Goal: Task Accomplishment & Management: Use online tool/utility

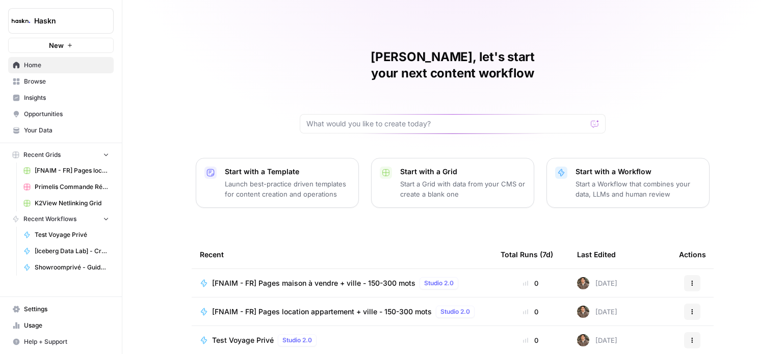
click at [47, 77] on span "Browse" at bounding box center [66, 81] width 85 height 9
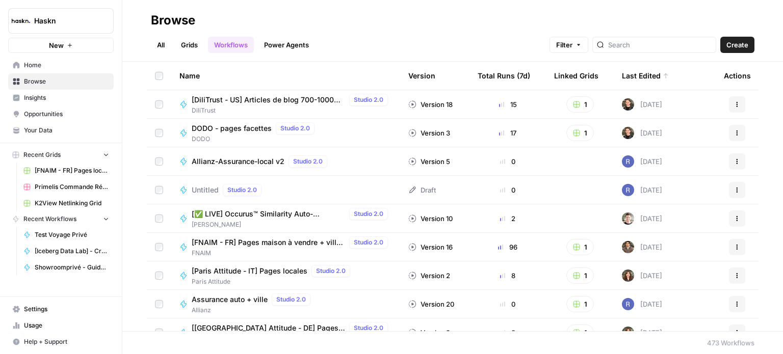
click at [183, 50] on link "Grids" at bounding box center [189, 45] width 29 height 16
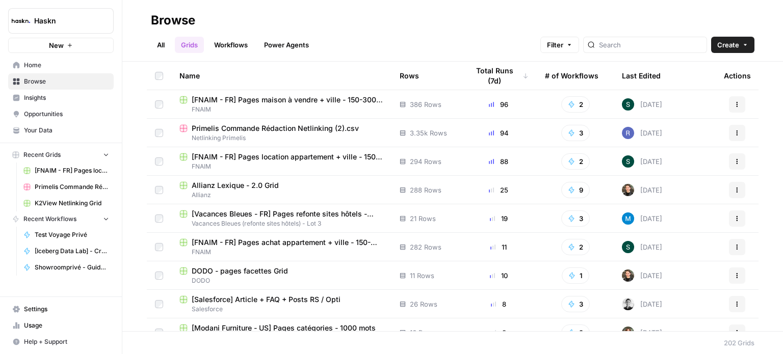
click at [159, 47] on link "All" at bounding box center [161, 45] width 20 height 16
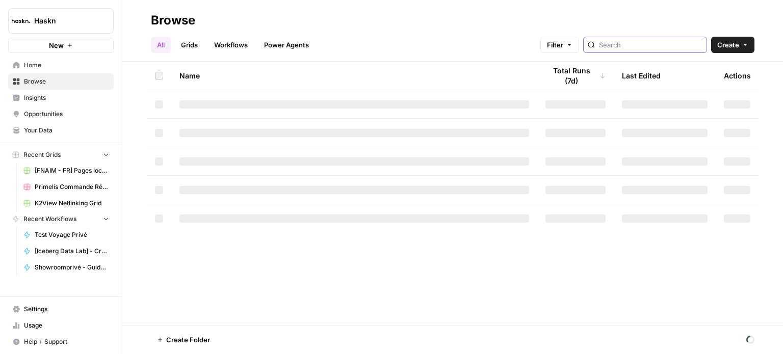
click at [684, 40] on input "search" at bounding box center [650, 45] width 103 height 10
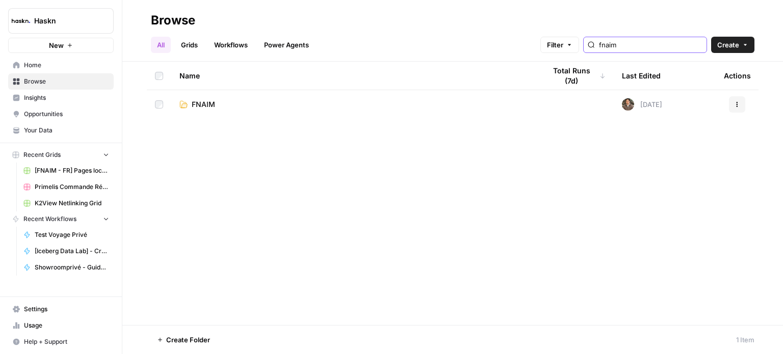
type input "fnaim"
click at [224, 97] on td "FNAIM" at bounding box center [354, 104] width 366 height 29
click at [196, 109] on span "FNAIM" at bounding box center [203, 104] width 23 height 10
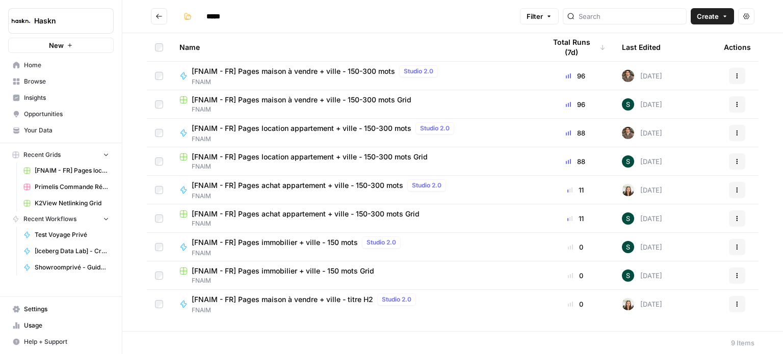
click at [252, 77] on span "FNAIM" at bounding box center [317, 81] width 250 height 9
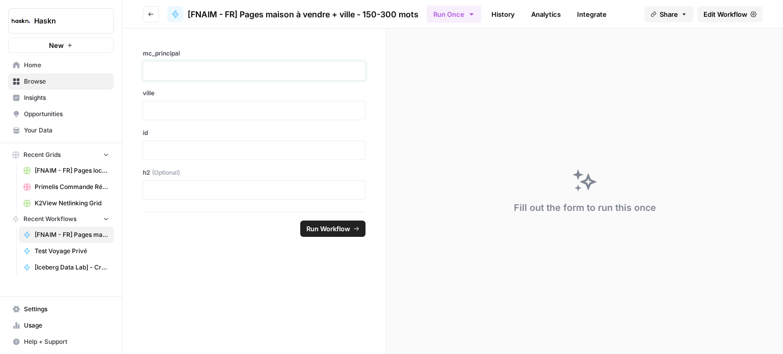
click at [244, 67] on p at bounding box center [253, 71] width 209 height 10
click at [622, 52] on div "Fill out the form to run this once" at bounding box center [584, 192] width 396 height 326
click at [149, 13] on icon "button" at bounding box center [150, 14] width 5 height 4
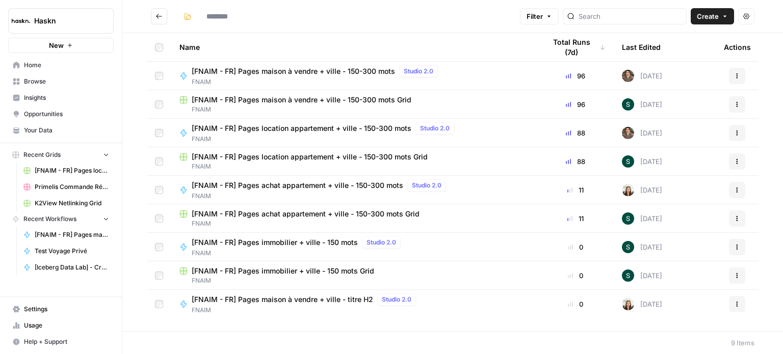
type input "*****"
click at [318, 68] on span "[FNAIM - FR] Pages maison à vendre + ville - 150-300 mots" at bounding box center [293, 71] width 203 height 10
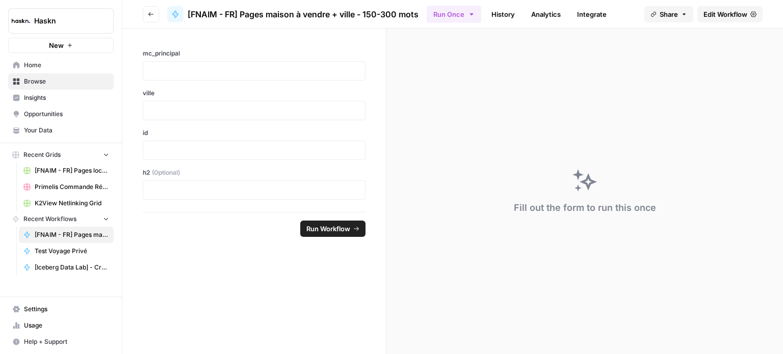
click at [141, 10] on header "Go back [FNAIM - FR] Pages maison à vendre + ville - 150-300 mots Run Once Hist…" at bounding box center [452, 14] width 660 height 29
click at [148, 16] on icon "button" at bounding box center [151, 14] width 6 height 6
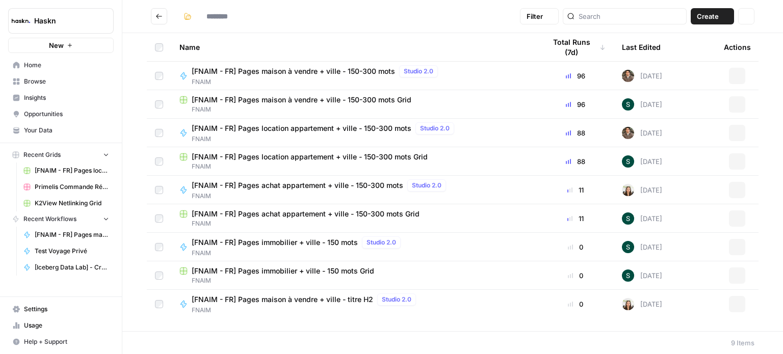
type input "*****"
click at [238, 138] on span "FNAIM" at bounding box center [325, 138] width 266 height 9
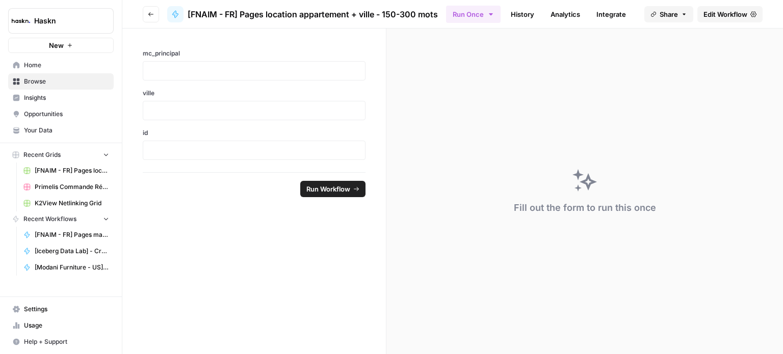
click at [736, 14] on span "Edit Workflow" at bounding box center [725, 14] width 44 height 10
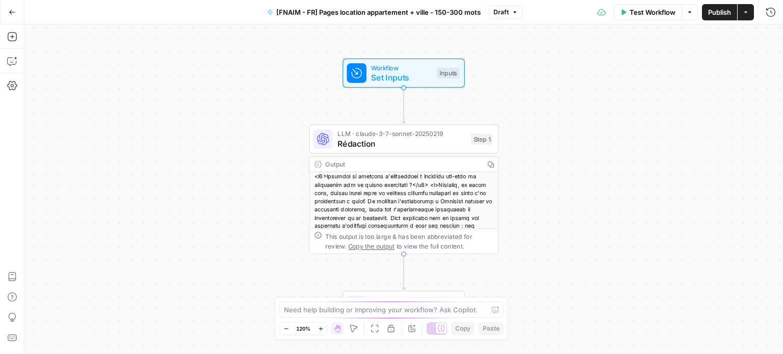
click at [385, 138] on span "Rédaction" at bounding box center [401, 144] width 128 height 12
click at [387, 138] on span "Rédaction" at bounding box center [401, 144] width 128 height 12
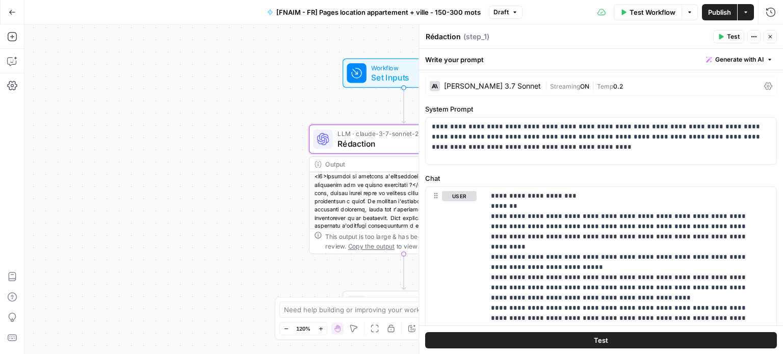
click at [768, 38] on icon "button" at bounding box center [770, 37] width 6 height 6
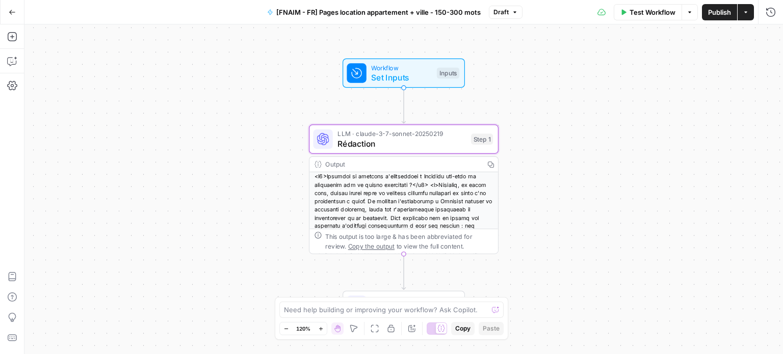
click at [16, 13] on button "Go Back" at bounding box center [12, 12] width 18 height 18
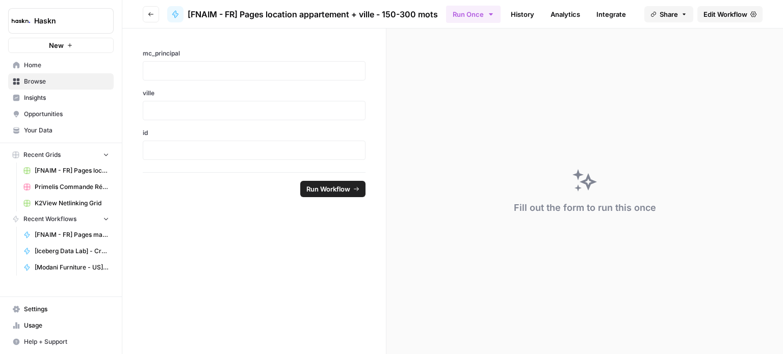
click at [149, 10] on button "Go back" at bounding box center [151, 14] width 16 height 16
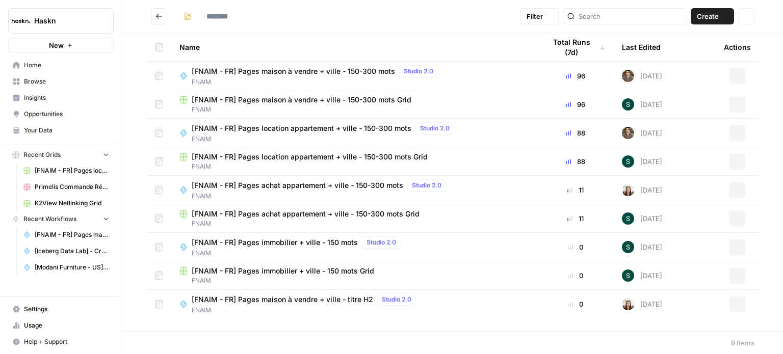
type input "*****"
click at [269, 186] on span "[FNAIM - FR] Pages achat appartement + ville - 150-300 mots" at bounding box center [297, 185] width 211 height 10
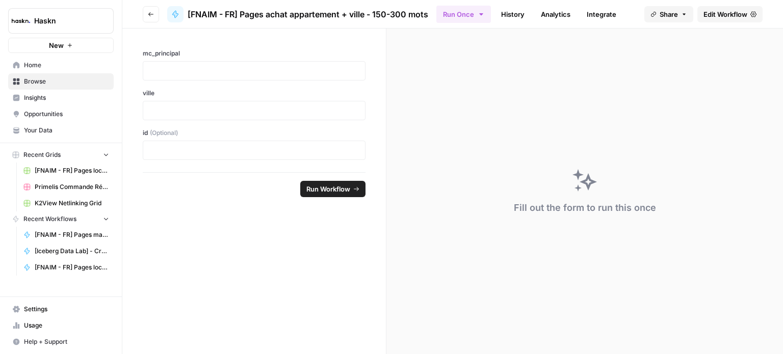
click at [713, 14] on span "Edit Workflow" at bounding box center [725, 14] width 44 height 10
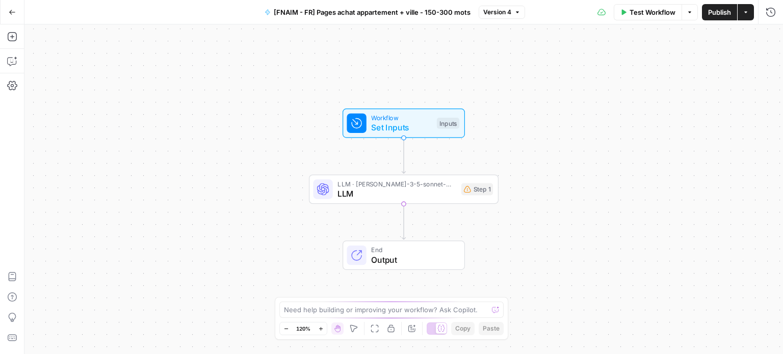
click at [372, 201] on div "LLM · [PERSON_NAME]-3-5-sonnet-20240620 LLM Step 1 Copy step Delete step Add No…" at bounding box center [404, 190] width 190 height 30
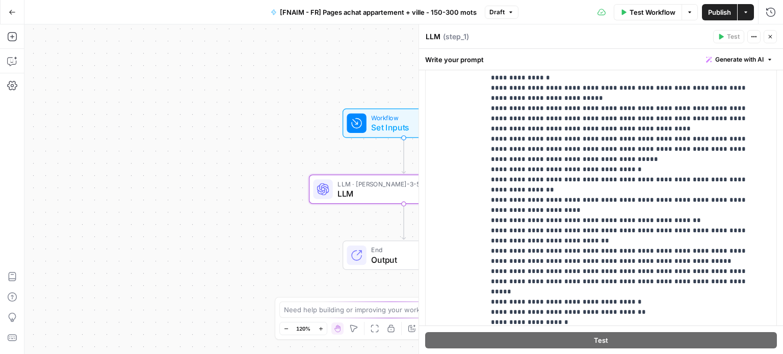
scroll to position [103, 0]
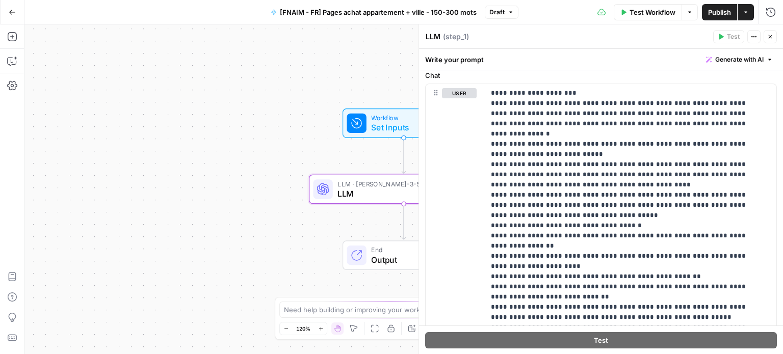
click at [13, 7] on button "Go Back" at bounding box center [12, 12] width 18 height 18
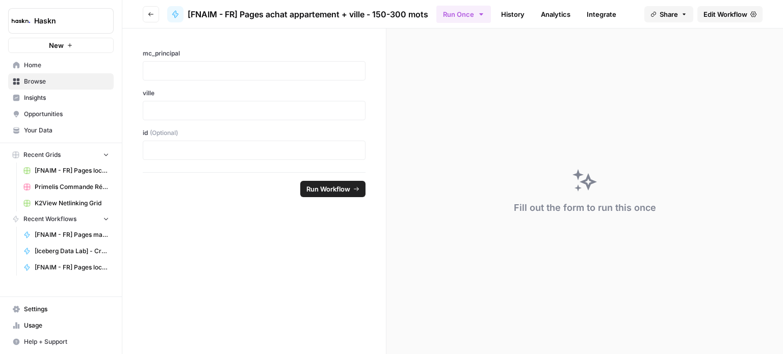
click at [151, 15] on icon "button" at bounding box center [151, 14] width 6 height 6
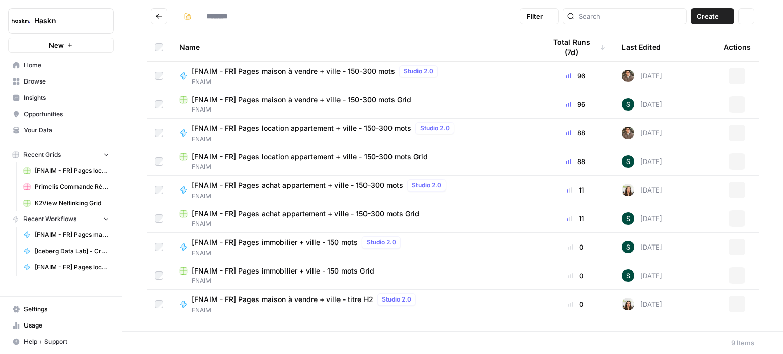
type input "*****"
click at [285, 242] on span "[FNAIM - FR] Pages immobilier + ville - 150 mots" at bounding box center [275, 242] width 166 height 10
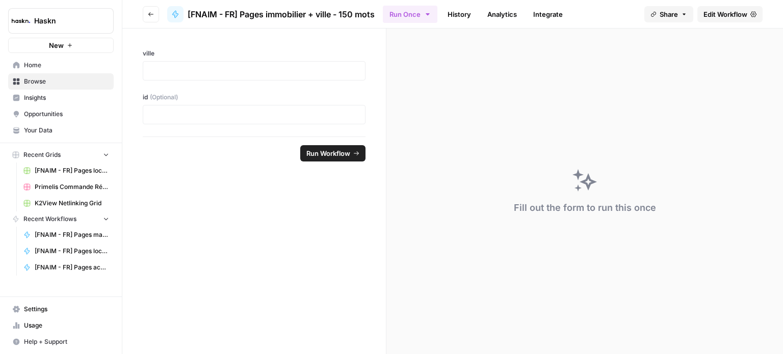
click at [736, 11] on span "Edit Workflow" at bounding box center [725, 14] width 44 height 10
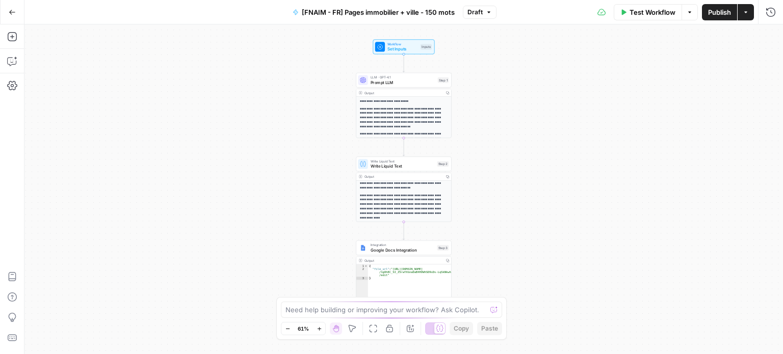
scroll to position [88, 0]
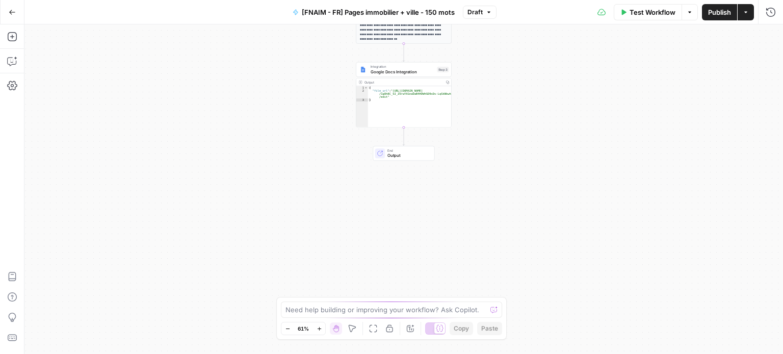
click at [11, 6] on button "Go Back" at bounding box center [12, 12] width 18 height 18
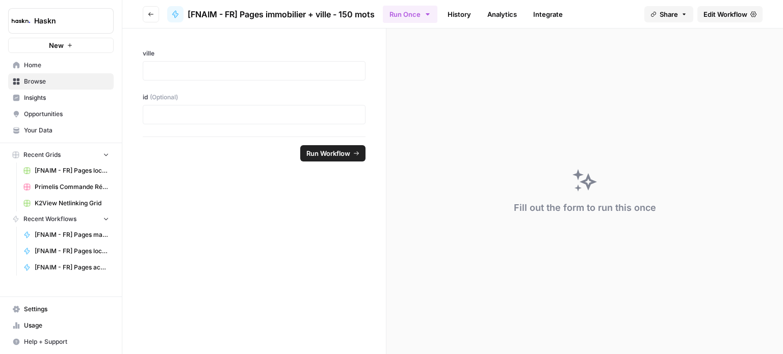
click at [143, 14] on button "Go back" at bounding box center [151, 14] width 16 height 16
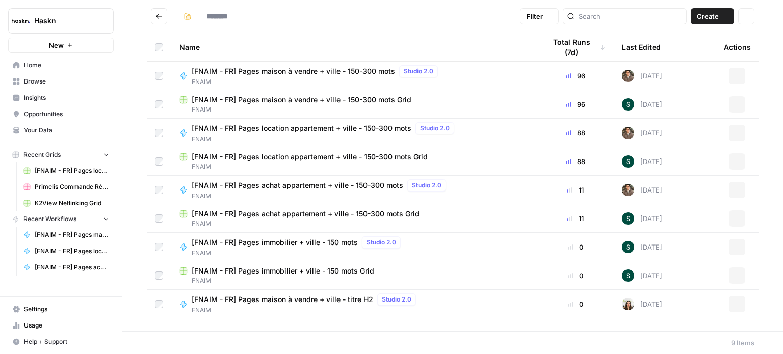
type input "*****"
click at [226, 301] on span "[FNAIM - FR] Pages maison à vendre + ville - titre H2" at bounding box center [282, 299] width 181 height 10
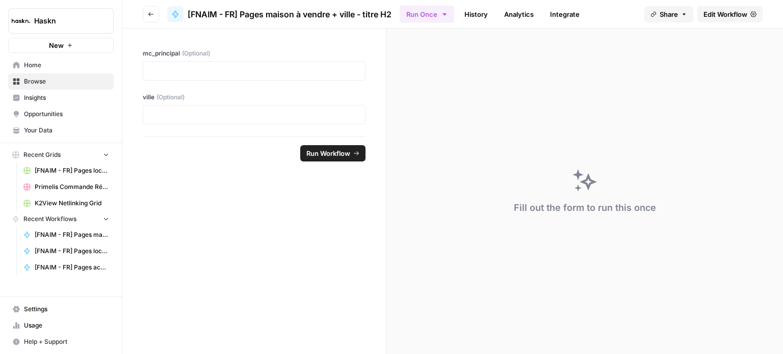
click at [149, 15] on icon "button" at bounding box center [151, 14] width 6 height 6
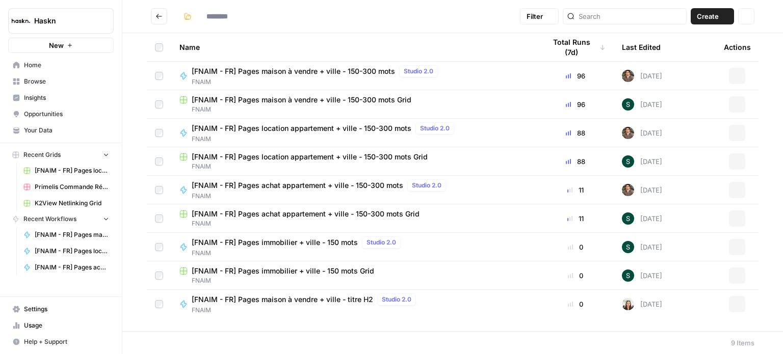
type input "*****"
click at [306, 303] on span "[FNAIM - FR] Pages maison à vendre + ville - titre H2" at bounding box center [282, 299] width 181 height 10
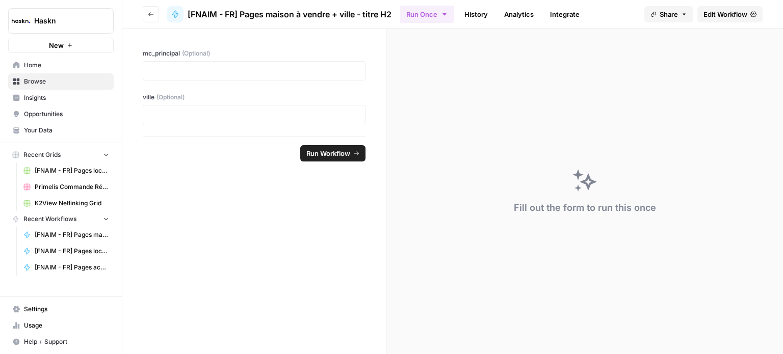
click at [716, 12] on span "Edit Workflow" at bounding box center [725, 14] width 44 height 10
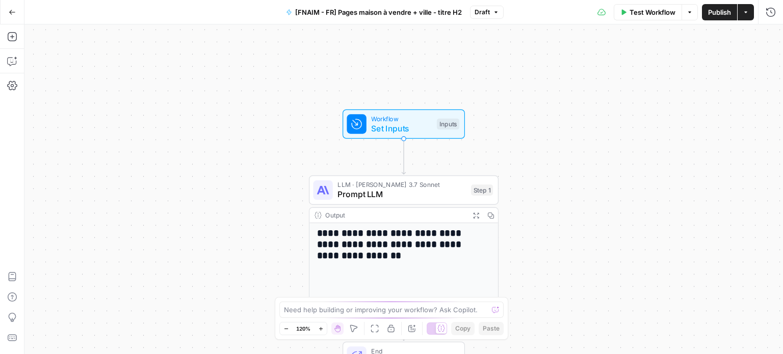
click at [416, 200] on span "Prompt LLM" at bounding box center [401, 194] width 128 height 12
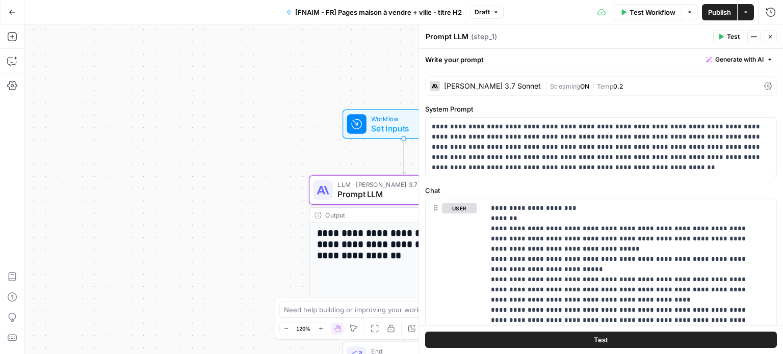
click at [768, 36] on icon "button" at bounding box center [770, 37] width 4 height 4
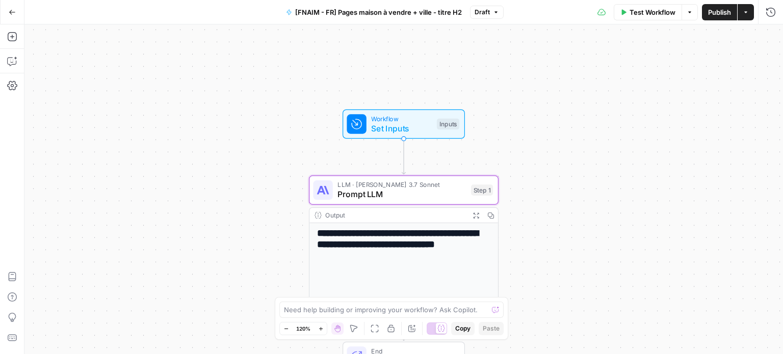
click at [585, 169] on div "**********" at bounding box center [403, 189] width 758 height 330
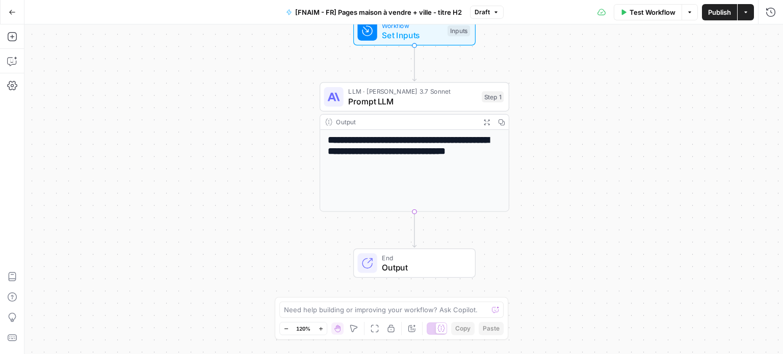
drag, startPoint x: 594, startPoint y: 119, endPoint x: 595, endPoint y: 91, distance: 27.6
click at [595, 91] on div "**********" at bounding box center [403, 189] width 758 height 330
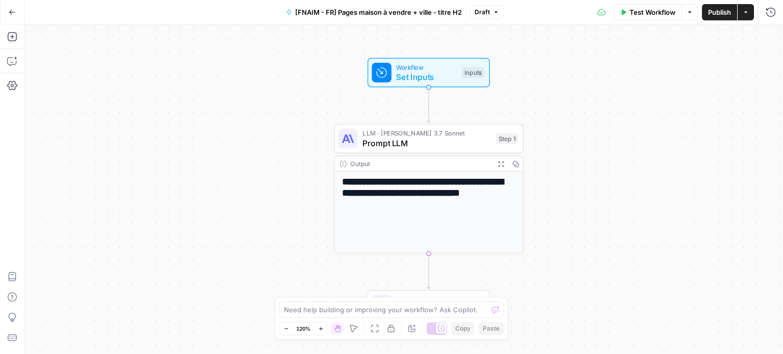
drag, startPoint x: 593, startPoint y: 102, endPoint x: 606, endPoint y: 143, distance: 42.9
click at [607, 144] on div "**********" at bounding box center [403, 189] width 758 height 330
click at [12, 10] on icon "button" at bounding box center [12, 12] width 7 height 7
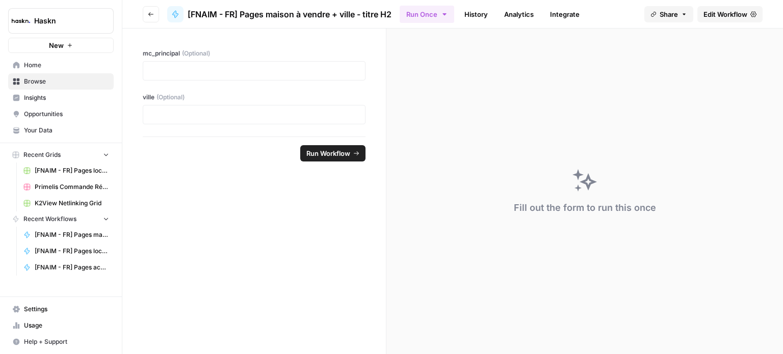
click at [746, 16] on span "Edit Workflow" at bounding box center [725, 14] width 44 height 10
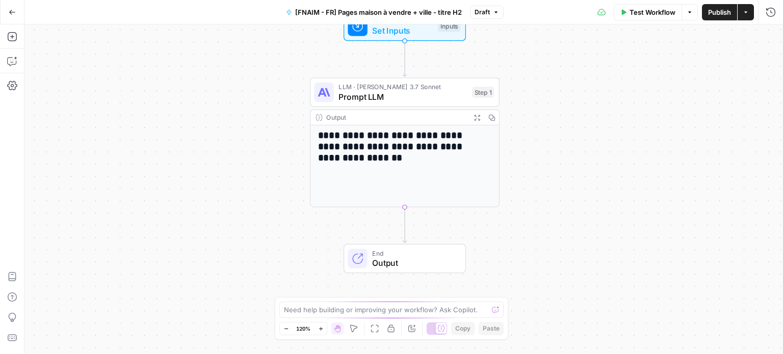
drag, startPoint x: 593, startPoint y: 206, endPoint x: 597, endPoint y: 129, distance: 77.5
click at [597, 128] on div "**********" at bounding box center [403, 189] width 758 height 330
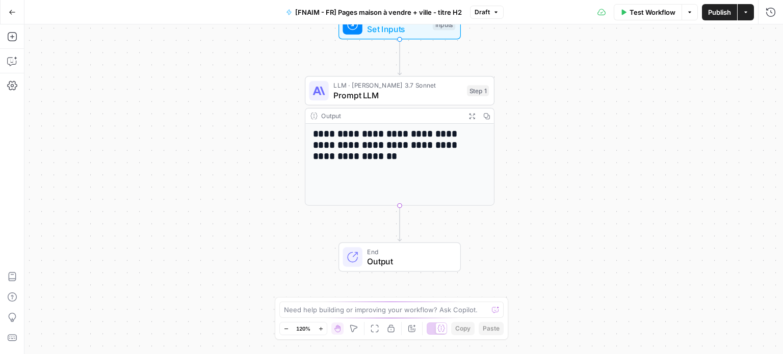
drag, startPoint x: 632, startPoint y: 141, endPoint x: 630, endPoint y: 161, distance: 20.5
click at [630, 161] on div "**********" at bounding box center [403, 189] width 758 height 330
click at [12, 34] on icon "button" at bounding box center [12, 37] width 10 height 10
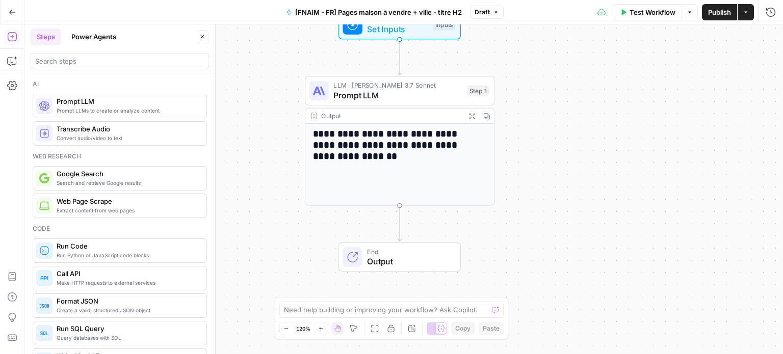
click at [382, 79] on div "LLM · [PERSON_NAME] 3.7 Sonnet Prompt LLM Step 1" at bounding box center [400, 91] width 190 height 30
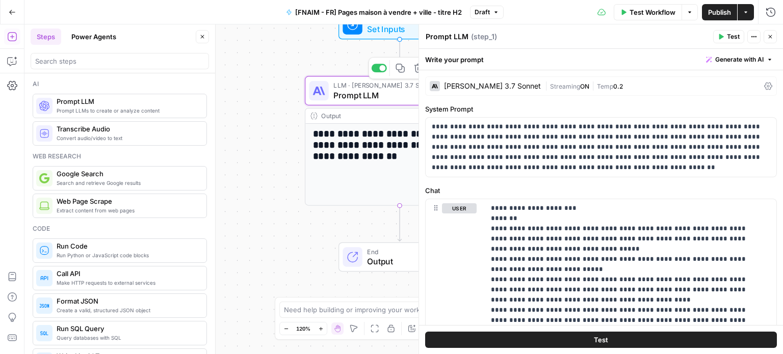
click at [383, 87] on span "LLM · [PERSON_NAME] 3.7 Sonnet" at bounding box center [397, 85] width 128 height 10
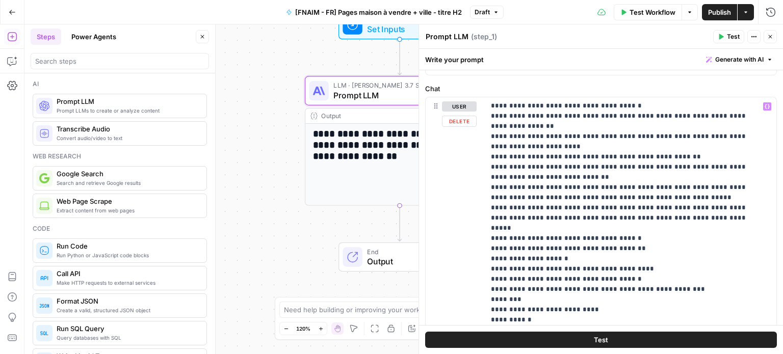
scroll to position [357, 0]
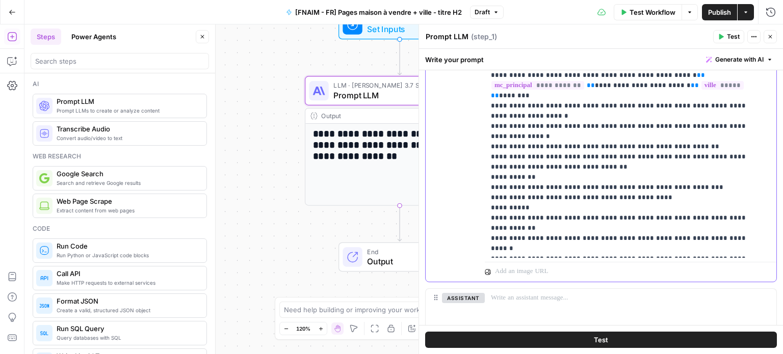
drag, startPoint x: 537, startPoint y: 188, endPoint x: 607, endPoint y: 219, distance: 76.2
drag, startPoint x: 524, startPoint y: 236, endPoint x: 637, endPoint y: 238, distance: 113.1
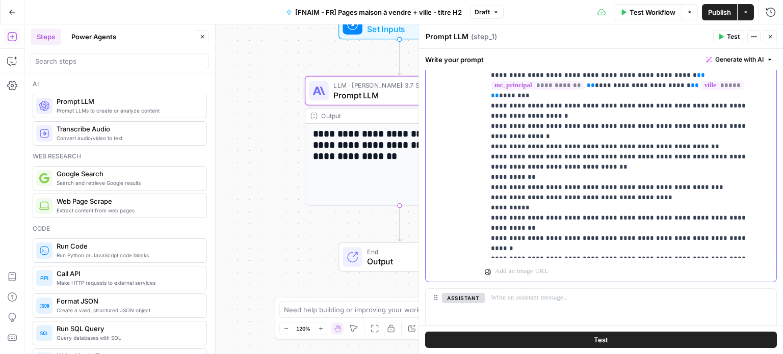
click at [12, 38] on icon "button" at bounding box center [11, 36] width 9 height 9
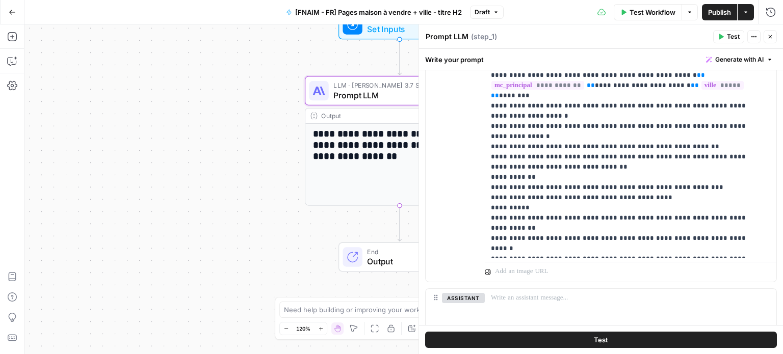
click at [772, 38] on icon "button" at bounding box center [770, 37] width 6 height 6
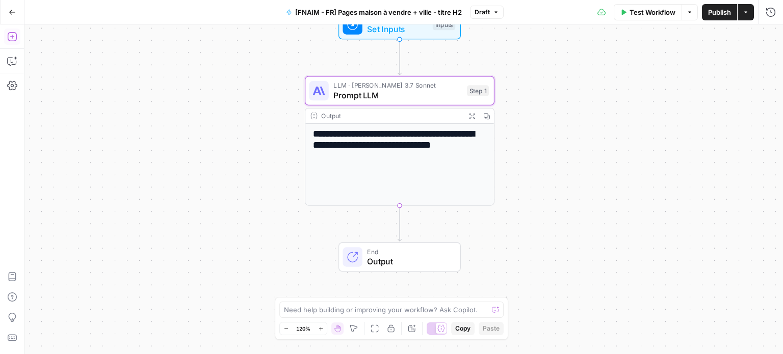
click at [17, 38] on button "Add Steps" at bounding box center [12, 37] width 16 height 16
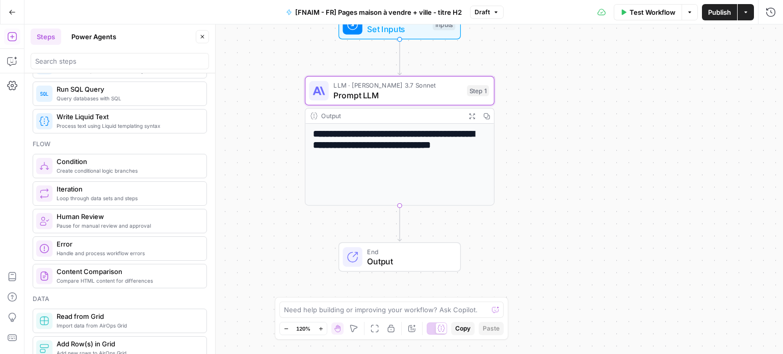
scroll to position [153, 0]
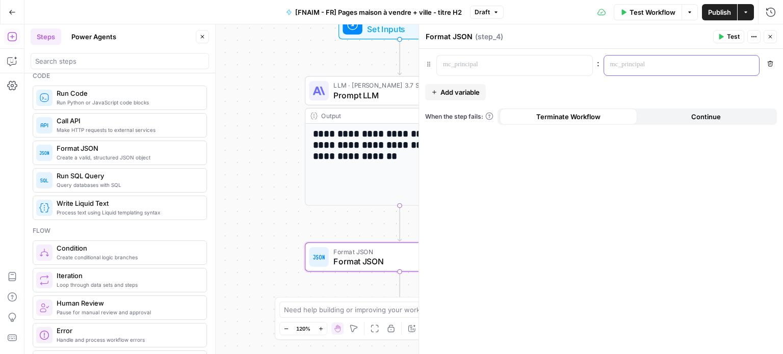
click at [659, 63] on p at bounding box center [673, 65] width 127 height 10
click at [773, 35] on button "Close" at bounding box center [769, 36] width 13 height 13
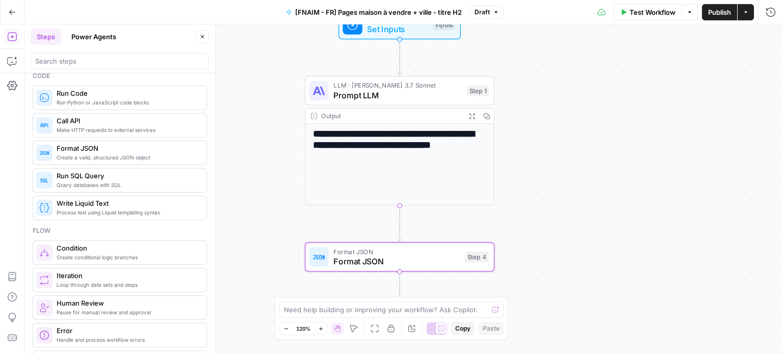
scroll to position [12, 0]
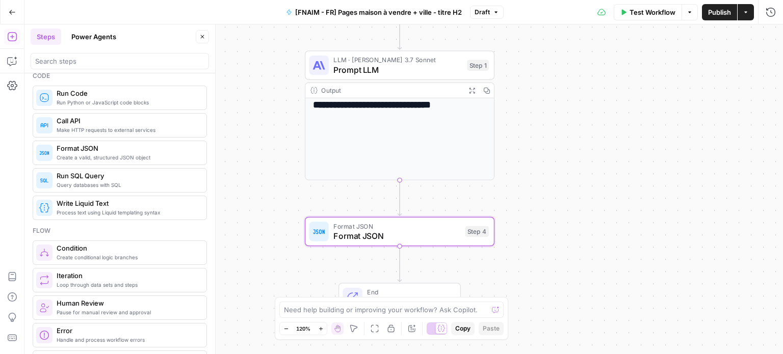
click at [11, 5] on button "Go Back" at bounding box center [12, 12] width 18 height 18
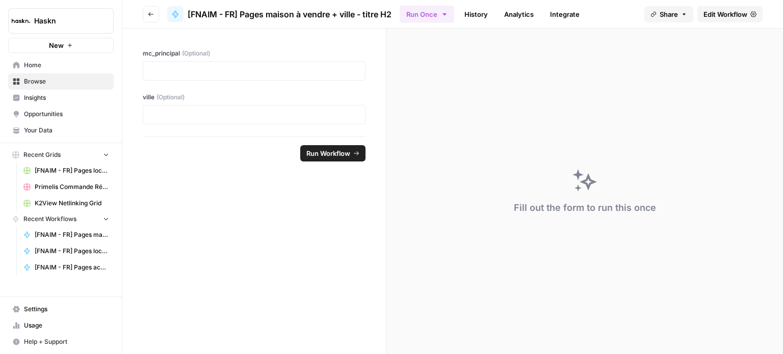
click at [149, 11] on icon "button" at bounding box center [151, 14] width 6 height 6
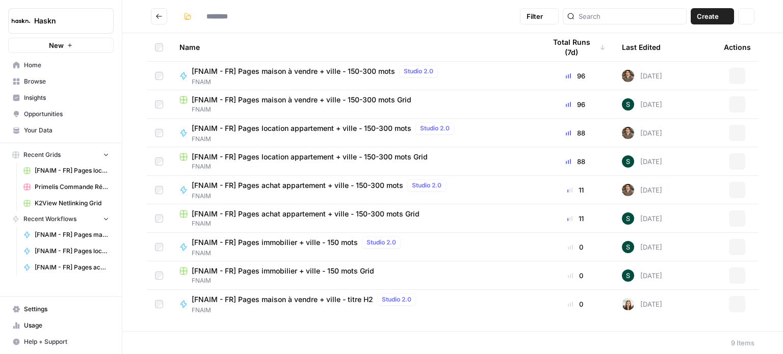
type input "*****"
click at [349, 77] on span "FNAIM" at bounding box center [317, 81] width 250 height 9
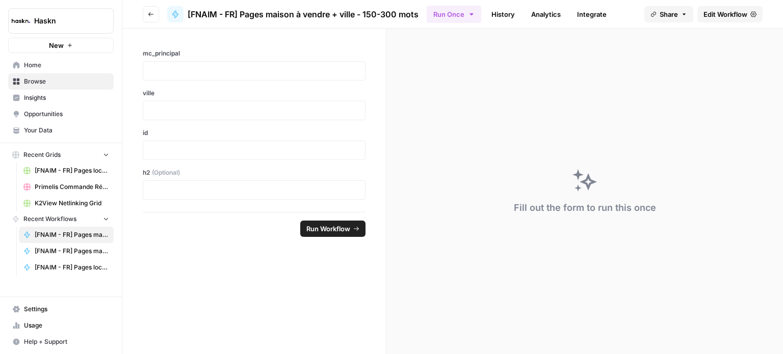
click at [732, 6] on link "Edit Workflow" at bounding box center [729, 14] width 65 height 16
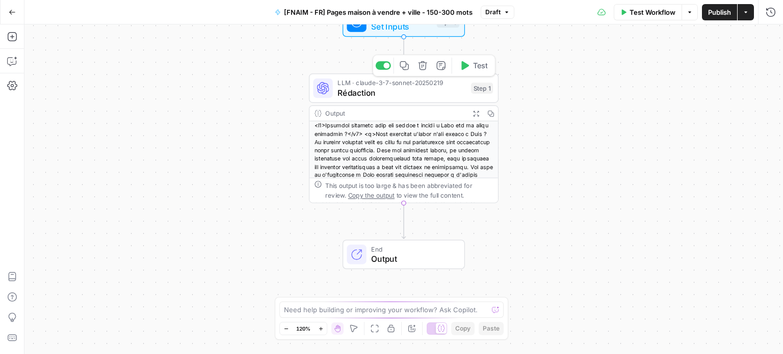
click at [447, 88] on span "Rédaction" at bounding box center [401, 93] width 128 height 12
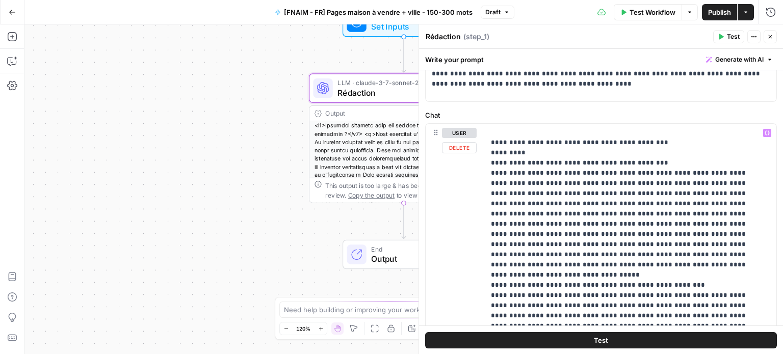
scroll to position [102, 0]
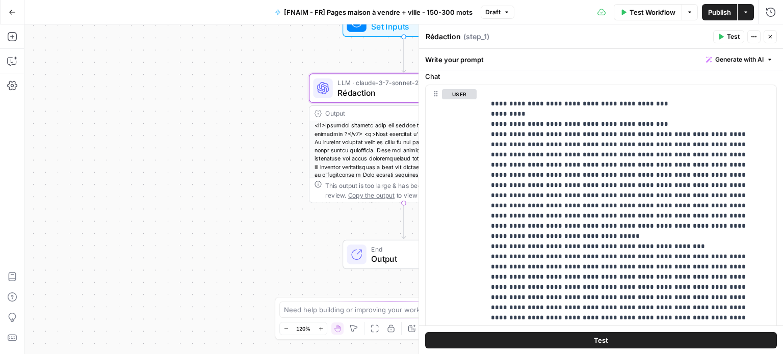
click at [16, 13] on button "Go Back" at bounding box center [12, 12] width 18 height 18
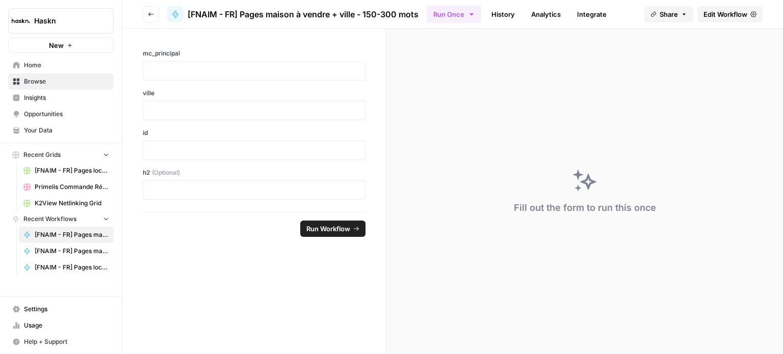
click at [148, 15] on icon "button" at bounding box center [151, 14] width 6 height 6
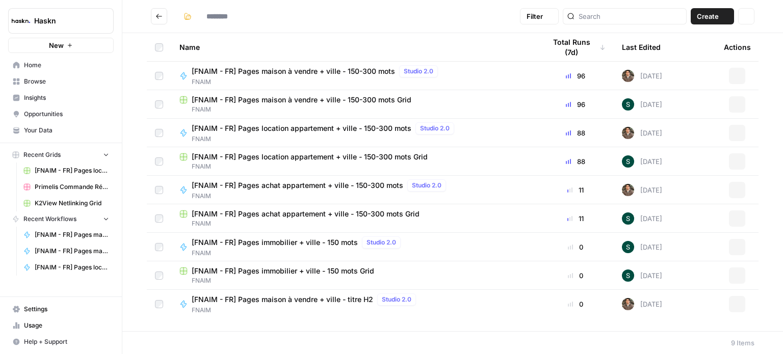
type input "*****"
click at [155, 12] on button "Go back" at bounding box center [159, 16] width 16 height 16
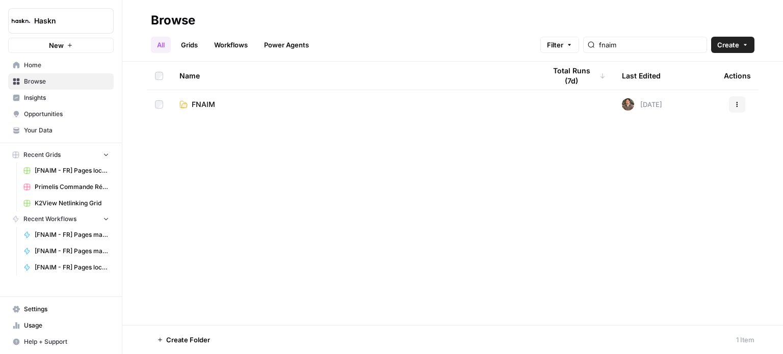
drag, startPoint x: 182, startPoint y: 44, endPoint x: 269, endPoint y: 44, distance: 86.6
click at [183, 44] on link "Grids" at bounding box center [189, 45] width 29 height 16
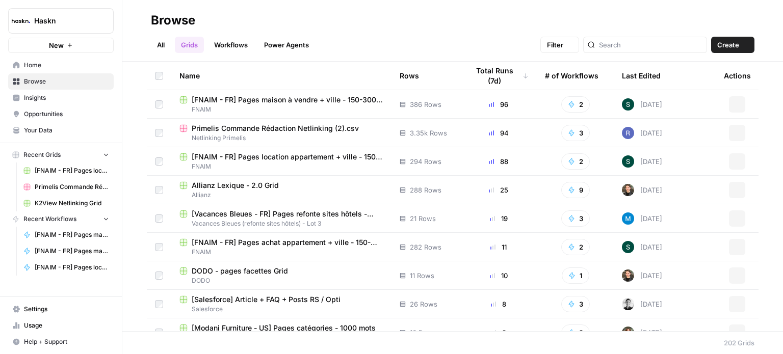
click at [277, 42] on link "Power Agents" at bounding box center [286, 45] width 57 height 16
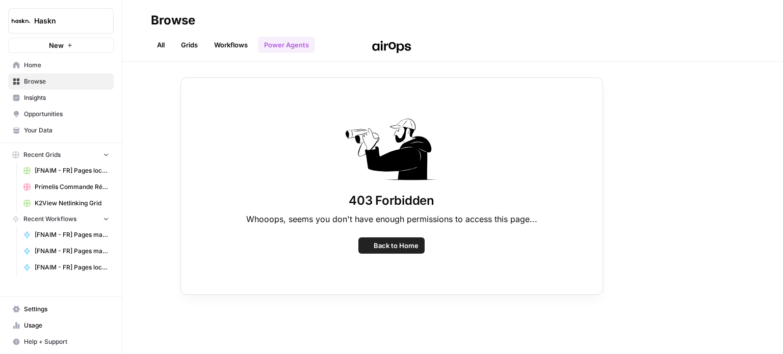
click at [236, 46] on link "Workflows" at bounding box center [231, 45] width 46 height 16
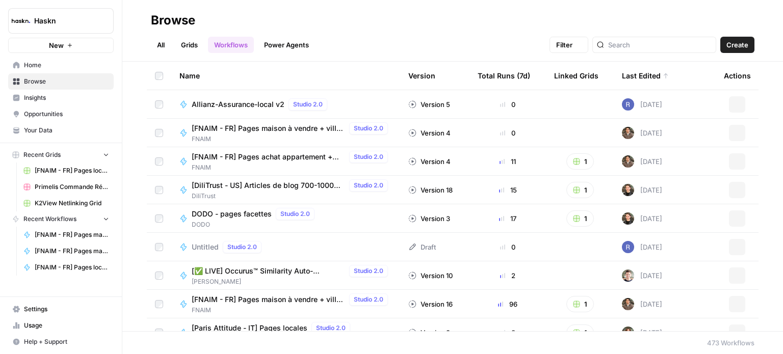
click at [200, 45] on link "Grids" at bounding box center [189, 45] width 29 height 16
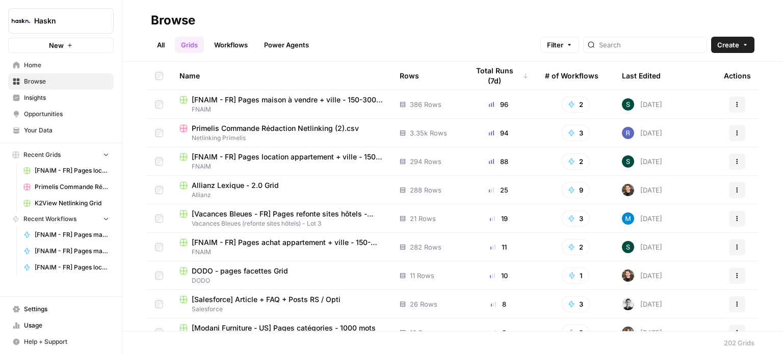
drag, startPoint x: 168, startPoint y: 43, endPoint x: 173, endPoint y: 44, distance: 5.8
click at [167, 43] on link "All" at bounding box center [161, 45] width 20 height 16
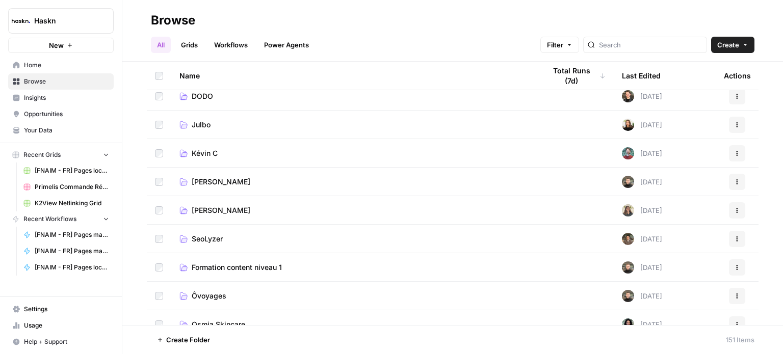
scroll to position [2140, 0]
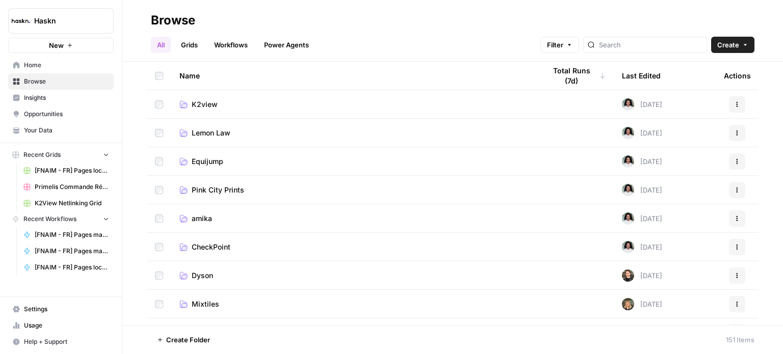
click at [628, 37] on div at bounding box center [645, 45] width 124 height 16
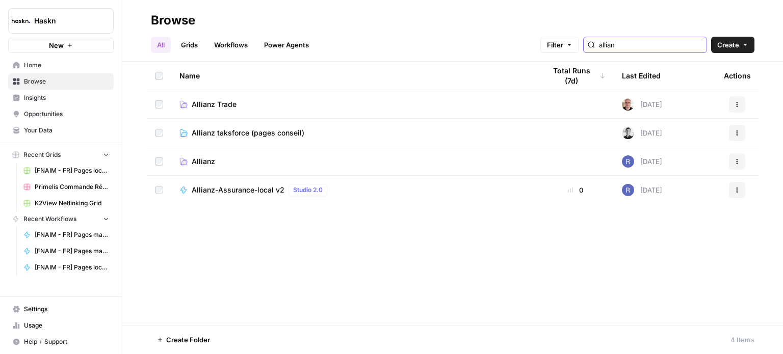
type input "allian"
click at [207, 167] on td "Allianz" at bounding box center [354, 161] width 366 height 28
click at [207, 160] on span "Allianz" at bounding box center [203, 161] width 23 height 10
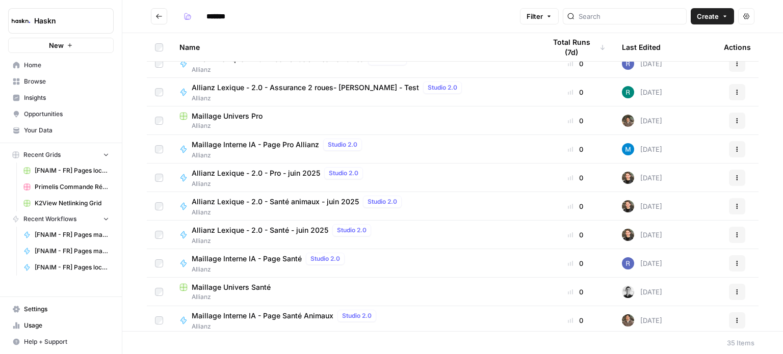
scroll to position [729, 0]
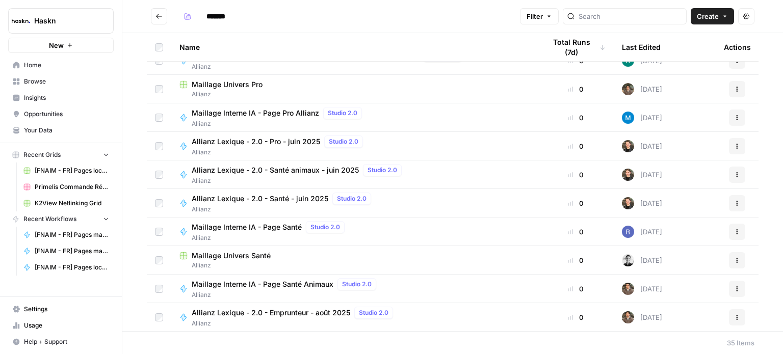
click at [156, 13] on icon "Go back" at bounding box center [158, 16] width 7 height 7
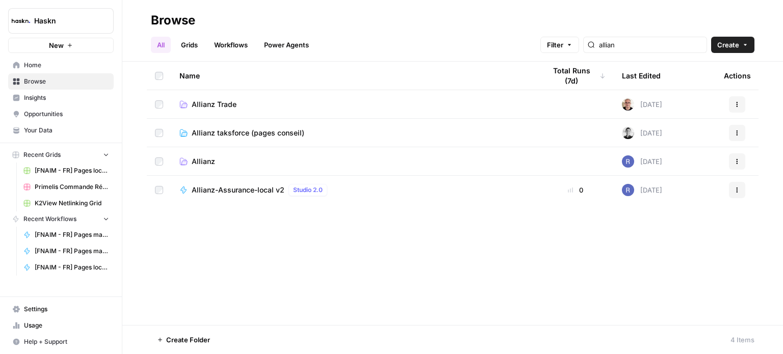
click at [394, 246] on div "Name Total Runs (7d) Last Edited Actions Allianz Trade [DATE] Actions Allianz t…" at bounding box center [452, 193] width 660 height 263
click at [727, 53] on header "Browse All Grids Workflows Power Agents Filter allian Create" at bounding box center [452, 31] width 660 height 62
drag, startPoint x: 734, startPoint y: 43, endPoint x: 734, endPoint y: 52, distance: 9.2
click at [735, 43] on span "Create" at bounding box center [728, 45] width 22 height 10
click at [724, 64] on span "Folder" at bounding box center [712, 69] width 57 height 10
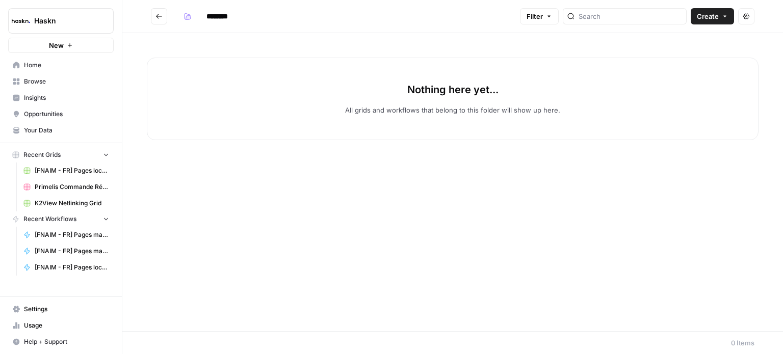
click at [222, 13] on input "********" at bounding box center [230, 16] width 57 height 16
click at [257, 15] on input "**********" at bounding box center [247, 16] width 90 height 16
click at [271, 18] on input "**********" at bounding box center [247, 16] width 91 height 16
type input "**********"
click at [291, 70] on div "Nothing here yet... All grids and workflows that belong to this folder will sho…" at bounding box center [452, 99] width 611 height 83
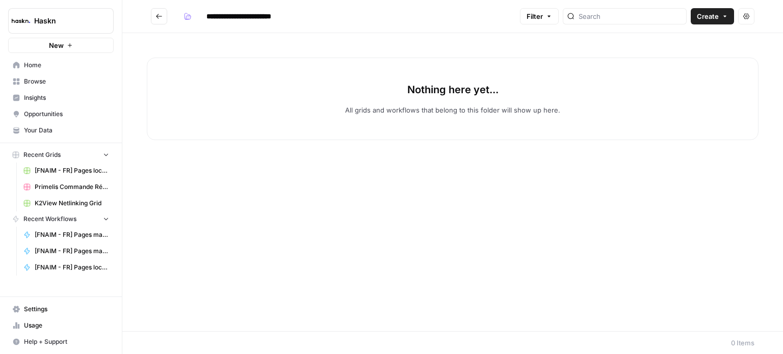
click at [568, 103] on div "Nothing here yet... All grids and workflows that belong to this folder will sho…" at bounding box center [452, 99] width 611 height 83
drag, startPoint x: 163, startPoint y: 10, endPoint x: 165, endPoint y: 15, distance: 5.3
click at [165, 15] on button "Go back" at bounding box center [159, 16] width 16 height 16
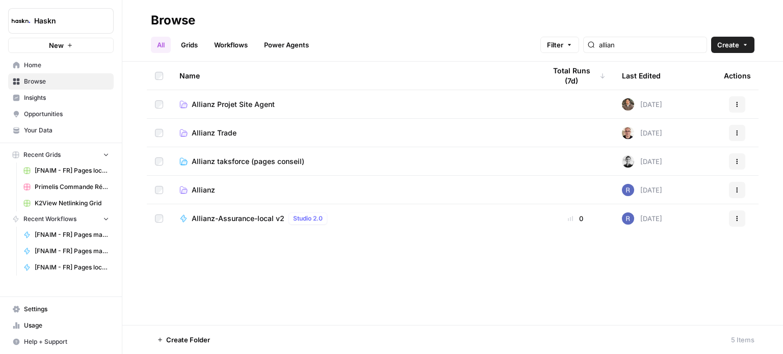
click at [737, 215] on icon "button" at bounding box center [737, 218] width 6 height 6
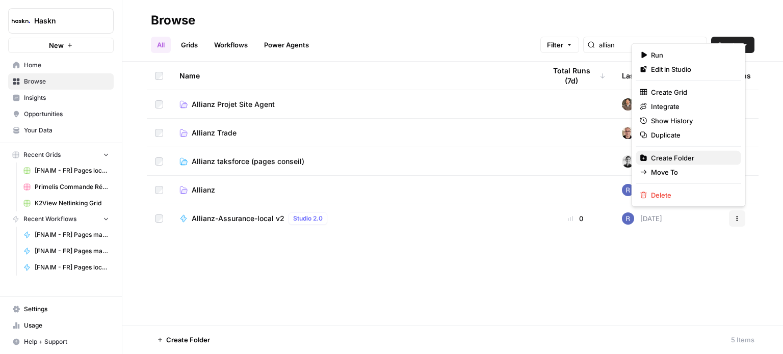
click at [697, 164] on button "Create Folder" at bounding box center [687, 158] width 105 height 14
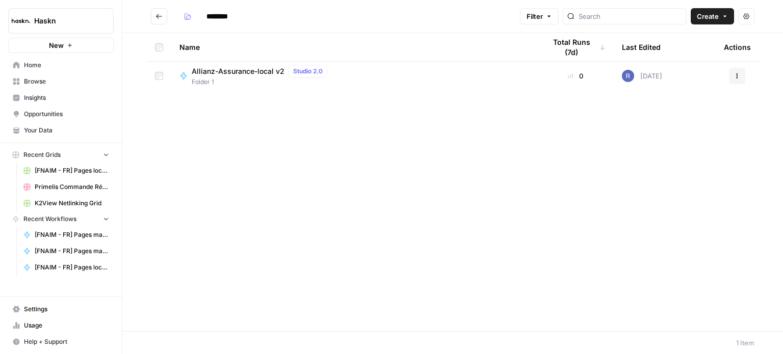
click at [226, 13] on input "********" at bounding box center [230, 16] width 57 height 16
click at [227, 13] on input "********" at bounding box center [230, 16] width 57 height 16
click at [161, 18] on icon "Go back" at bounding box center [158, 16] width 7 height 7
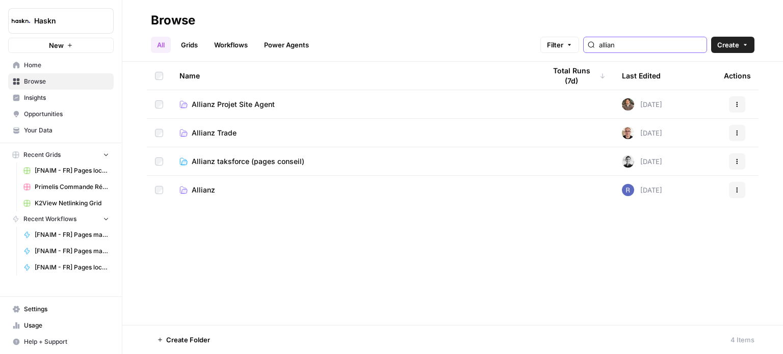
click at [664, 42] on input "allian" at bounding box center [650, 45] width 103 height 10
click at [698, 42] on input "allian" at bounding box center [650, 45] width 103 height 10
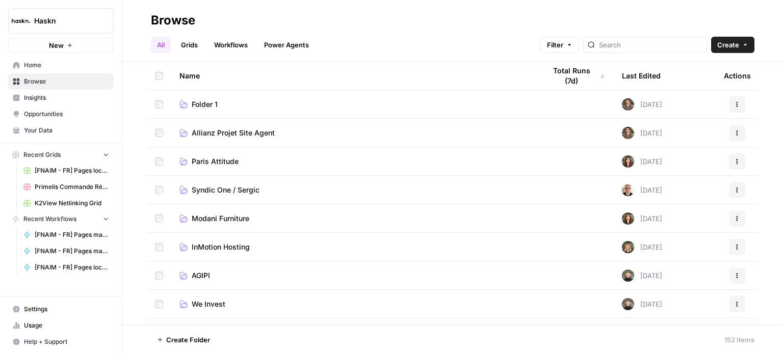
click at [218, 104] on link "Folder 1" at bounding box center [353, 104] width 349 height 10
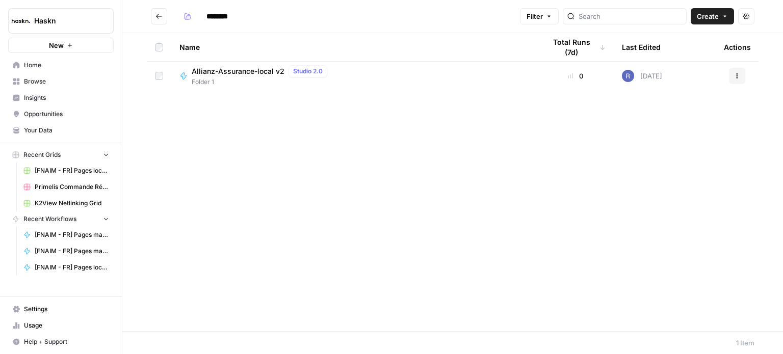
click at [740, 74] on button "Actions" at bounding box center [737, 76] width 16 height 16
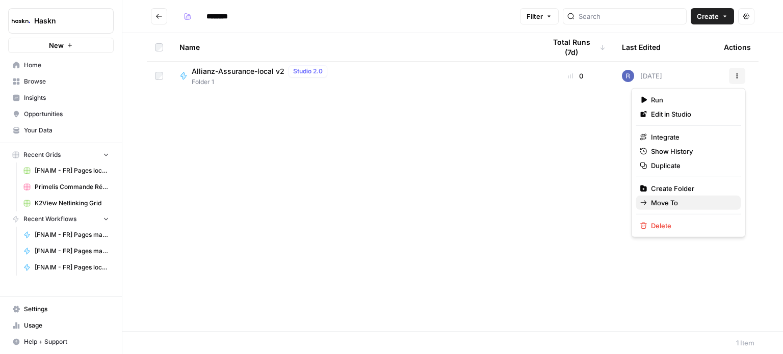
click at [674, 201] on span "Move To" at bounding box center [692, 203] width 82 height 10
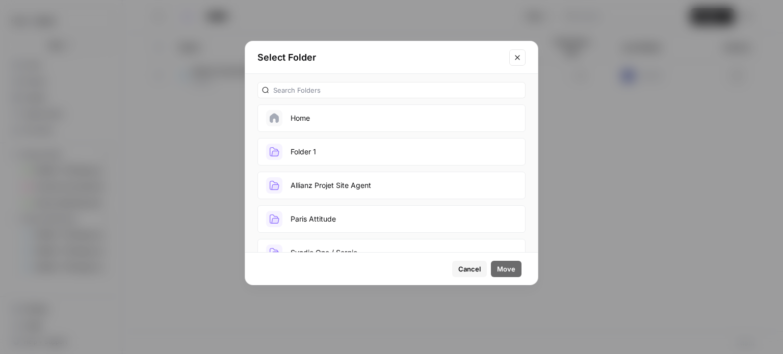
click at [297, 84] on div at bounding box center [391, 90] width 268 height 16
click at [354, 183] on button "Allianz Projet Site Agent" at bounding box center [391, 186] width 268 height 28
click at [504, 272] on span "Move" at bounding box center [506, 269] width 18 height 10
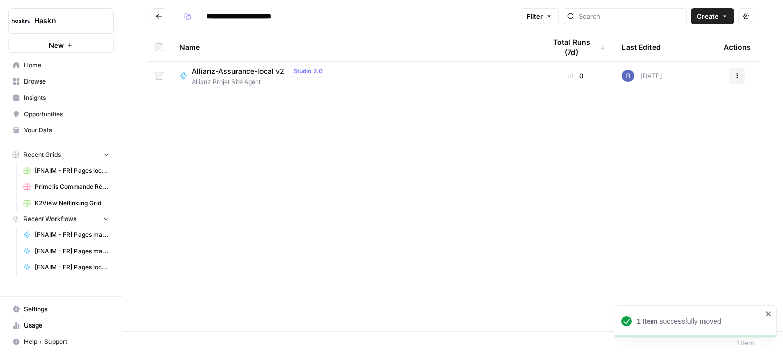
click at [160, 15] on icon "Go back" at bounding box center [158, 16] width 7 height 7
type input "********"
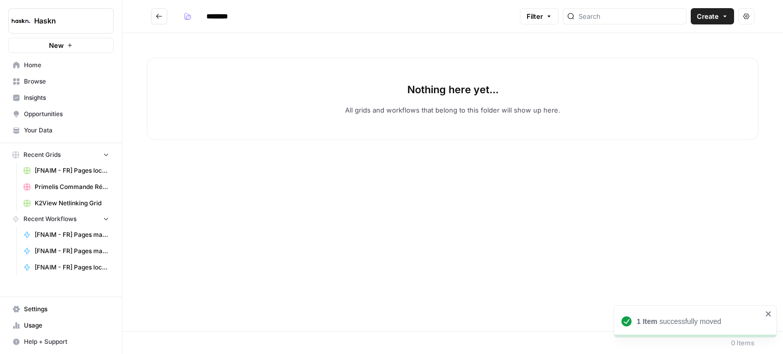
click at [157, 13] on icon "Go back" at bounding box center [158, 16] width 7 height 7
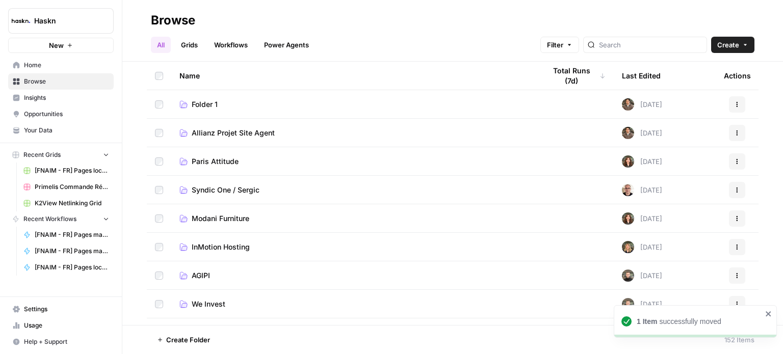
click at [729, 101] on button "Actions" at bounding box center [737, 104] width 16 height 16
click at [697, 141] on span "[PERSON_NAME]" at bounding box center [684, 143] width 82 height 10
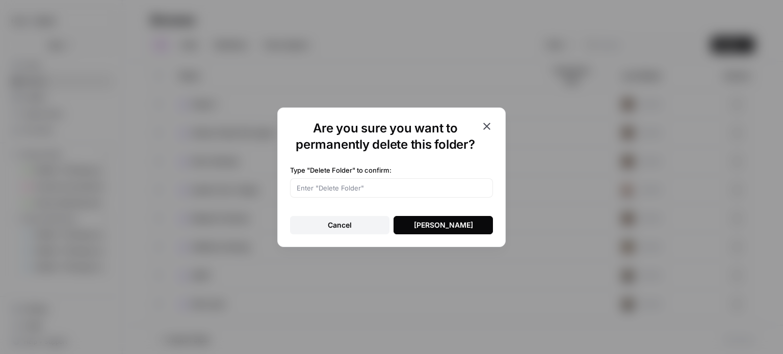
click at [491, 127] on icon "button" at bounding box center [486, 126] width 12 height 12
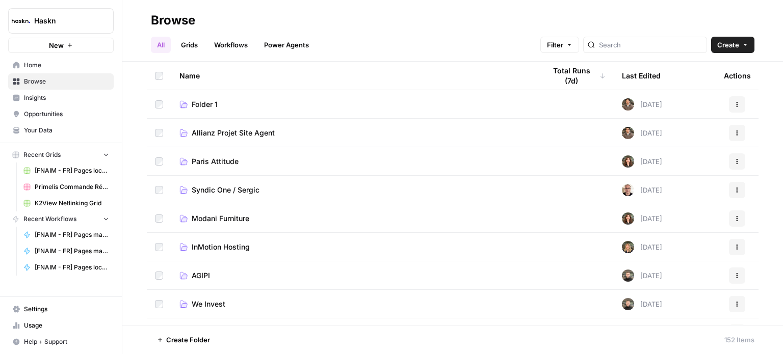
click at [208, 97] on td "Folder 1" at bounding box center [354, 104] width 366 height 28
click at [212, 105] on span "Folder 1" at bounding box center [205, 104] width 26 height 10
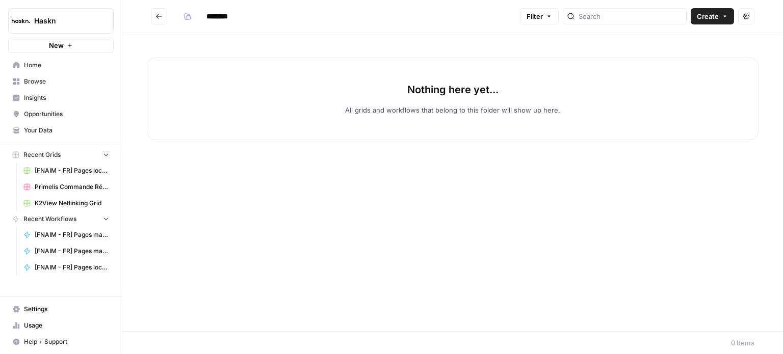
click at [154, 10] on button "Go back" at bounding box center [159, 16] width 16 height 16
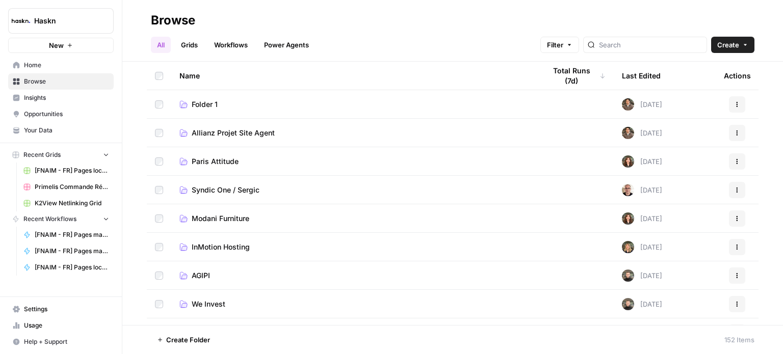
click at [734, 103] on icon "button" at bounding box center [737, 104] width 6 height 6
click at [677, 140] on span "[PERSON_NAME]" at bounding box center [684, 143] width 82 height 10
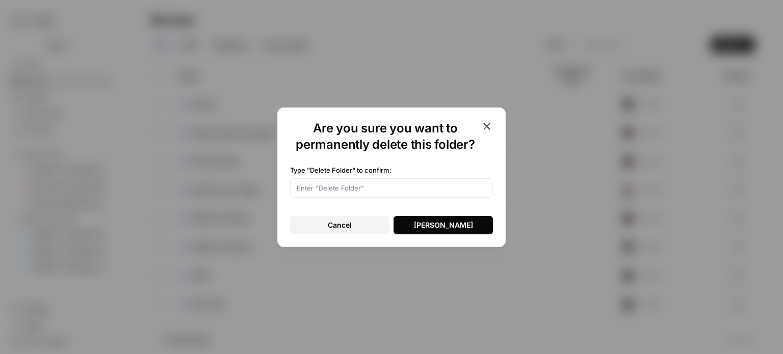
click at [362, 181] on div at bounding box center [391, 187] width 203 height 19
type input "[PERSON_NAME]"
click at [429, 223] on div "[PERSON_NAME]" at bounding box center [443, 225] width 59 height 10
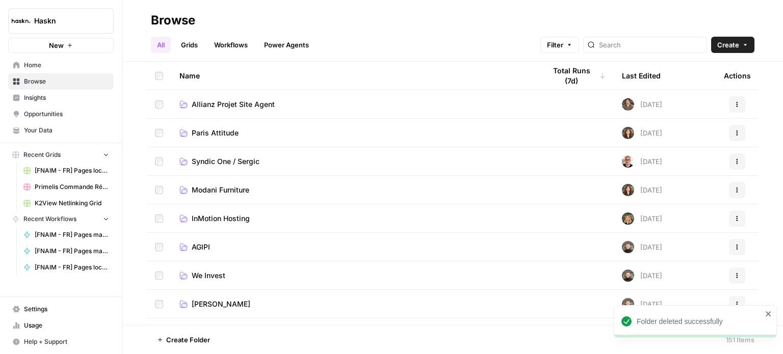
click at [259, 101] on span "Allianz Projet Site Agent" at bounding box center [233, 104] width 83 height 10
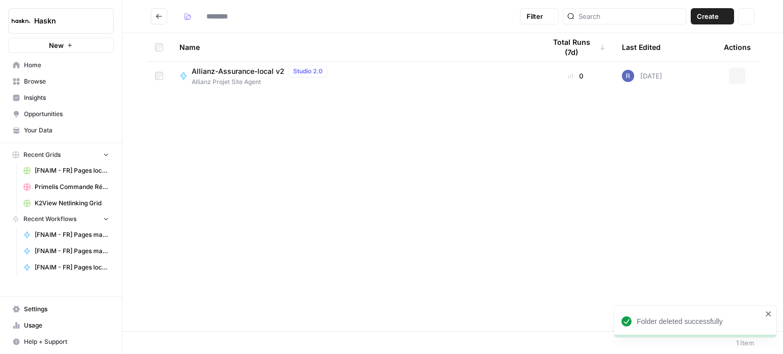
type input "**********"
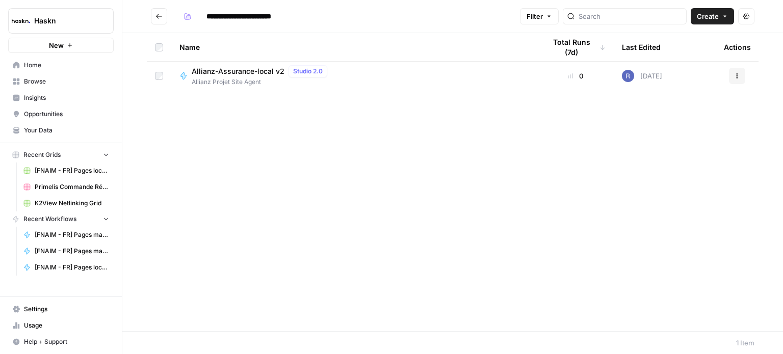
click at [272, 70] on span "Allianz-Assurance-local v2" at bounding box center [238, 71] width 93 height 10
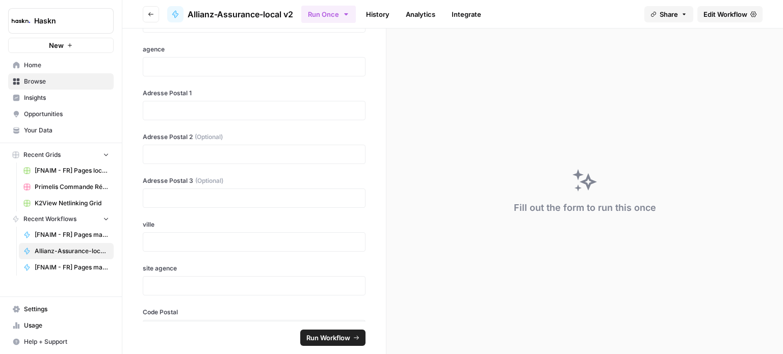
scroll to position [76, 0]
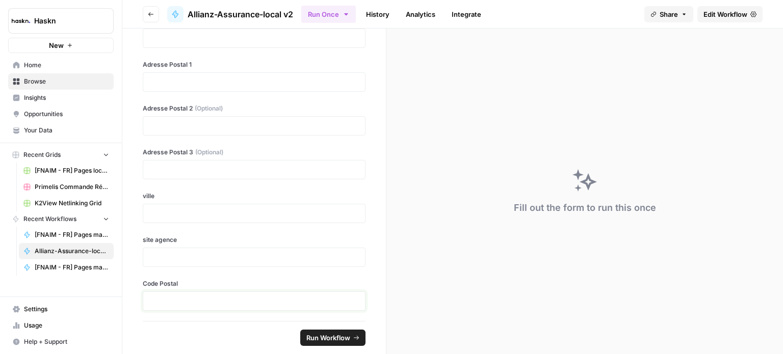
click at [250, 301] on p at bounding box center [253, 301] width 209 height 10
click at [239, 241] on label "site agence" at bounding box center [254, 239] width 223 height 9
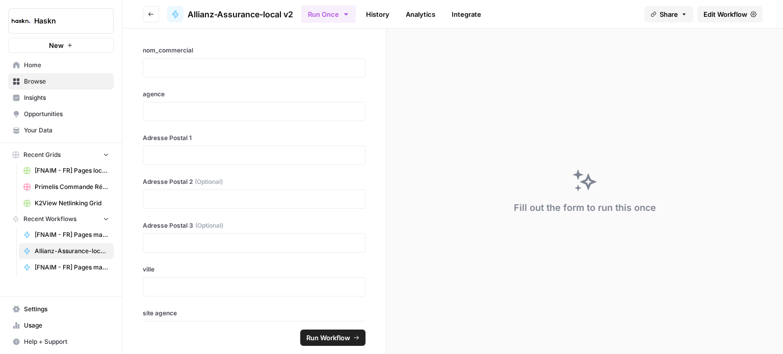
scroll to position [0, 0]
click at [392, 1] on header "Go back Allianz-Assurance-local v2 Run Once History Analytics Integrate Share E…" at bounding box center [452, 14] width 660 height 29
click at [383, 13] on link "History" at bounding box center [378, 14] width 36 height 16
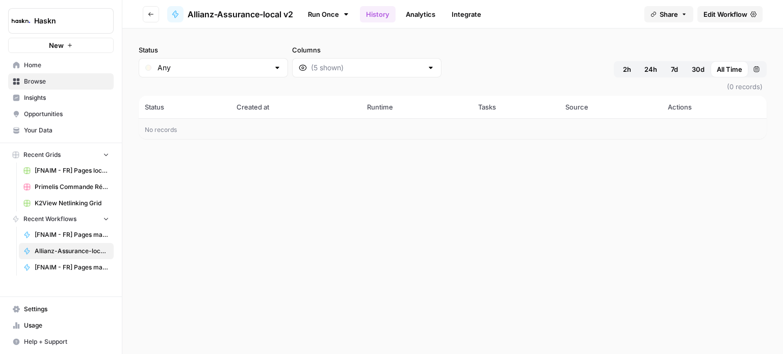
click at [740, 13] on span "Edit Workflow" at bounding box center [725, 14] width 44 height 10
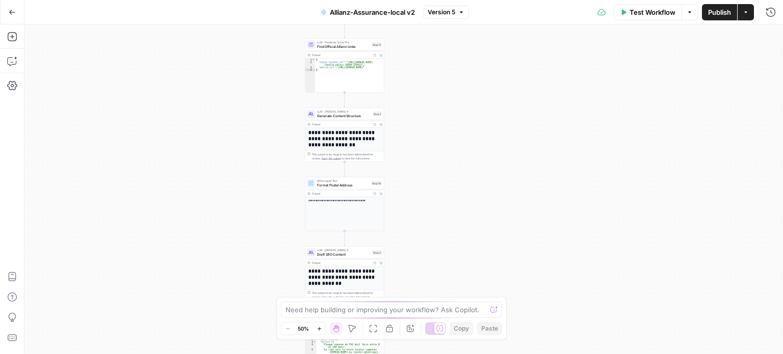
drag, startPoint x: 497, startPoint y: 109, endPoint x: 449, endPoint y: 213, distance: 115.1
click at [449, 213] on div "**********" at bounding box center [403, 189] width 758 height 330
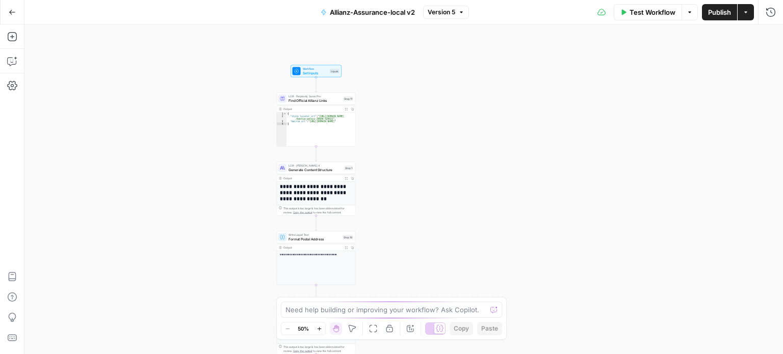
drag, startPoint x: 473, startPoint y: 128, endPoint x: 434, endPoint y: 189, distance: 72.6
click at [434, 189] on div "**********" at bounding box center [403, 189] width 758 height 330
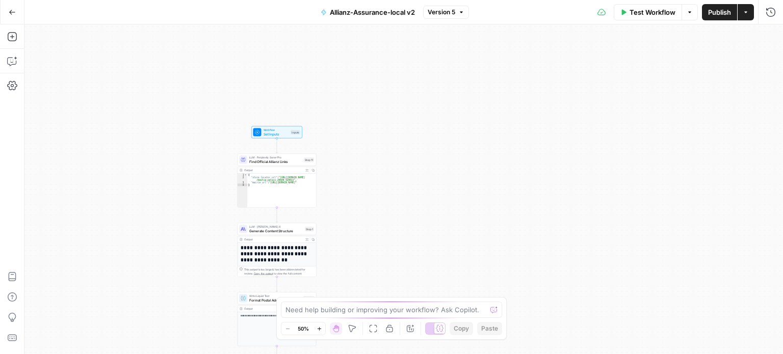
click at [645, 14] on span "Test Workflow" at bounding box center [652, 12] width 46 height 10
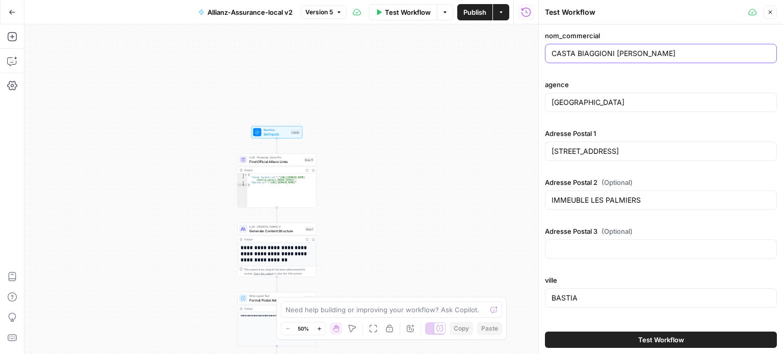
click at [572, 56] on input "CASTA BIAGGIONI [PERSON_NAME]" at bounding box center [660, 53] width 219 height 10
click at [571, 55] on input "CASTA BIAGGIONI [PERSON_NAME]" at bounding box center [660, 53] width 219 height 10
click at [593, 53] on input "CASTA BIAGGIONI [PERSON_NAME]" at bounding box center [660, 53] width 219 height 10
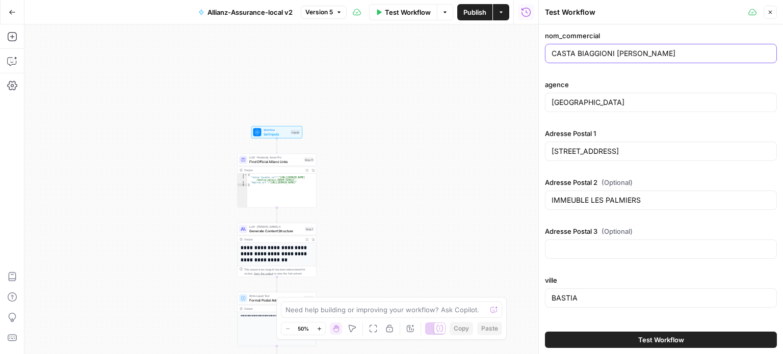
click at [593, 53] on input "CASTA BIAGGIONI [PERSON_NAME]" at bounding box center [660, 53] width 219 height 10
paste input "[PERSON_NAME] HEUCHIN"
type input "OCEANE HEUCHIN EI"
click at [582, 103] on input "[GEOGRAPHIC_DATA]" at bounding box center [660, 102] width 219 height 10
click at [581, 102] on input "[GEOGRAPHIC_DATA]" at bounding box center [660, 102] width 219 height 10
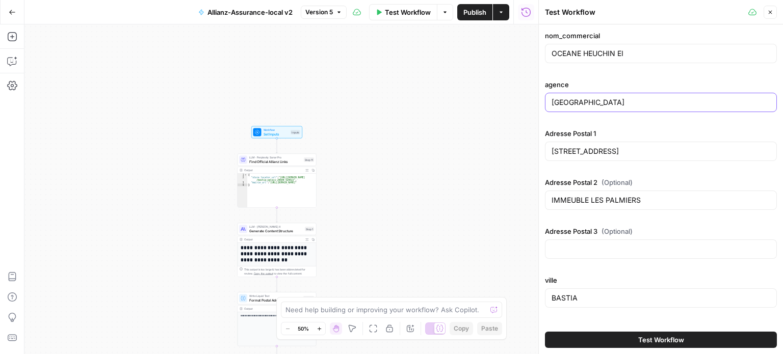
click at [581, 101] on input "[GEOGRAPHIC_DATA]" at bounding box center [660, 102] width 219 height 10
click at [575, 97] on input "[GEOGRAPHIC_DATA]" at bounding box center [660, 102] width 219 height 10
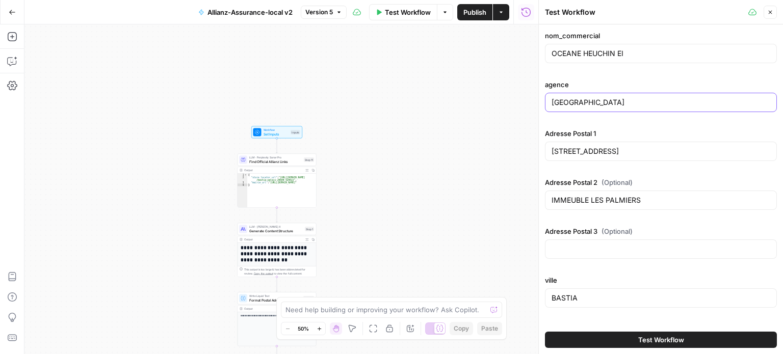
paste input "NIORT"
type input "NIORT"
click at [595, 154] on input "[STREET_ADDRESS]" at bounding box center [660, 151] width 219 height 10
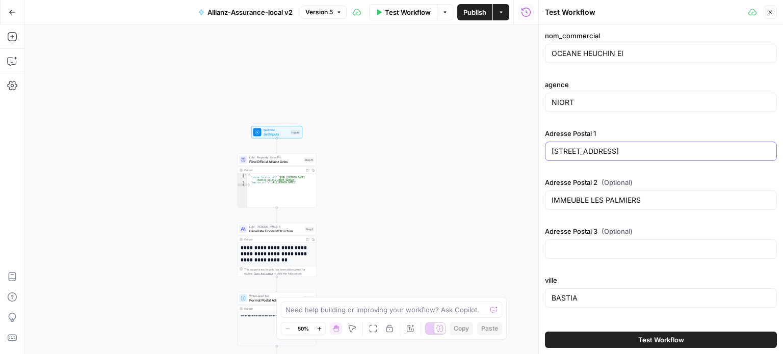
click at [595, 154] on input "[STREET_ADDRESS]" at bounding box center [660, 151] width 219 height 10
paste input "[STREET_ADDRESS]"
type input "[STREET_ADDRESS]"
click at [584, 195] on input "IMMEUBLE LES PALMIERS" at bounding box center [660, 200] width 219 height 10
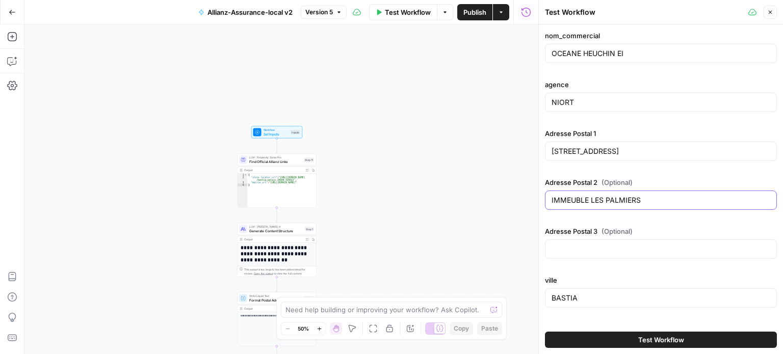
click at [583, 195] on input "IMMEUBLE LES PALMIERS" at bounding box center [660, 200] width 219 height 10
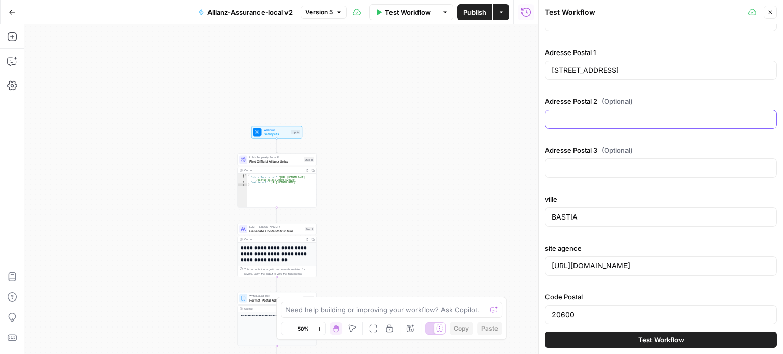
scroll to position [88, 0]
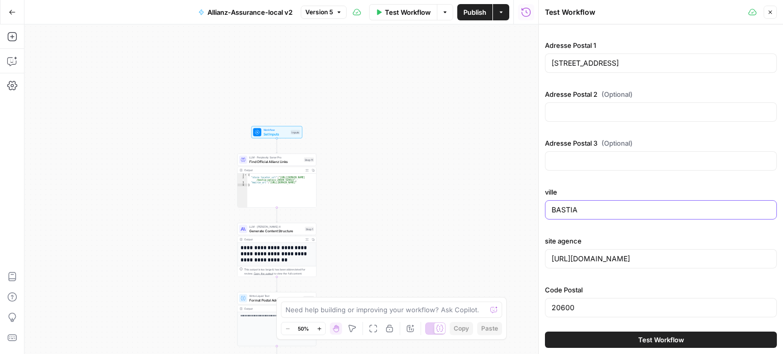
click at [571, 208] on input "BASTIA" at bounding box center [660, 210] width 219 height 10
paste input "NIORT"
type input "NIORT"
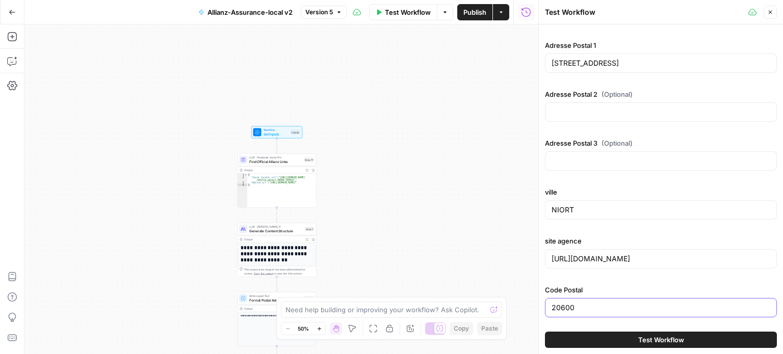
click at [568, 303] on input "20600" at bounding box center [660, 308] width 219 height 10
paste input "79000"
click at [567, 303] on input "2060790000" at bounding box center [660, 308] width 219 height 10
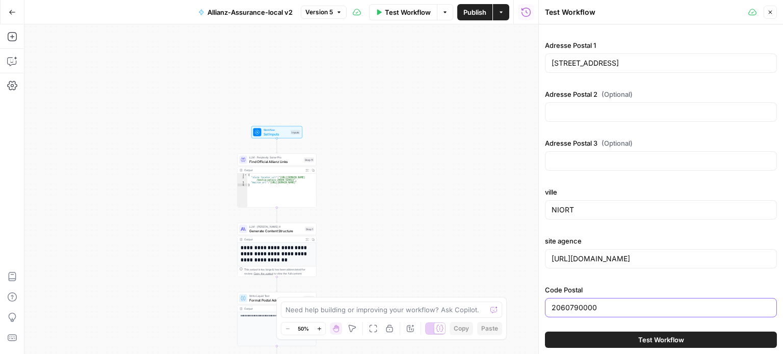
click at [567, 303] on input "2060790000" at bounding box center [660, 308] width 219 height 10
paste input "79"
type input "79000"
click at [608, 261] on input "[URL][DOMAIN_NAME]" at bounding box center [660, 259] width 219 height 10
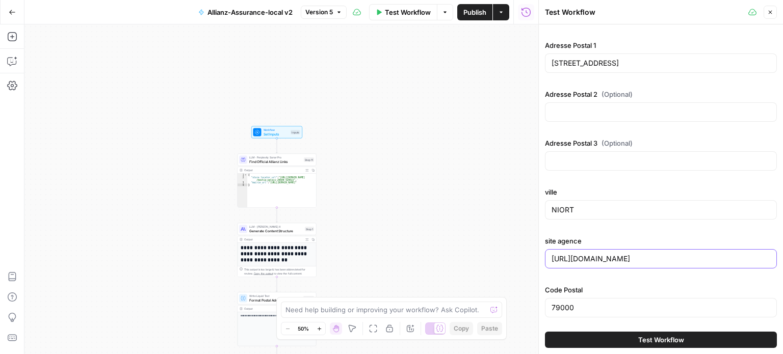
click at [608, 261] on input "[URL][DOMAIN_NAME]" at bounding box center [660, 259] width 219 height 10
paste input "niort-79000-579FA0"
type input "[URL][DOMAIN_NAME]"
click at [644, 337] on span "Test Workflow" at bounding box center [661, 340] width 46 height 10
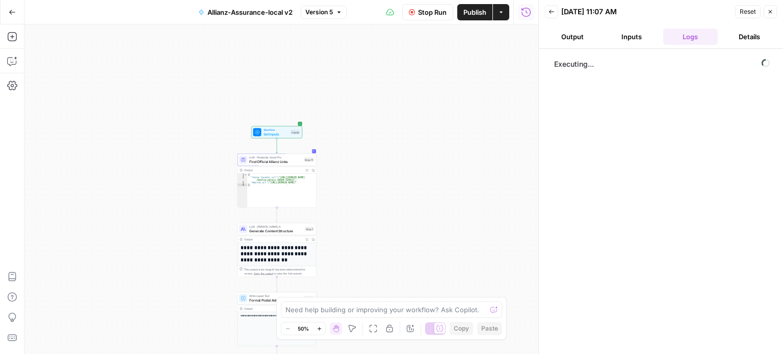
click at [579, 32] on button "Output" at bounding box center [572, 37] width 55 height 16
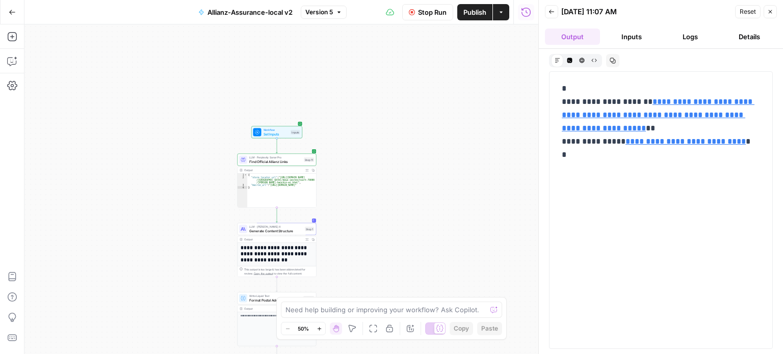
click at [692, 31] on button "Logs" at bounding box center [690, 37] width 55 height 16
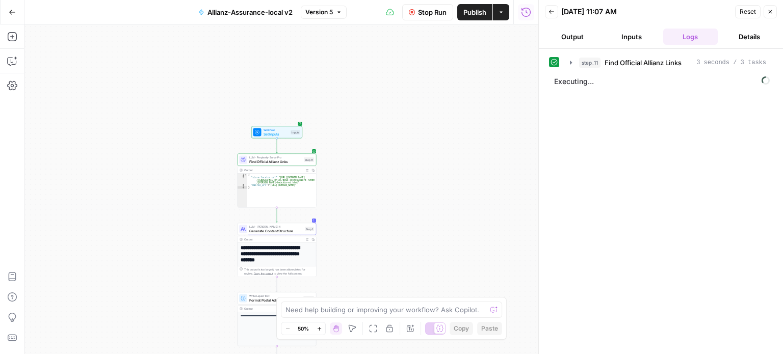
click at [556, 36] on button "Output" at bounding box center [572, 37] width 55 height 16
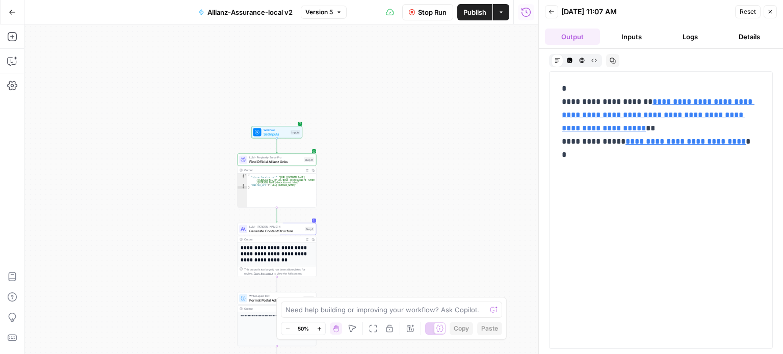
click at [646, 117] on link "**********" at bounding box center [657, 115] width 193 height 34
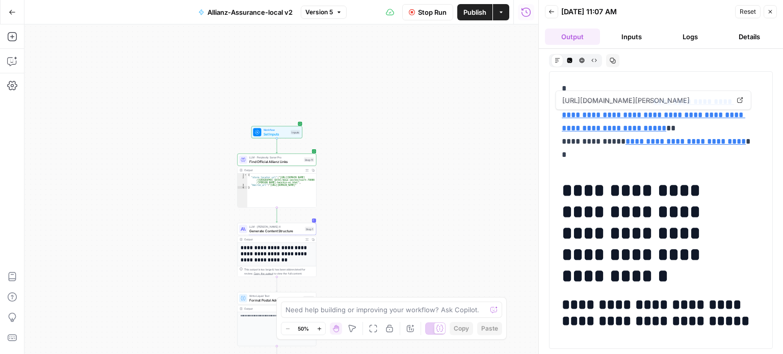
click at [694, 25] on header "Back [DATE] 11:07 AM Reset Close Output Inputs Logs Details" at bounding box center [660, 24] width 244 height 49
click at [692, 38] on button "Logs" at bounding box center [690, 37] width 55 height 16
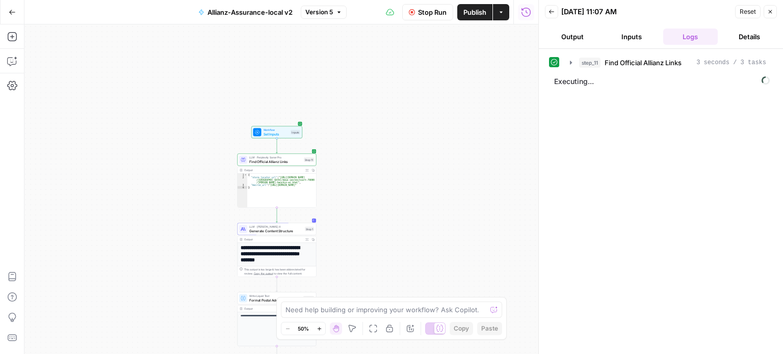
click at [583, 36] on button "Output" at bounding box center [572, 37] width 55 height 16
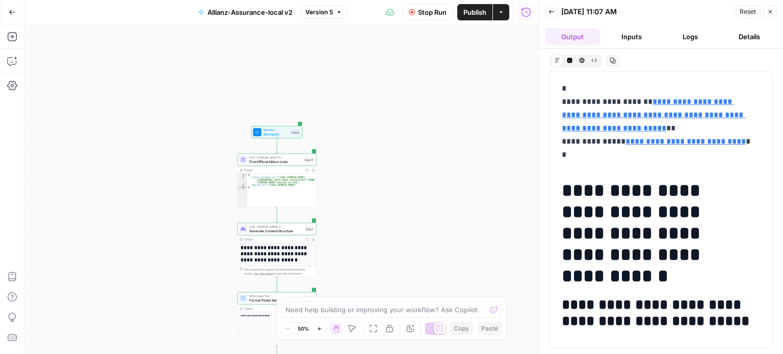
click at [701, 32] on button "Logs" at bounding box center [690, 37] width 55 height 16
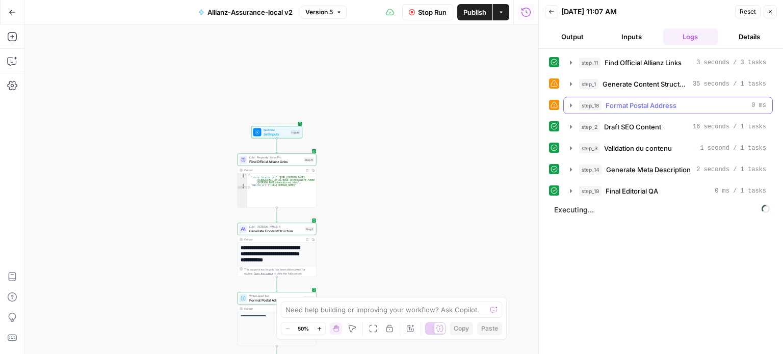
click at [666, 103] on span "Format Postal Address" at bounding box center [640, 105] width 71 height 10
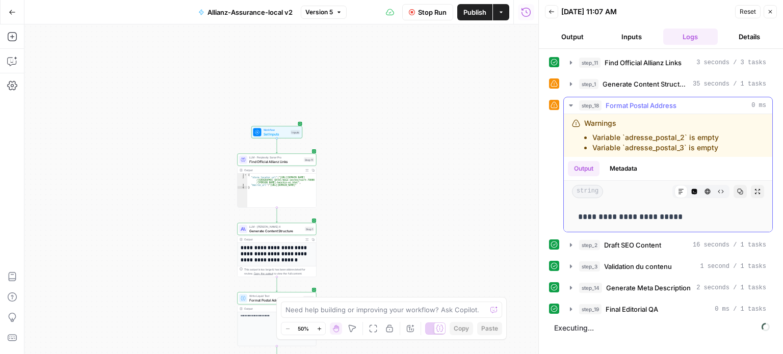
click at [666, 103] on span "Format Postal Address" at bounding box center [640, 105] width 71 height 10
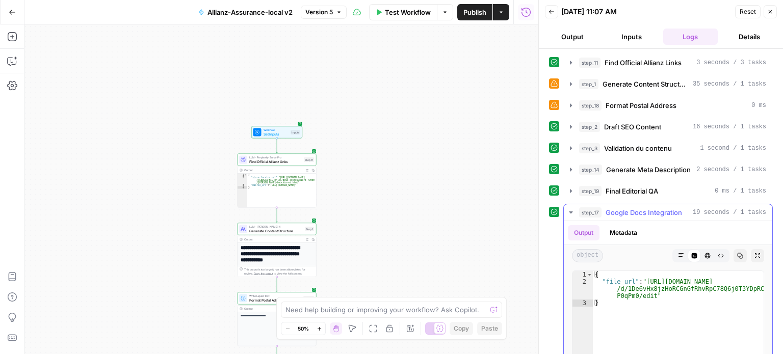
type textarea "**********"
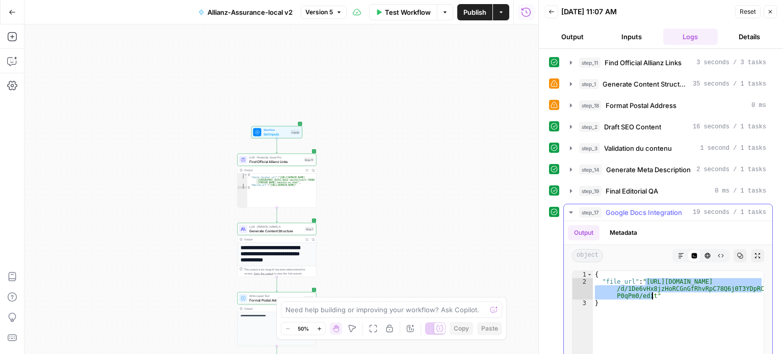
drag, startPoint x: 645, startPoint y: 280, endPoint x: 652, endPoint y: 297, distance: 18.3
click at [619, 60] on span "Find Official Allianz Links" at bounding box center [642, 63] width 77 height 10
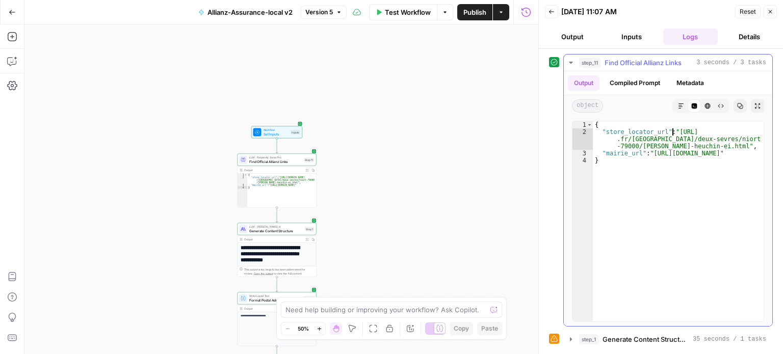
click at [672, 131] on div "{ "store_locator_url" : "[URL] .fr/poitou-charentes/deux-sevres/niort -79000/[P…" at bounding box center [677, 228] width 171 height 215
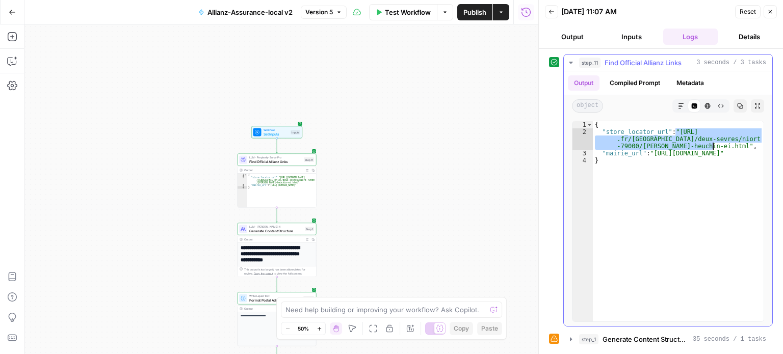
drag, startPoint x: 674, startPoint y: 131, endPoint x: 712, endPoint y: 146, distance: 41.0
click at [712, 146] on div "{ "store_locator_url" : "[URL] .fr/poitou-charentes/deux-sevres/niort -79000/[P…" at bounding box center [677, 228] width 171 height 215
click at [696, 148] on div "{ "store_locator_url" : "[URL] .fr/poitou-charentes/deux-sevres/niort -79000/[P…" at bounding box center [677, 221] width 171 height 200
drag, startPoint x: 711, startPoint y: 144, endPoint x: 651, endPoint y: 139, distance: 60.3
click at [651, 139] on div "{ "store_locator_url" : "[URL] .fr/poitou-charentes/deux-sevres/niort -79000/[P…" at bounding box center [677, 228] width 171 height 215
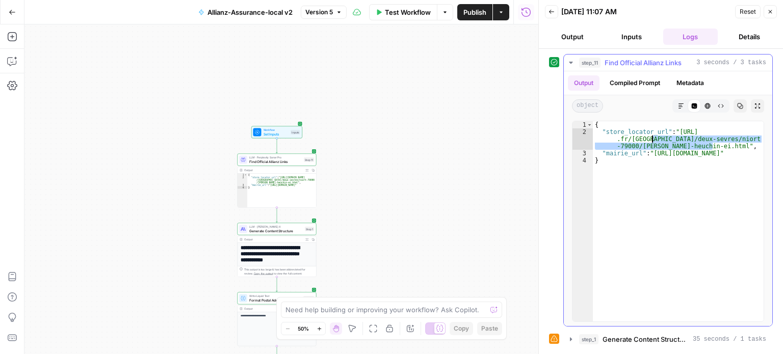
click at [651, 139] on div "{ "store_locator_url" : "[URL] .fr/poitou-charentes/deux-sevres/niort -79000/[P…" at bounding box center [677, 221] width 171 height 200
click at [636, 146] on div "{ "store_locator_url" : "[URL] .fr/poitou-charentes/deux-sevres/niort -79000/[P…" at bounding box center [677, 228] width 171 height 215
drag, startPoint x: 675, startPoint y: 129, endPoint x: 638, endPoint y: 146, distance: 40.3
click at [638, 146] on div "{ "store_locator_url" : "[URL] .fr/poitou-charentes/deux-sevres/niort -79000/[P…" at bounding box center [677, 228] width 171 height 215
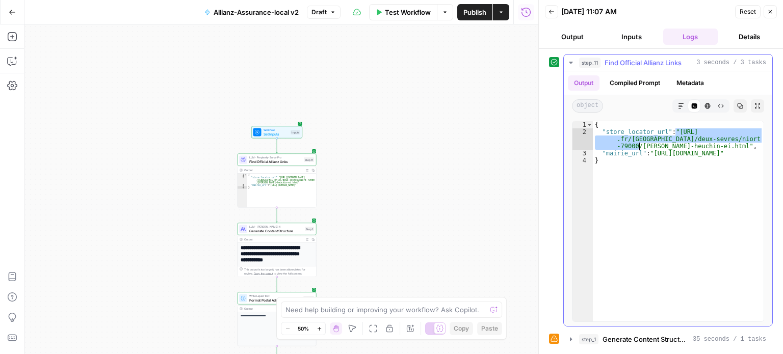
click at [656, 187] on div "{ "store_locator_url" : "[URL] .fr/poitou-charentes/deux-sevres/niort -79000/[P…" at bounding box center [677, 228] width 171 height 215
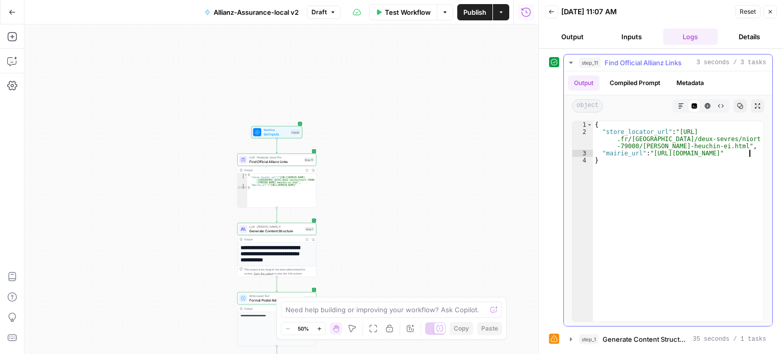
click at [748, 155] on div "{ "store_locator_url" : "[URL] .fr/poitou-charentes/deux-sevres/niort -79000/[P…" at bounding box center [677, 228] width 171 height 215
type textarea "**********"
click at [579, 33] on button "Output" at bounding box center [572, 37] width 55 height 16
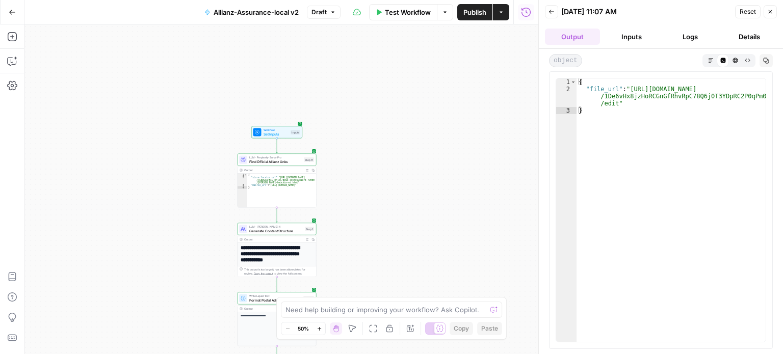
click at [690, 36] on button "Logs" at bounding box center [690, 37] width 55 height 16
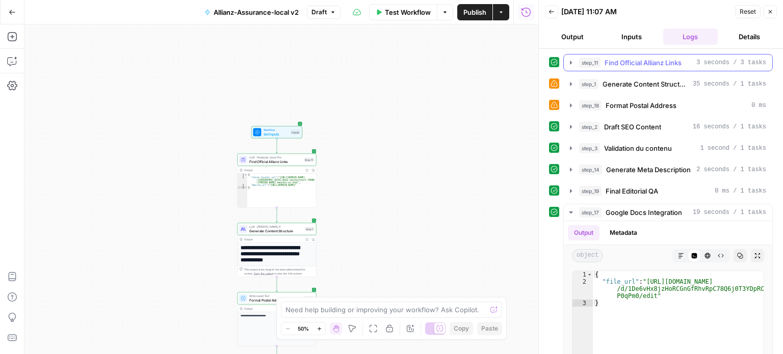
click at [626, 65] on span "Find Official Allianz Links" at bounding box center [642, 63] width 77 height 10
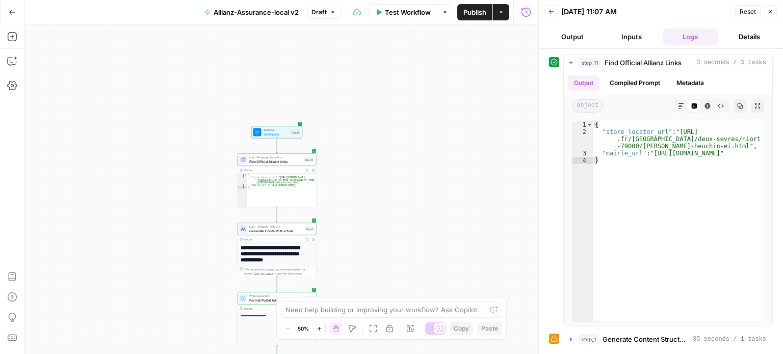
click at [581, 30] on button "Output" at bounding box center [572, 37] width 55 height 16
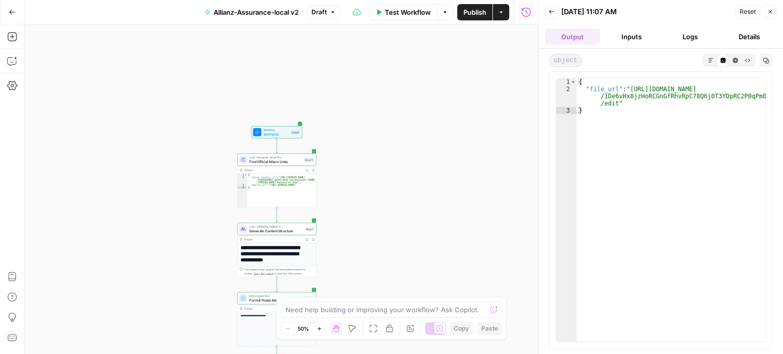
click at [690, 32] on button "Logs" at bounding box center [690, 37] width 55 height 16
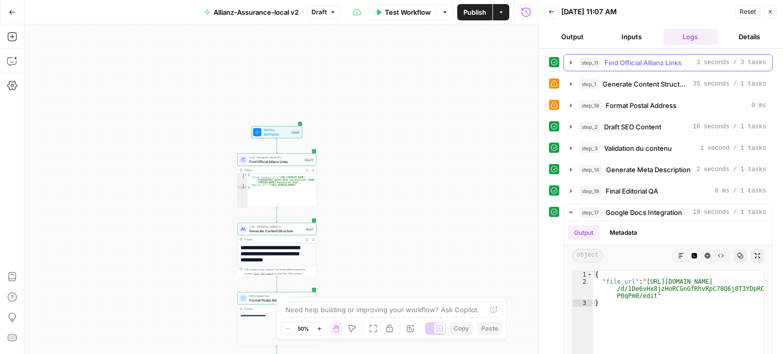
click at [618, 63] on span "Find Official Allianz Links" at bounding box center [642, 63] width 77 height 10
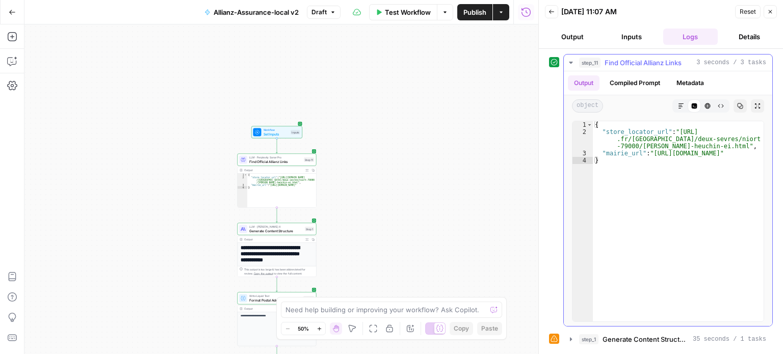
click at [632, 83] on button "Compiled Prompt" at bounding box center [634, 82] width 63 height 15
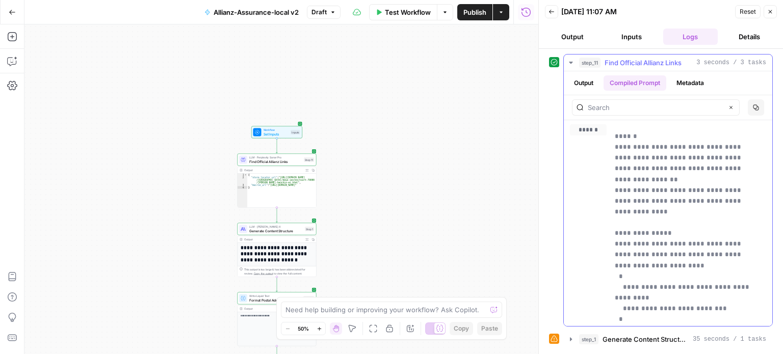
drag, startPoint x: 622, startPoint y: 145, endPoint x: 703, endPoint y: 167, distance: 84.5
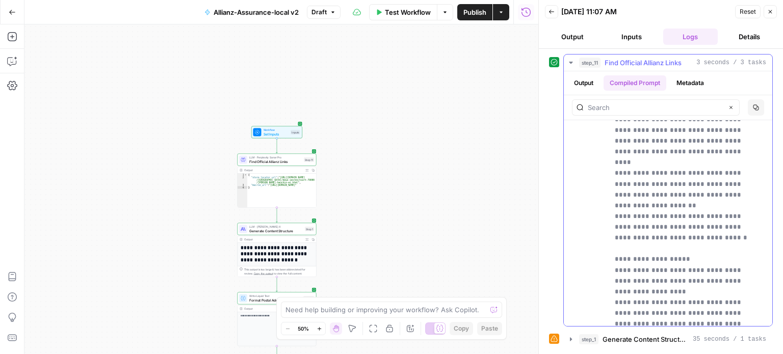
scroll to position [255, 0]
drag, startPoint x: 697, startPoint y: 194, endPoint x: 716, endPoint y: 203, distance: 21.6
click at [718, 203] on p "**********" at bounding box center [682, 225] width 136 height 699
click at [716, 203] on p "**********" at bounding box center [682, 225] width 136 height 699
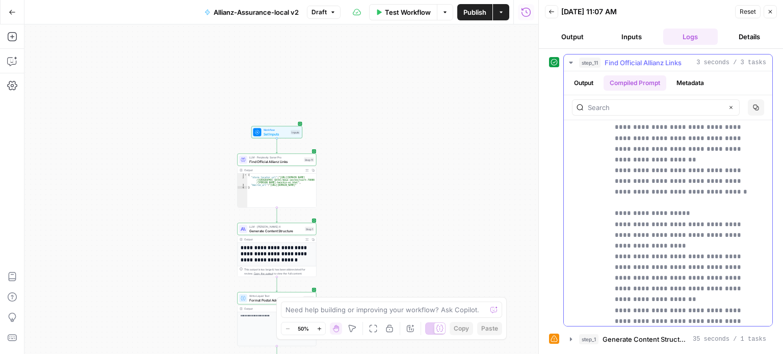
scroll to position [186, 0]
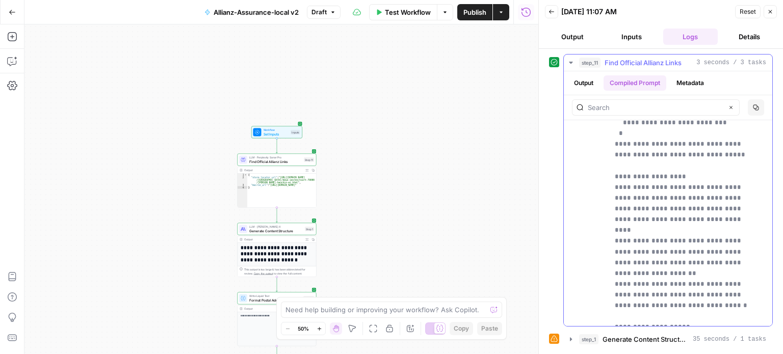
click at [653, 64] on span "Find Official Allianz Links" at bounding box center [642, 63] width 77 height 10
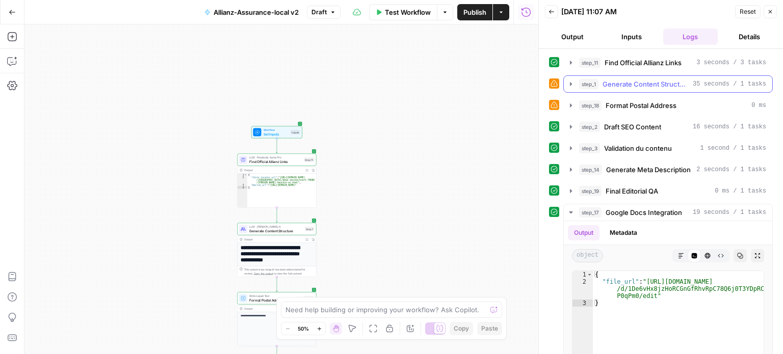
click at [601, 83] on div "step_1 Generate Content Structure 35 seconds / 1 tasks" at bounding box center [672, 84] width 187 height 10
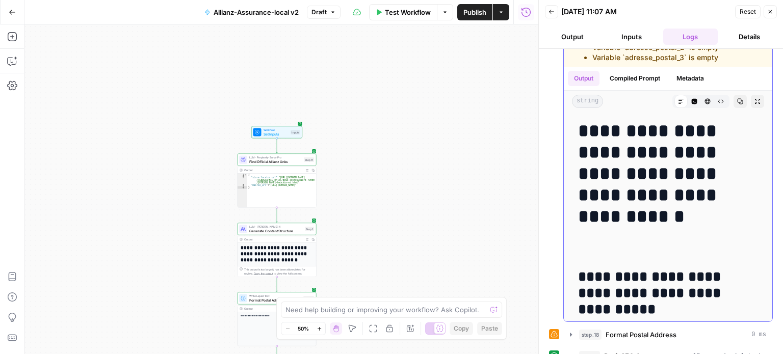
scroll to position [51, 0]
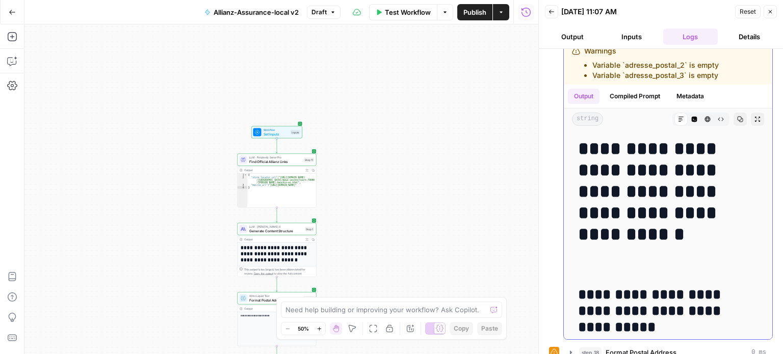
click at [642, 94] on button "Compiled Prompt" at bounding box center [634, 96] width 63 height 15
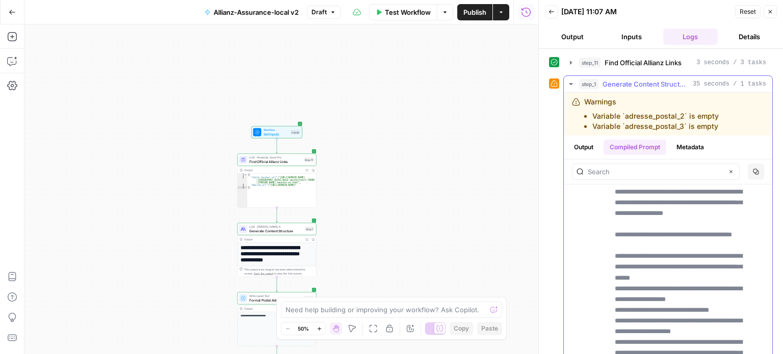
scroll to position [0, 0]
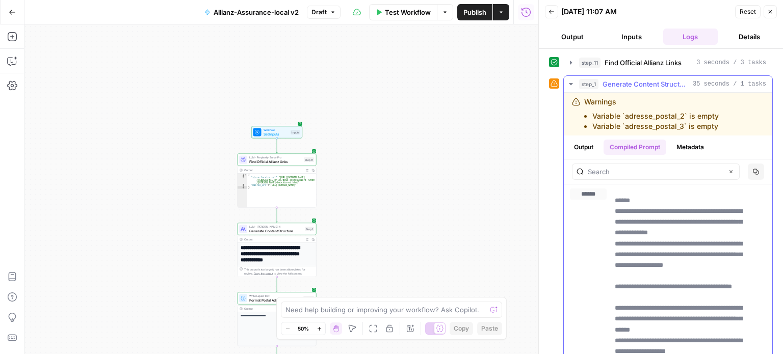
drag, startPoint x: 634, startPoint y: 214, endPoint x: 656, endPoint y: 233, distance: 29.0
drag, startPoint x: 608, startPoint y: 241, endPoint x: 703, endPoint y: 242, distance: 94.3
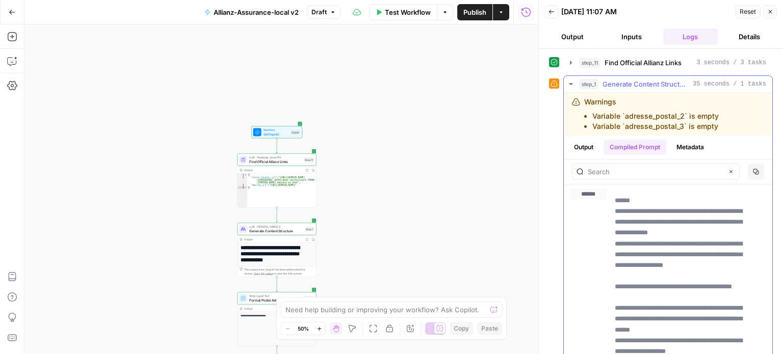
drag, startPoint x: 611, startPoint y: 211, endPoint x: 717, endPoint y: 230, distance: 107.6
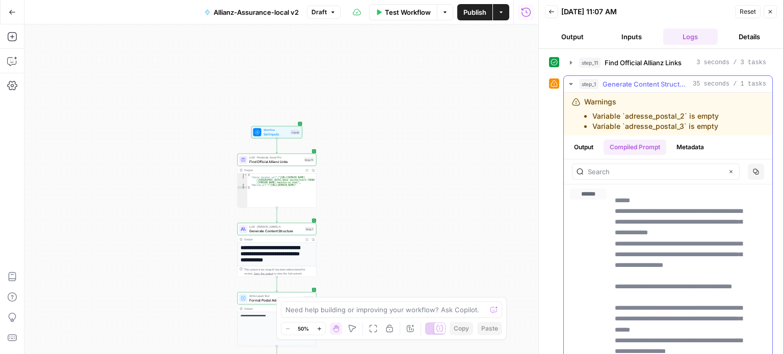
drag, startPoint x: 613, startPoint y: 208, endPoint x: 727, endPoint y: 214, distance: 113.8
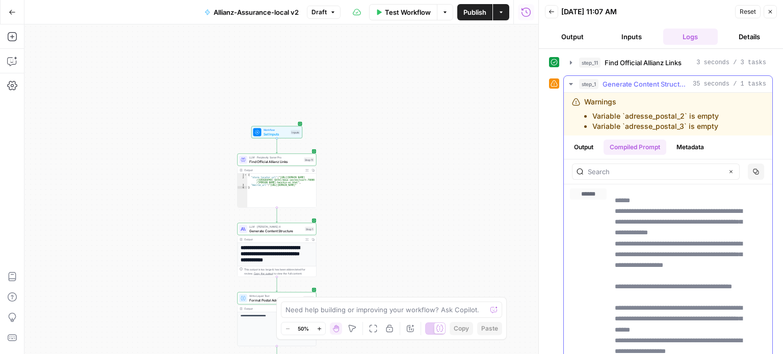
drag, startPoint x: 614, startPoint y: 210, endPoint x: 695, endPoint y: 224, distance: 81.7
drag, startPoint x: 720, startPoint y: 232, endPoint x: 609, endPoint y: 209, distance: 113.4
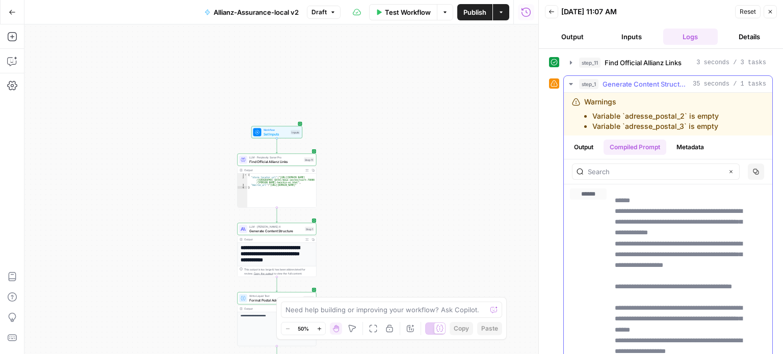
drag, startPoint x: 682, startPoint y: 253, endPoint x: 710, endPoint y: 256, distance: 28.6
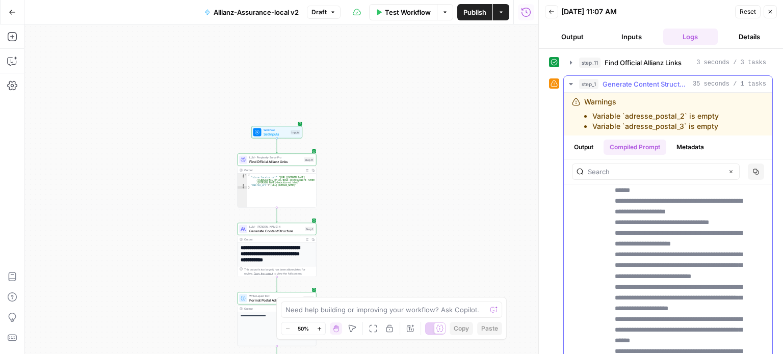
scroll to position [153, 0]
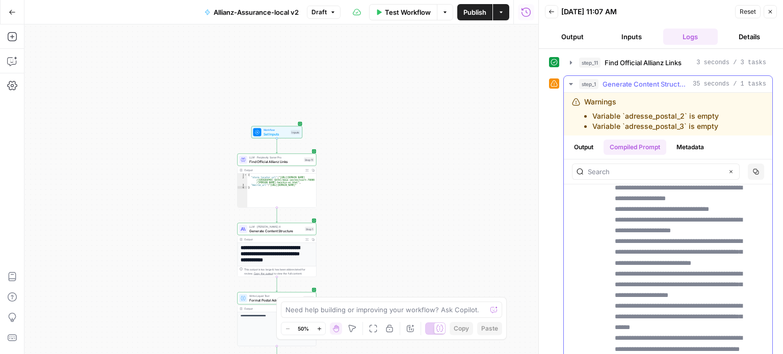
drag, startPoint x: 651, startPoint y: 200, endPoint x: 679, endPoint y: 209, distance: 29.3
drag, startPoint x: 620, startPoint y: 221, endPoint x: 737, endPoint y: 226, distance: 116.8
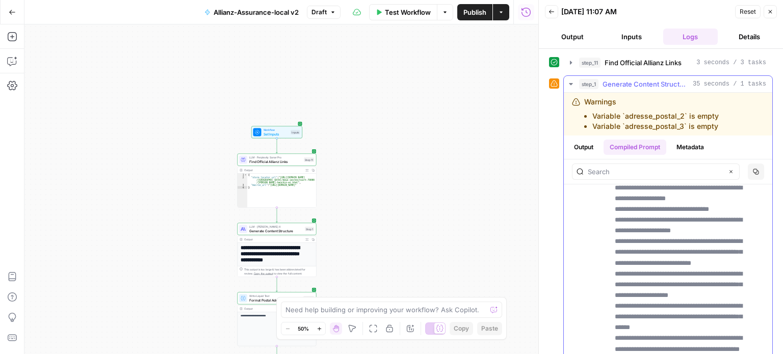
drag, startPoint x: 622, startPoint y: 230, endPoint x: 710, endPoint y: 235, distance: 88.3
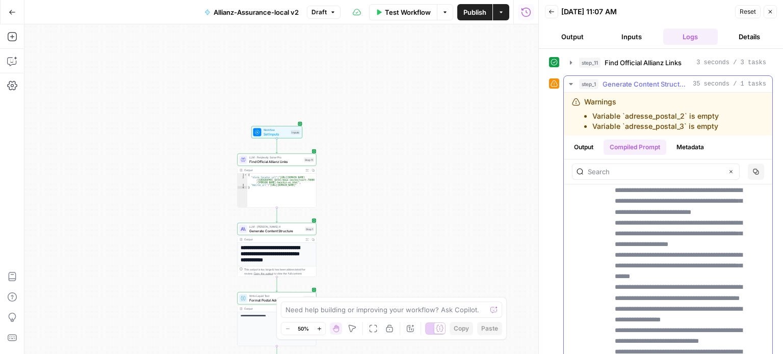
drag, startPoint x: 627, startPoint y: 238, endPoint x: 744, endPoint y: 247, distance: 118.0
click at [744, 247] on p "**********" at bounding box center [682, 340] width 136 height 699
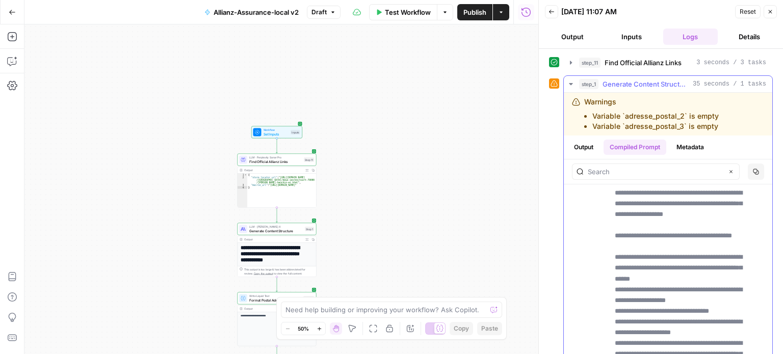
scroll to position [0, 0]
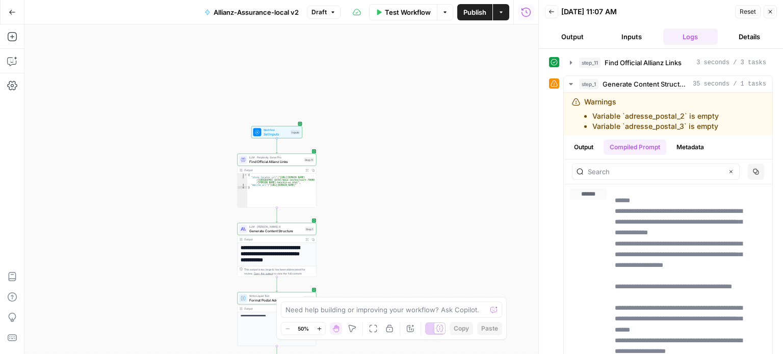
drag, startPoint x: 631, startPoint y: 252, endPoint x: 769, endPoint y: 256, distance: 138.1
click at [769, 256] on div "**********" at bounding box center [660, 201] width 244 height 305
drag, startPoint x: 714, startPoint y: 261, endPoint x: 639, endPoint y: 236, distance: 78.9
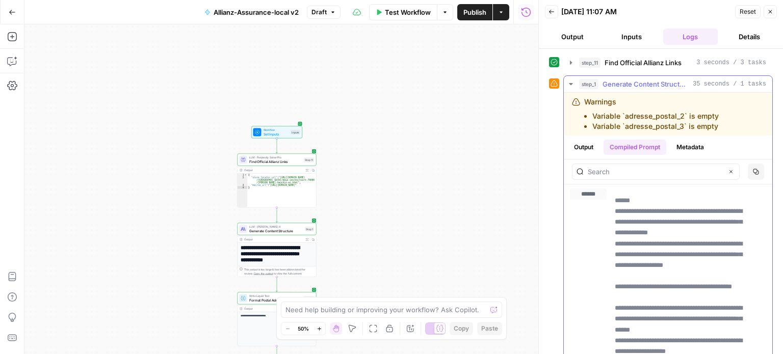
drag, startPoint x: 612, startPoint y: 208, endPoint x: 757, endPoint y: 228, distance: 146.0
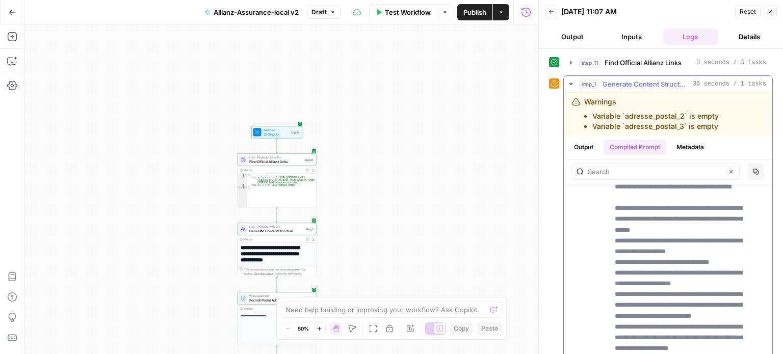
scroll to position [102, 0]
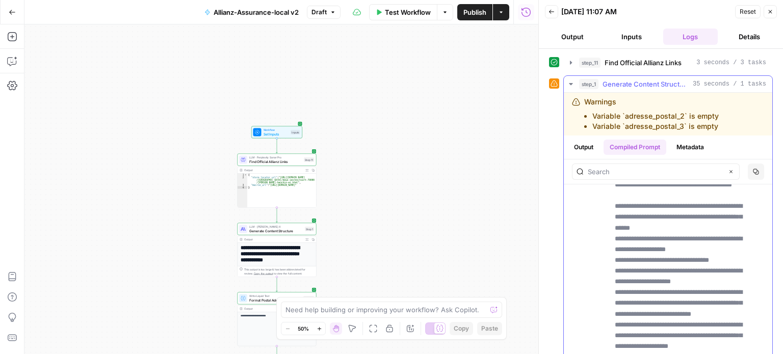
drag, startPoint x: 615, startPoint y: 220, endPoint x: 683, endPoint y: 240, distance: 70.6
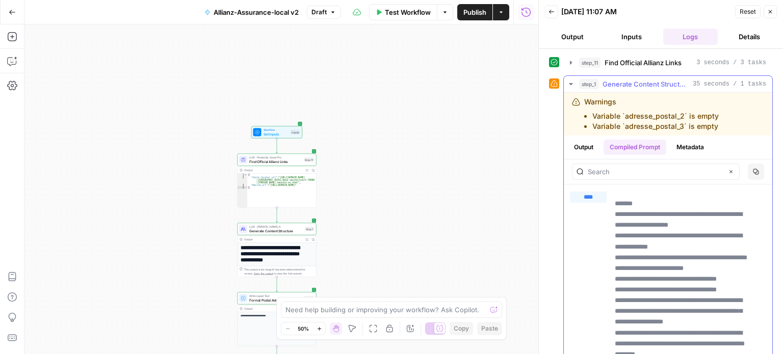
scroll to position [713, 0]
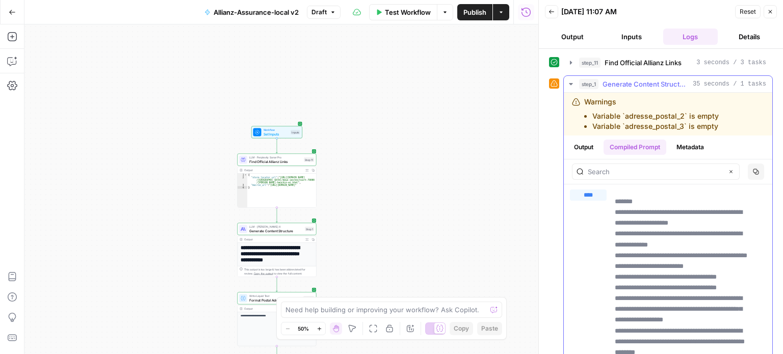
drag, startPoint x: 615, startPoint y: 213, endPoint x: 687, endPoint y: 221, distance: 71.7
drag, startPoint x: 609, startPoint y: 233, endPoint x: 699, endPoint y: 254, distance: 91.9
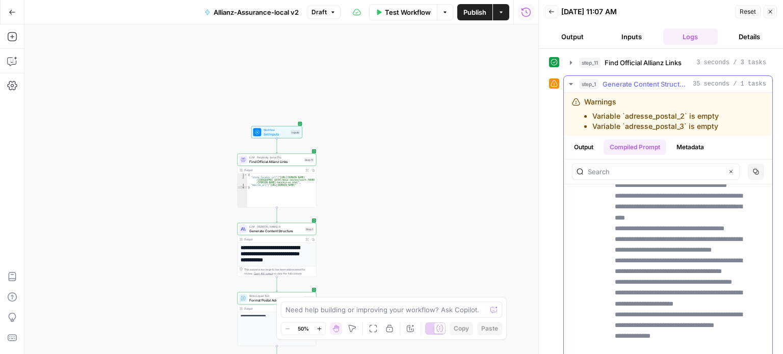
scroll to position [1172, 0]
drag, startPoint x: 663, startPoint y: 259, endPoint x: 748, endPoint y: 262, distance: 85.1
click at [748, 262] on p "**********" at bounding box center [682, 120] width 136 height 764
drag, startPoint x: 649, startPoint y: 317, endPoint x: 664, endPoint y: 322, distance: 16.1
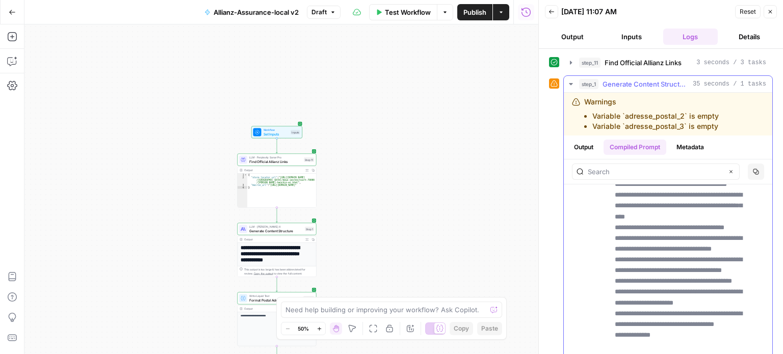
click at [663, 322] on p "**********" at bounding box center [682, 120] width 136 height 764
click at [664, 322] on p "**********" at bounding box center [682, 120] width 136 height 764
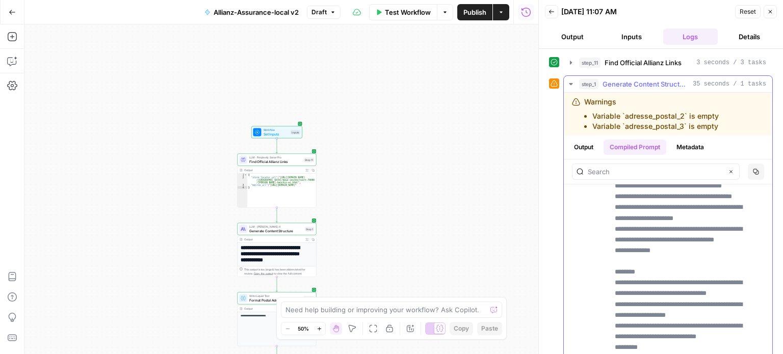
scroll to position [1274, 0]
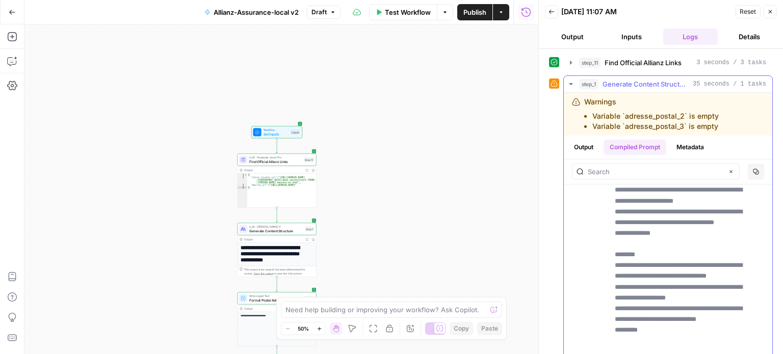
drag, startPoint x: 618, startPoint y: 222, endPoint x: 656, endPoint y: 232, distance: 39.5
click at [656, 232] on p "**********" at bounding box center [682, 18] width 136 height 764
drag, startPoint x: 616, startPoint y: 242, endPoint x: 705, endPoint y: 248, distance: 89.3
click at [705, 248] on p "**********" at bounding box center [682, 18] width 136 height 764
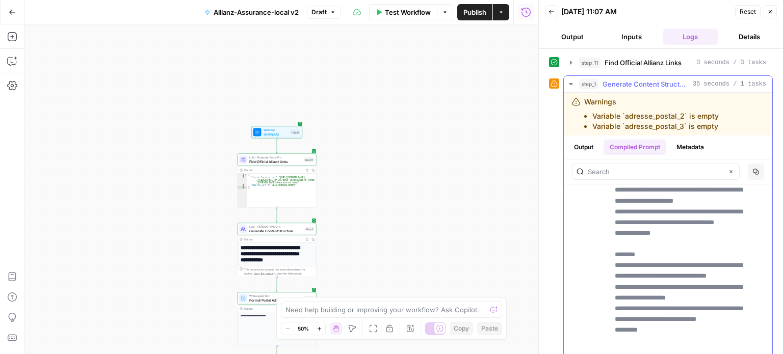
click at [705, 248] on p "**********" at bounding box center [682, 18] width 136 height 764
click at [682, 268] on p "**********" at bounding box center [682, 18] width 136 height 764
click at [683, 268] on p "**********" at bounding box center [682, 18] width 136 height 764
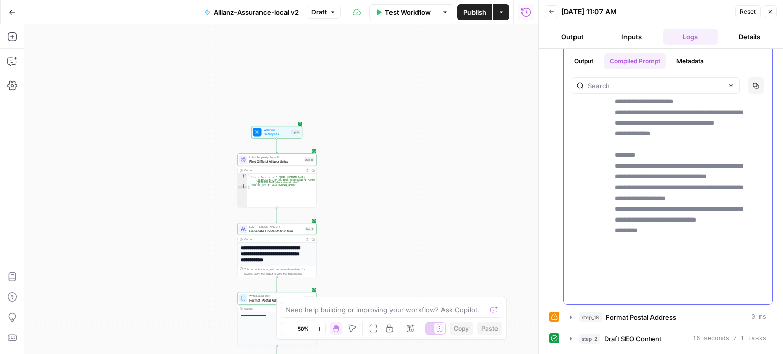
scroll to position [102, 0]
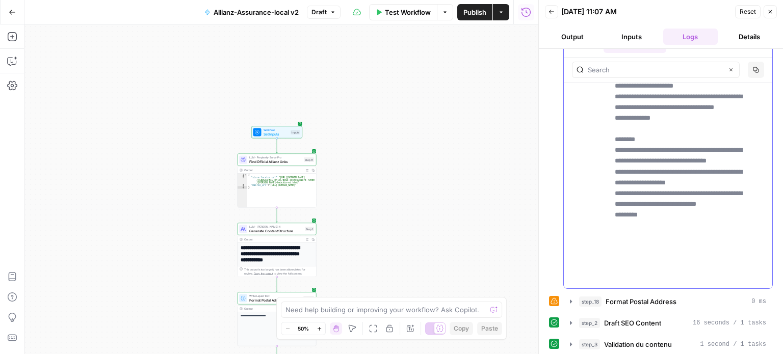
drag, startPoint x: 632, startPoint y: 210, endPoint x: 669, endPoint y: 252, distance: 55.6
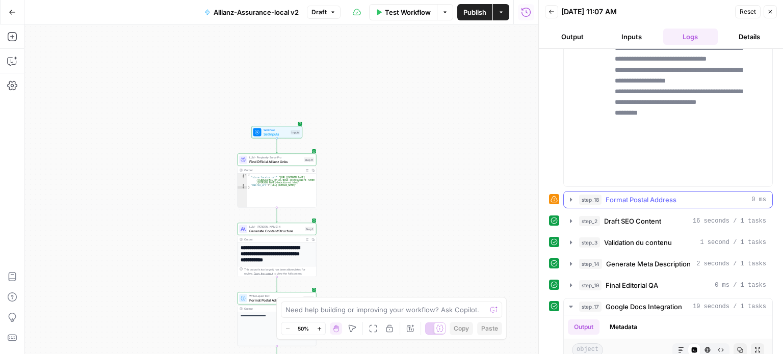
drag, startPoint x: 632, startPoint y: 198, endPoint x: 635, endPoint y: 205, distance: 8.2
click at [632, 198] on span "Format Postal Address" at bounding box center [640, 200] width 71 height 10
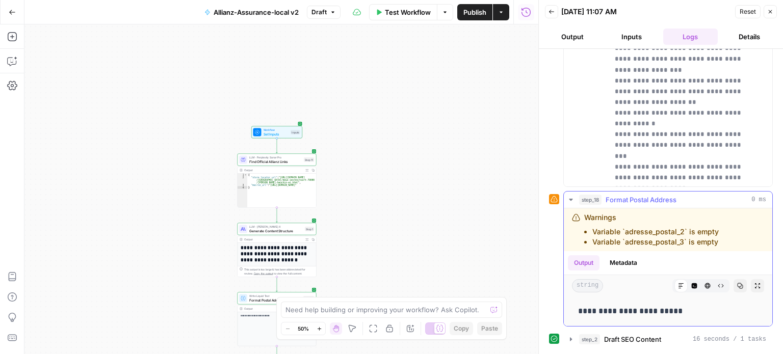
scroll to position [306, 0]
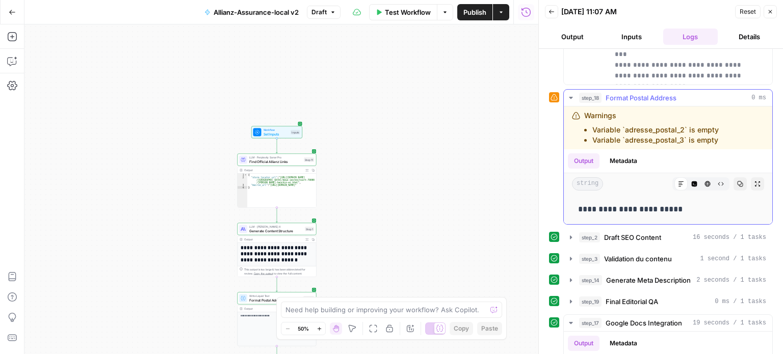
click at [627, 158] on button "Metadata" at bounding box center [623, 160] width 40 height 15
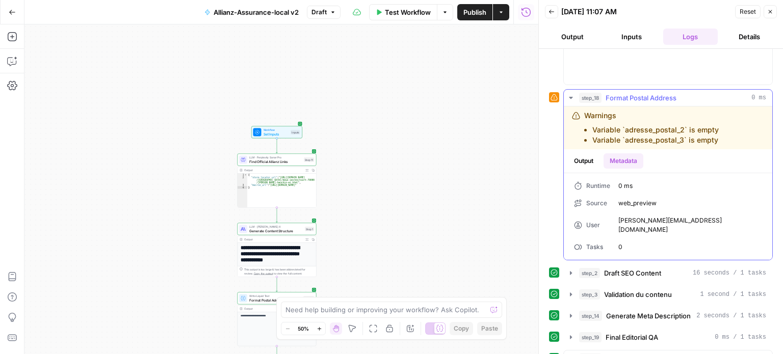
click at [589, 161] on button "Output" at bounding box center [584, 160] width 32 height 15
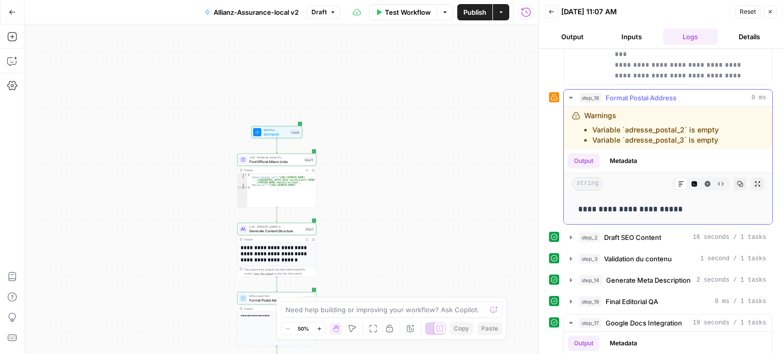
drag, startPoint x: 582, startPoint y: 210, endPoint x: 696, endPoint y: 207, distance: 114.7
click at [696, 207] on p "**********" at bounding box center [664, 209] width 172 height 13
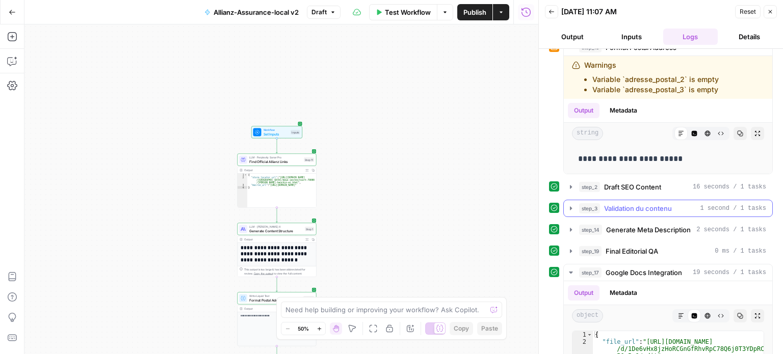
scroll to position [357, 0]
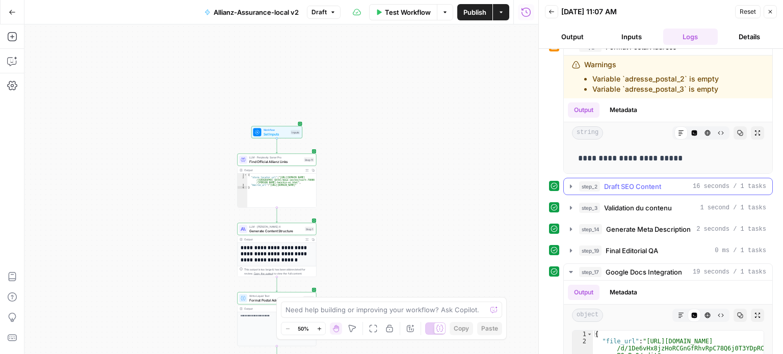
click at [652, 185] on span "Draft SEO Content" at bounding box center [632, 186] width 57 height 10
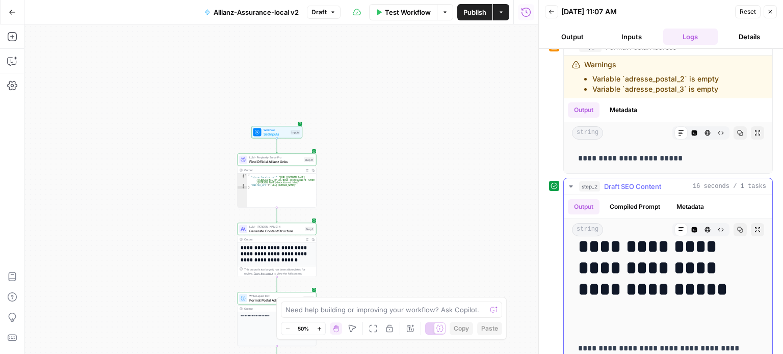
scroll to position [0, 0]
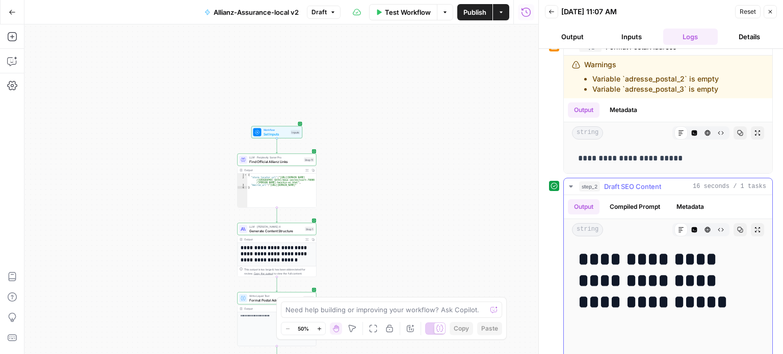
click at [685, 202] on button "Metadata" at bounding box center [690, 206] width 40 height 15
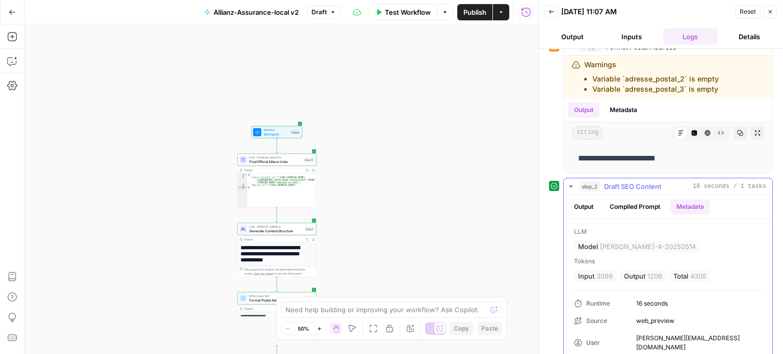
click at [645, 203] on button "Compiled Prompt" at bounding box center [634, 206] width 63 height 15
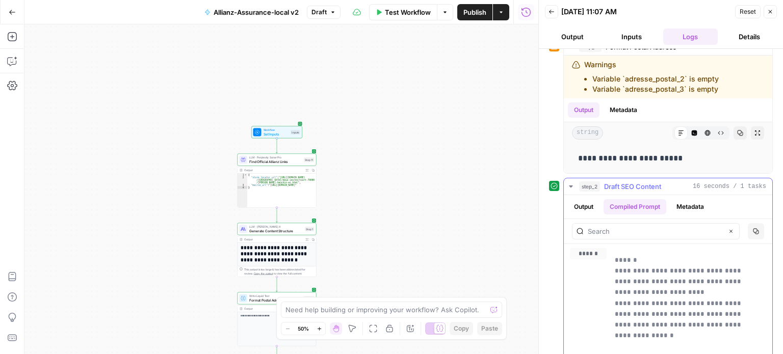
drag, startPoint x: 634, startPoint y: 275, endPoint x: 680, endPoint y: 288, distance: 47.6
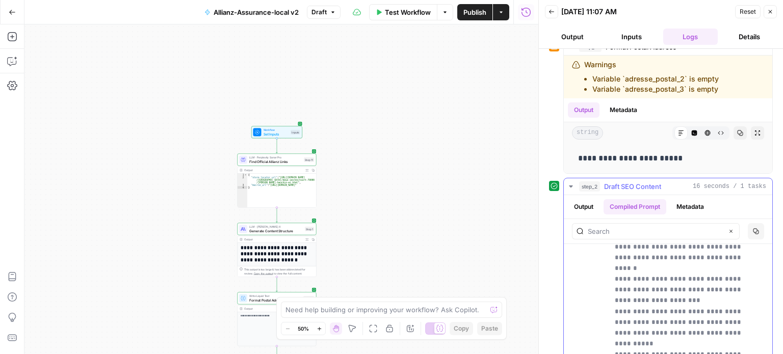
scroll to position [306, 0]
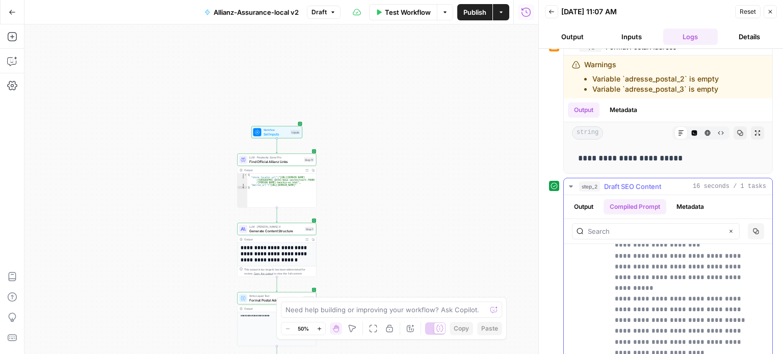
drag, startPoint x: 676, startPoint y: 284, endPoint x: 625, endPoint y: 286, distance: 51.0
click at [626, 286] on p "**********" at bounding box center [682, 325] width 136 height 753
click at [612, 287] on div "**********" at bounding box center [668, 322] width 196 height 760
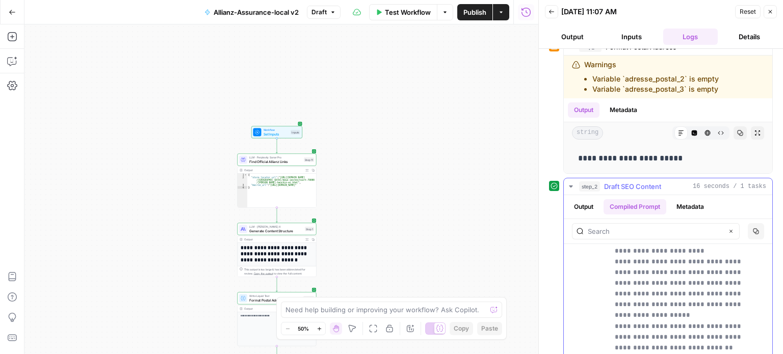
drag, startPoint x: 617, startPoint y: 289, endPoint x: 681, endPoint y: 311, distance: 66.9
click at [681, 311] on p "**********" at bounding box center [682, 223] width 136 height 753
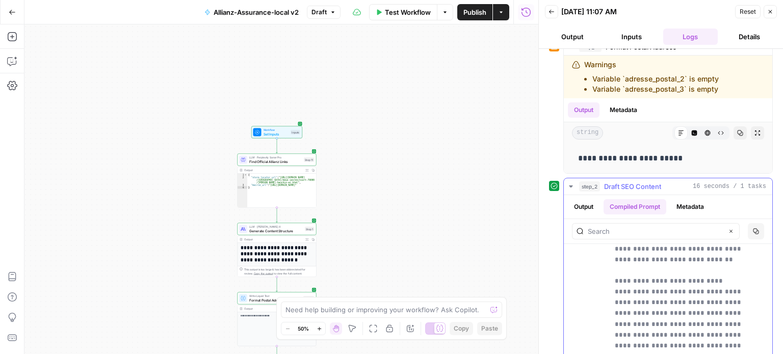
scroll to position [509, 0]
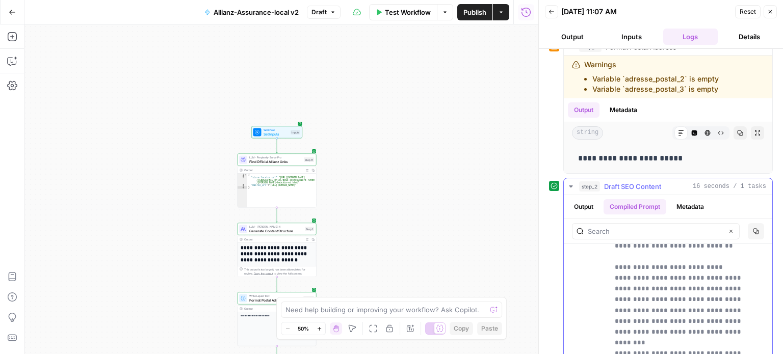
drag, startPoint x: 621, startPoint y: 301, endPoint x: 697, endPoint y: 303, distance: 76.5
click at [696, 303] on p "**********" at bounding box center [682, 121] width 136 height 753
click at [696, 301] on p "**********" at bounding box center [682, 121] width 136 height 753
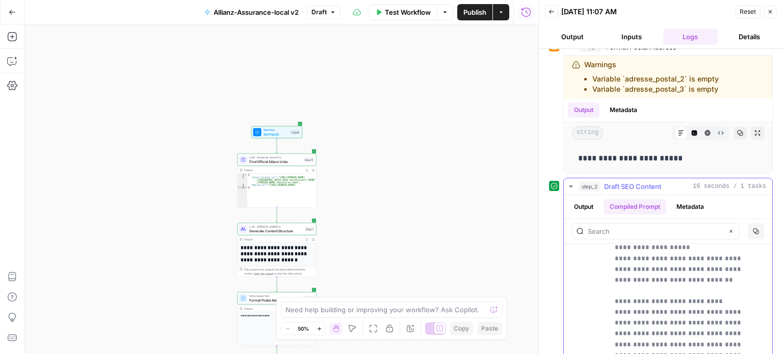
scroll to position [459, 0]
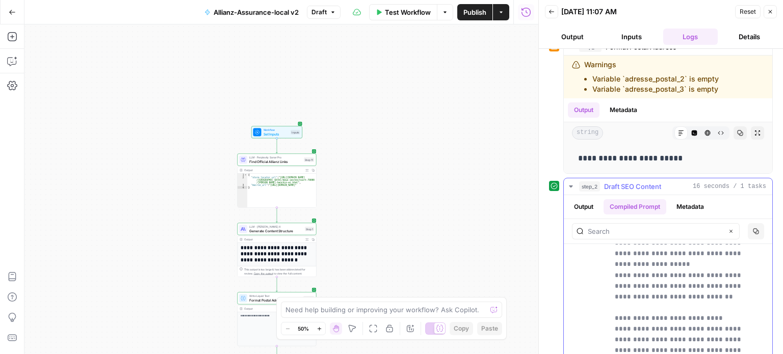
click at [639, 307] on p "**********" at bounding box center [682, 172] width 136 height 753
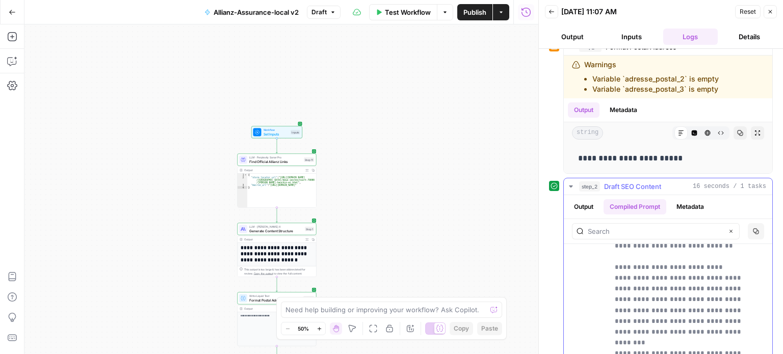
drag, startPoint x: 617, startPoint y: 286, endPoint x: 694, endPoint y: 302, distance: 78.0
click at [694, 302] on p "**********" at bounding box center [682, 121] width 136 height 753
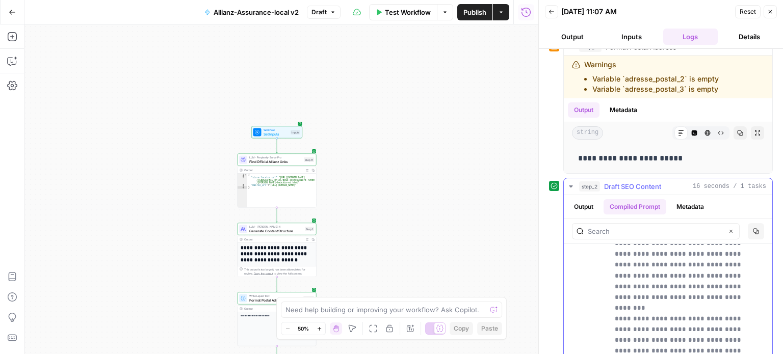
scroll to position [560, 0]
click at [679, 291] on p "**********" at bounding box center [682, 70] width 136 height 753
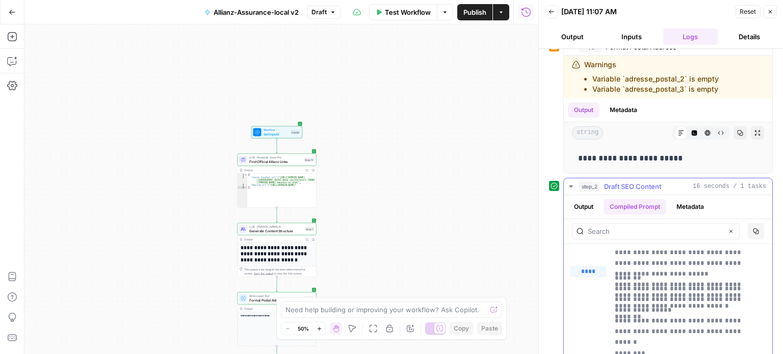
scroll to position [764, 0]
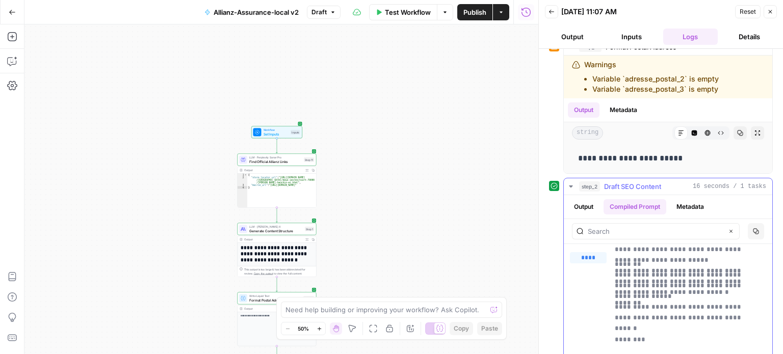
drag, startPoint x: 652, startPoint y: 280, endPoint x: 727, endPoint y: 312, distance: 82.4
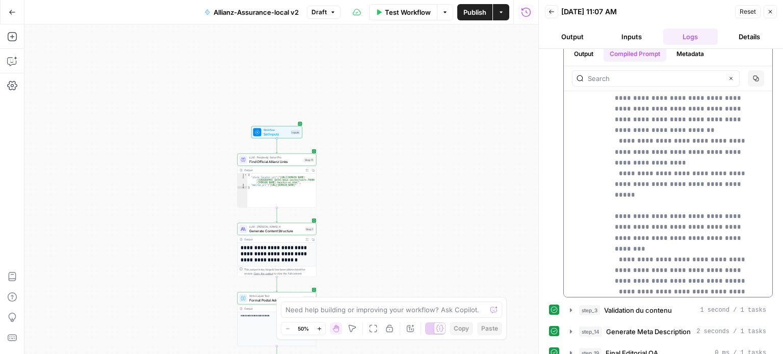
scroll to position [3407, 0]
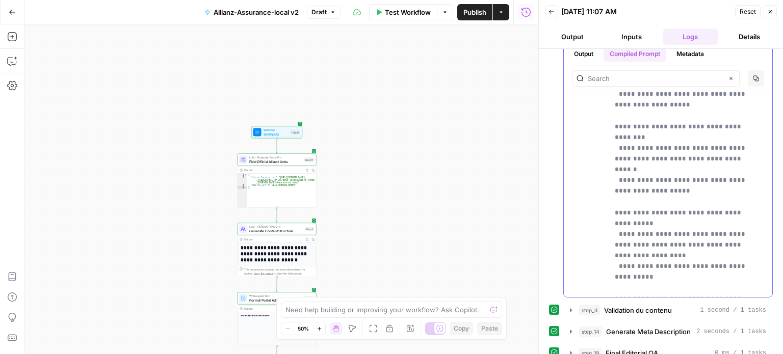
drag, startPoint x: 640, startPoint y: 158, endPoint x: 774, endPoint y: 165, distance: 134.7
click at [776, 165] on div "**********" at bounding box center [660, 201] width 244 height 305
drag, startPoint x: 687, startPoint y: 189, endPoint x: 714, endPoint y: 199, distance: 29.2
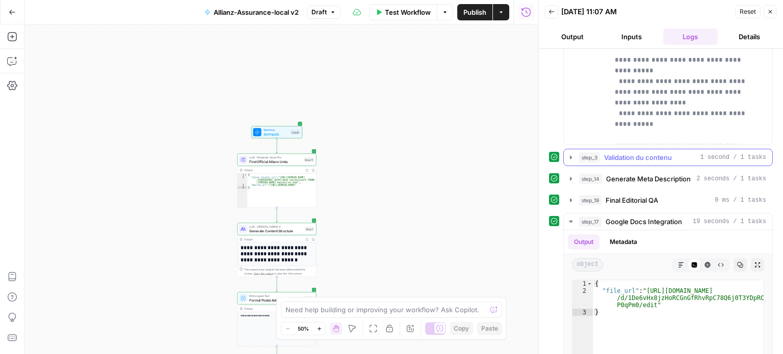
click at [682, 152] on div "step_3 Validation du contenu 1 second / 1 tasks" at bounding box center [672, 157] width 187 height 10
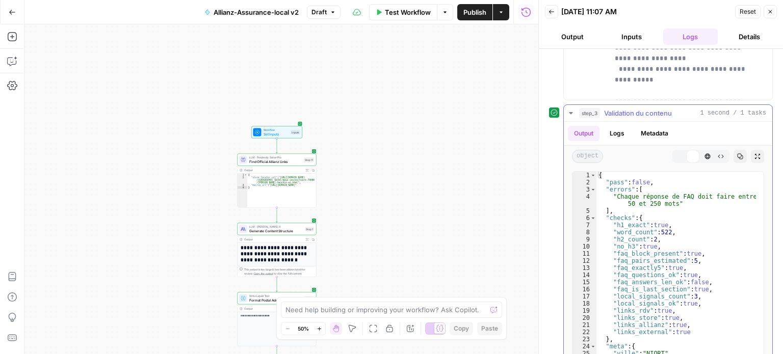
scroll to position [764, 0]
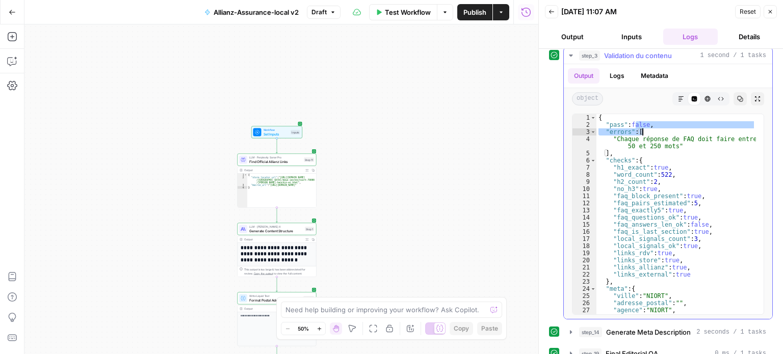
drag, startPoint x: 638, startPoint y: 127, endPoint x: 661, endPoint y: 127, distance: 22.4
click at [661, 127] on div "{ "pass" : false , "errors" : [ "Chaque réponse de FAQ doit faire entre 50 et 2…" at bounding box center [675, 221] width 159 height 215
click at [661, 127] on div "{ "pass" : false , "errors" : [ "Chaque réponse de FAQ doit faire entre 50 et 2…" at bounding box center [675, 214] width 159 height 200
click at [656, 163] on div "{ "pass" : false , "errors" : [ "Chaque réponse de FAQ doit faire entre 50 et 2…" at bounding box center [675, 221] width 159 height 215
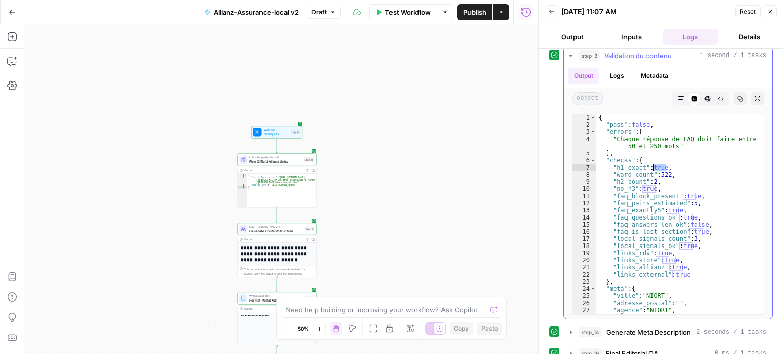
click at [661, 171] on div "{ "pass" : false , "errors" : [ "Chaque réponse de FAQ doit faire entre 50 et 2…" at bounding box center [675, 221] width 159 height 215
click at [652, 179] on div "{ "pass" : false , "errors" : [ "Chaque réponse de FAQ doit faire entre 50 et 2…" at bounding box center [675, 221] width 159 height 215
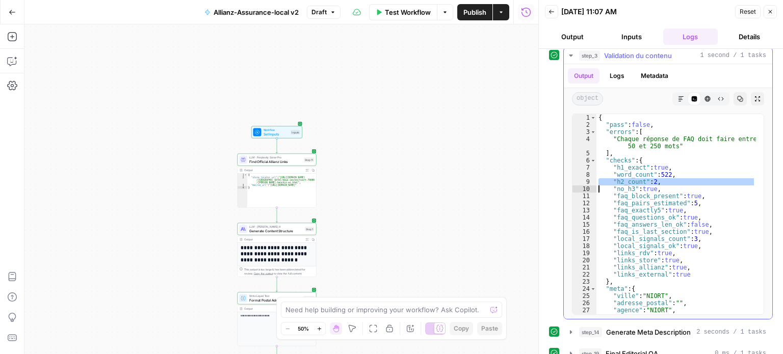
click at [652, 179] on div "{ "pass" : false , "errors" : [ "Chaque réponse de FAQ doit faire entre 50 et 2…" at bounding box center [675, 221] width 159 height 215
click at [651, 186] on div "{ "pass" : false , "errors" : [ "Chaque réponse de FAQ doit faire entre 50 et 2…" at bounding box center [675, 221] width 159 height 215
click at [650, 186] on div "{ "pass" : false , "errors" : [ "Chaque réponse de FAQ doit faire entre 50 et 2…" at bounding box center [675, 221] width 159 height 215
click at [653, 193] on div "{ "pass" : false , "errors" : [ "Chaque réponse de FAQ doit faire entre 50 et 2…" at bounding box center [675, 221] width 159 height 215
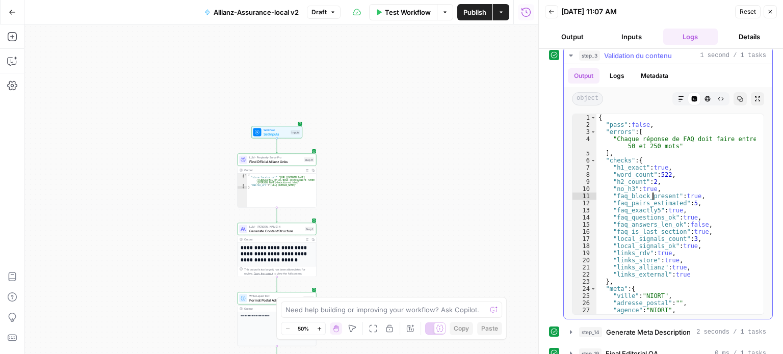
click at [652, 195] on div "{ "pass" : false , "errors" : [ "Chaque réponse de FAQ doit faire entre 50 et 2…" at bounding box center [675, 221] width 159 height 215
click at [651, 202] on div "{ "pass" : false , "errors" : [ "Chaque réponse de FAQ doit faire entre 50 et 2…" at bounding box center [675, 221] width 159 height 215
click at [657, 219] on div "{ "pass" : false , "errors" : [ "Chaque réponse de FAQ doit faire entre 50 et 2…" at bounding box center [675, 221] width 159 height 215
click at [668, 234] on div "{ "pass" : false , "errors" : [ "Chaque réponse de FAQ doit faire entre 50 et 2…" at bounding box center [675, 221] width 159 height 215
click at [658, 165] on div "{ "pass" : false , "errors" : [ "Chaque réponse de FAQ doit faire entre 50 et 2…" at bounding box center [675, 221] width 159 height 215
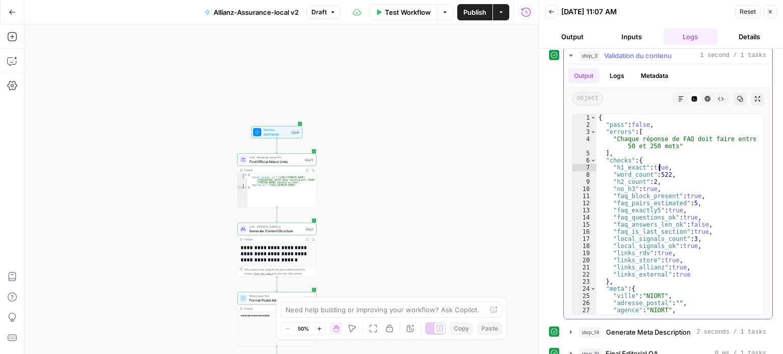
click at [662, 173] on div "{ "pass" : false , "errors" : [ "Chaque réponse de FAQ doit faire entre 50 et 2…" at bounding box center [675, 221] width 159 height 215
click at [656, 184] on div "{ "pass" : false , "errors" : [ "Chaque réponse de FAQ doit faire entre 50 et 2…" at bounding box center [675, 221] width 159 height 215
click at [644, 183] on div "{ "pass" : false , "errors" : [ "Chaque réponse de FAQ doit faire entre 50 et 2…" at bounding box center [675, 221] width 159 height 215
click at [697, 191] on div "{ "pass" : false , "errors" : [ "Chaque réponse de FAQ doit faire entre 50 et 2…" at bounding box center [675, 221] width 159 height 215
click at [688, 199] on div "{ "pass" : false , "errors" : [ "Chaque réponse de FAQ doit faire entre 50 et 2…" at bounding box center [675, 221] width 159 height 215
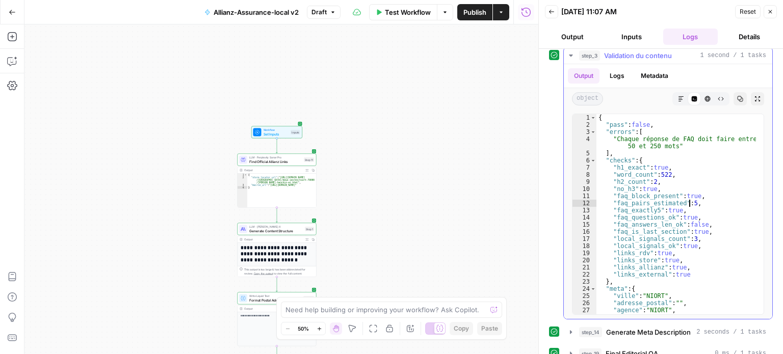
click at [683, 209] on div "{ "pass" : false , "errors" : [ "Chaque réponse de FAQ doit faire entre 50 et 2…" at bounding box center [675, 221] width 159 height 215
click at [681, 226] on div "{ "pass" : false , "errors" : [ "Chaque réponse de FAQ doit faire entre 50 et 2…" at bounding box center [675, 221] width 159 height 215
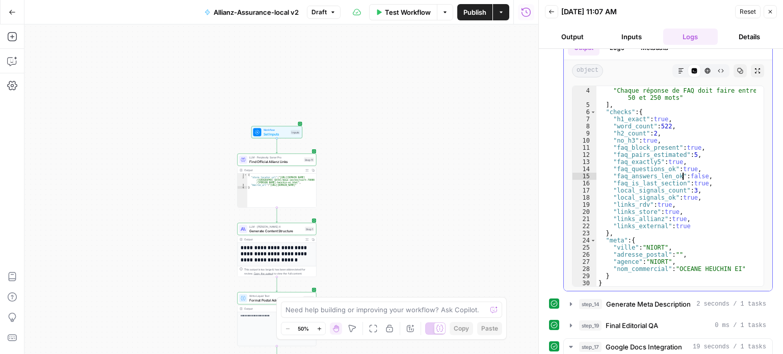
scroll to position [815, 0]
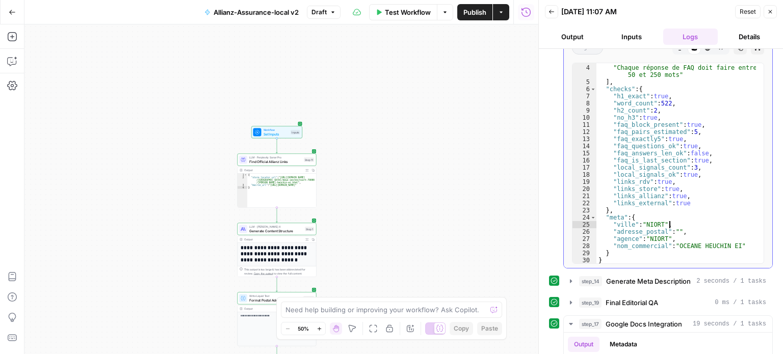
click at [676, 226] on div ""errors" : [ "Chaque réponse de FAQ doit faire entre 50 et 250 mots" ] , "check…" at bounding box center [675, 164] width 159 height 215
click at [658, 236] on div ""errors" : [ "Chaque réponse de FAQ doit faire entre 50 et 250 mots" ] , "check…" at bounding box center [675, 164] width 159 height 215
type textarea "**********"
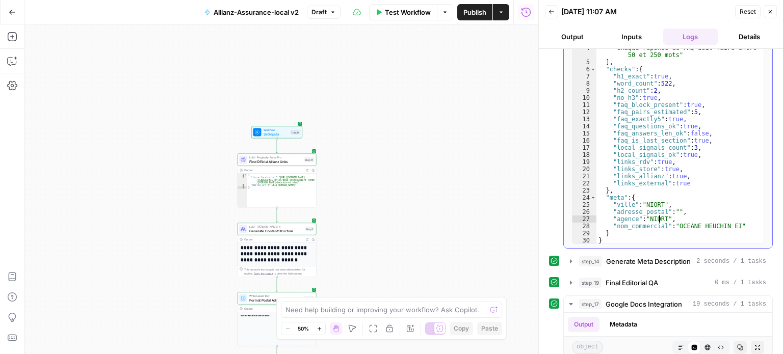
scroll to position [866, 0]
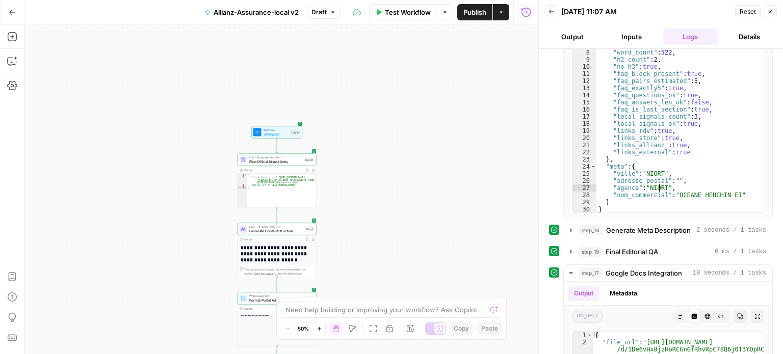
click at [641, 232] on span "Generate Meta Description" at bounding box center [648, 230] width 85 height 10
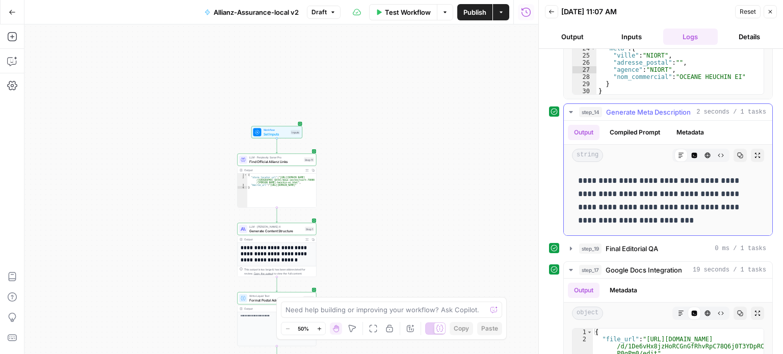
scroll to position [1019, 0]
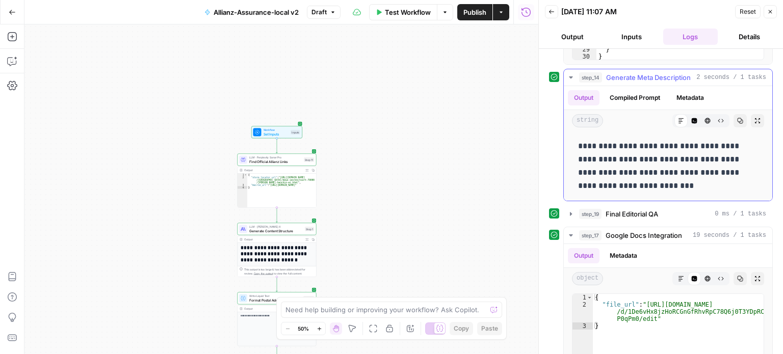
drag, startPoint x: 589, startPoint y: 144, endPoint x: 682, endPoint y: 159, distance: 94.5
click at [682, 159] on p "**********" at bounding box center [664, 166] width 172 height 53
click at [652, 92] on button "Compiled Prompt" at bounding box center [634, 97] width 63 height 15
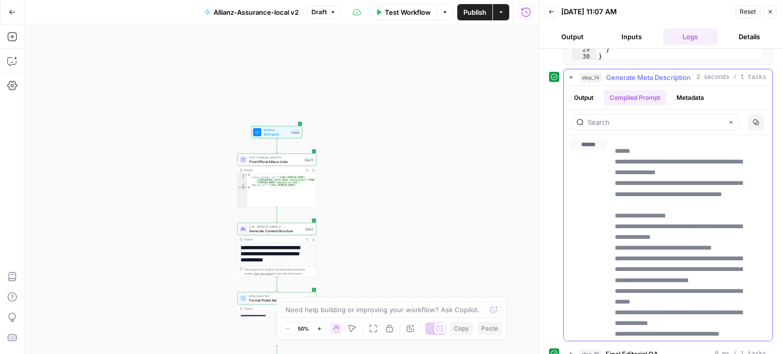
click at [587, 97] on button "Output" at bounding box center [584, 97] width 32 height 15
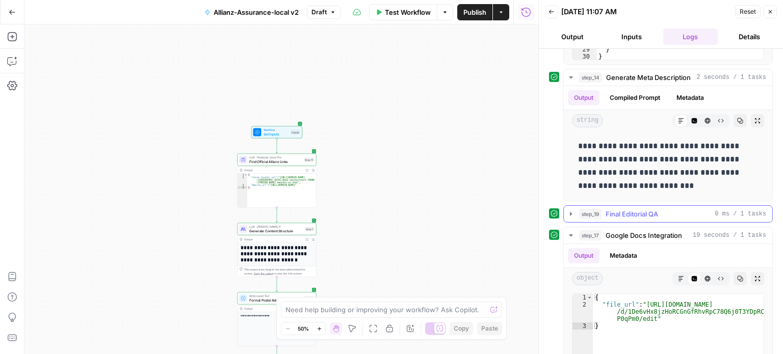
click at [626, 218] on button "step_19 Final Editorial QA 0 ms / 1 tasks" at bounding box center [667, 214] width 208 height 16
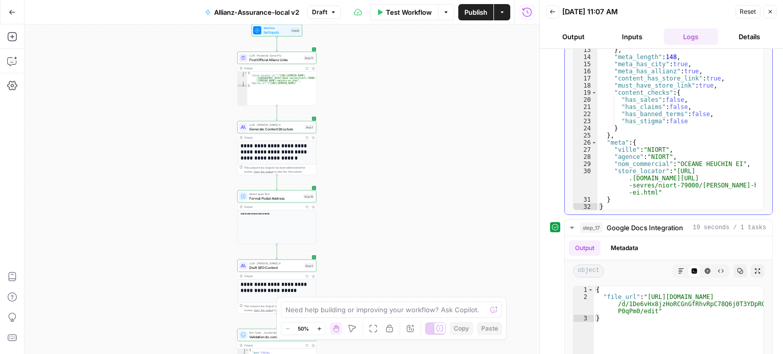
scroll to position [1319, 0]
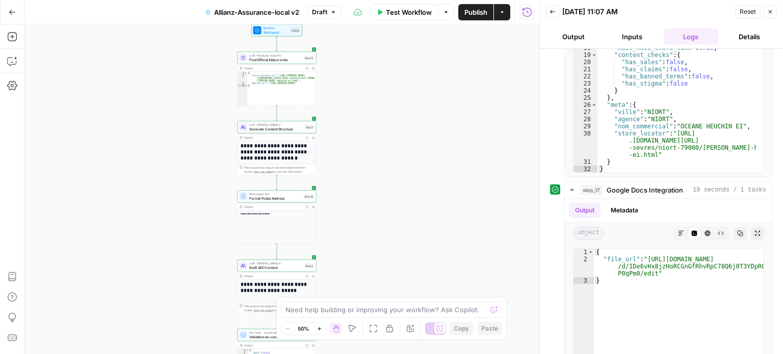
click at [11, 9] on icon "button" at bounding box center [12, 12] width 7 height 7
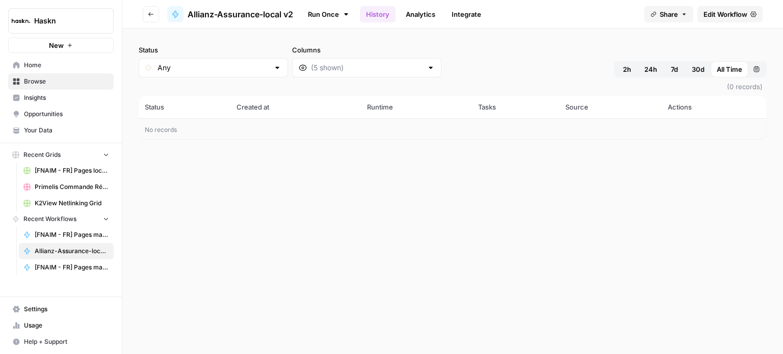
click at [415, 11] on link "Analytics" at bounding box center [420, 14] width 42 height 16
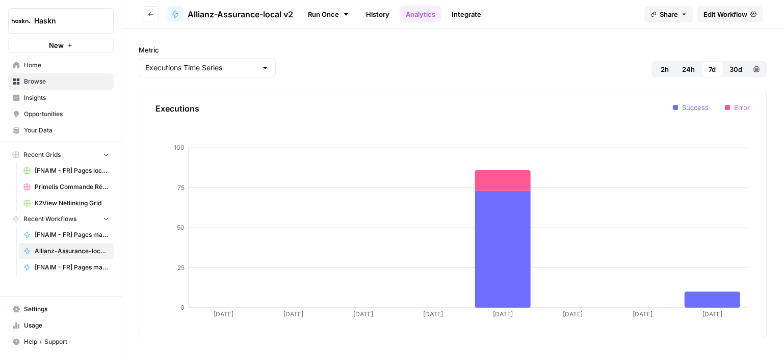
click at [58, 106] on link "Opportunities" at bounding box center [60, 114] width 105 height 16
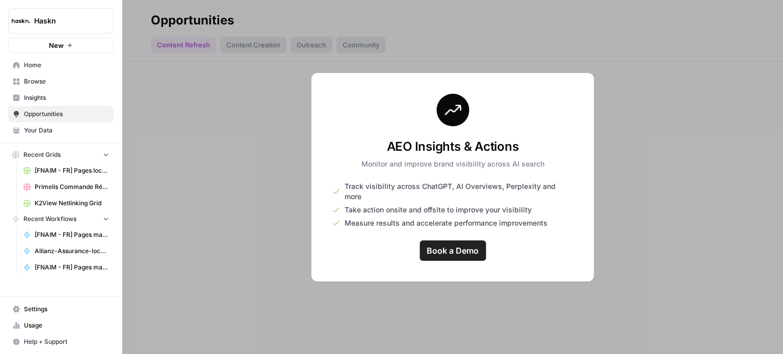
click at [64, 98] on span "Insights" at bounding box center [66, 97] width 85 height 9
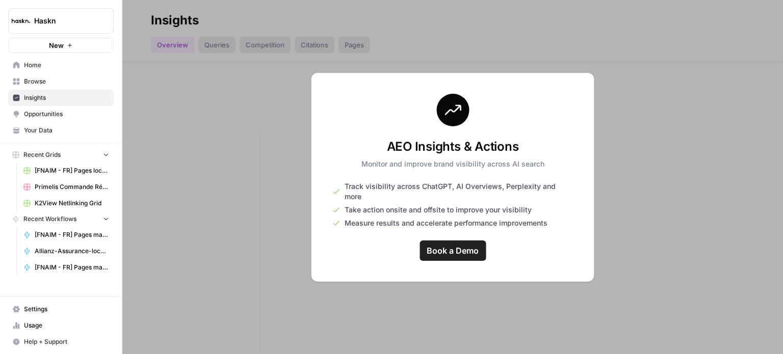
click at [61, 131] on span "Your Data" at bounding box center [66, 130] width 85 height 9
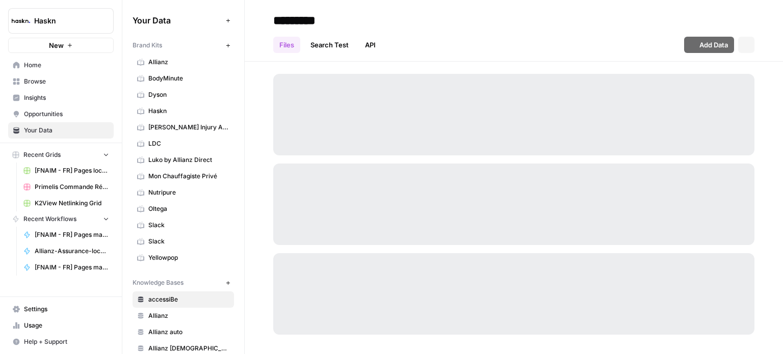
click at [76, 84] on span "Browse" at bounding box center [66, 81] width 85 height 9
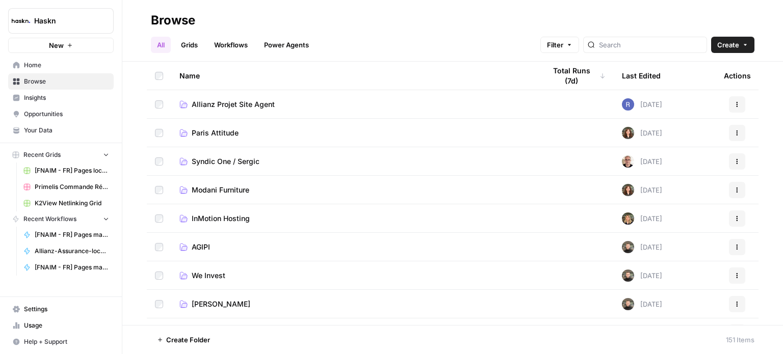
click at [56, 312] on span "Settings" at bounding box center [66, 309] width 85 height 9
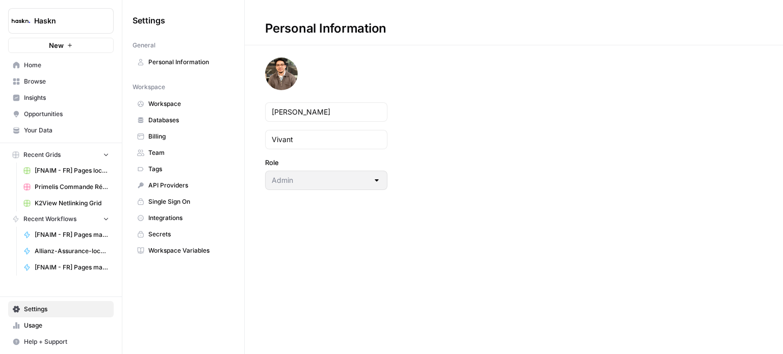
click at [200, 81] on nav "Workspace Workspace Databases Billing Team Tags API Providers Single Sign On In…" at bounding box center [182, 168] width 101 height 180
click at [198, 96] on link "Workspace" at bounding box center [182, 104] width 101 height 16
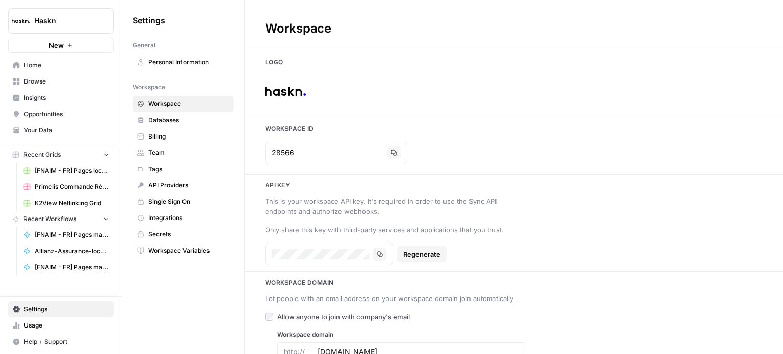
click at [197, 116] on span "Databases" at bounding box center [188, 120] width 81 height 9
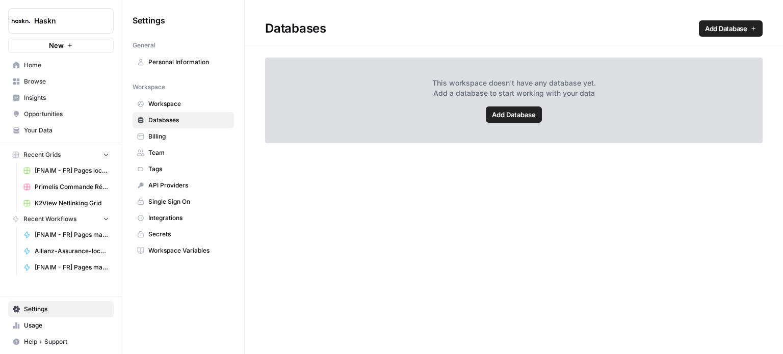
click at [197, 131] on link "Billing" at bounding box center [182, 136] width 101 height 16
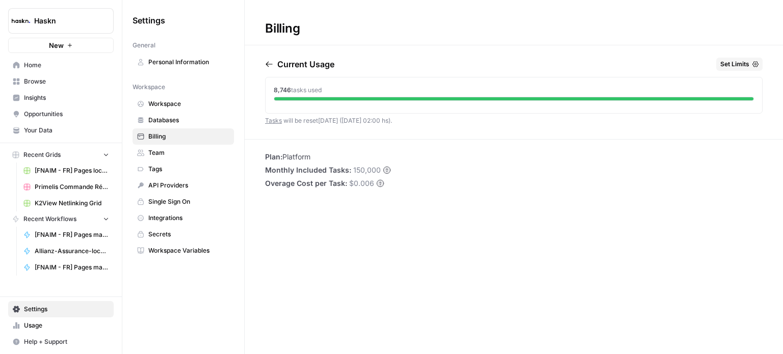
click at [193, 154] on span "Team" at bounding box center [188, 152] width 81 height 9
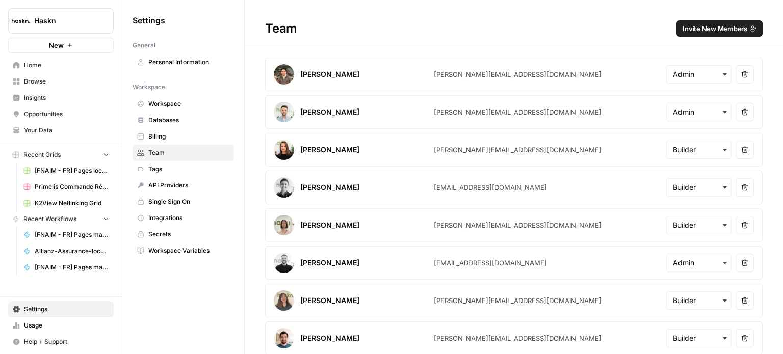
click at [193, 173] on link "Tags" at bounding box center [182, 169] width 101 height 16
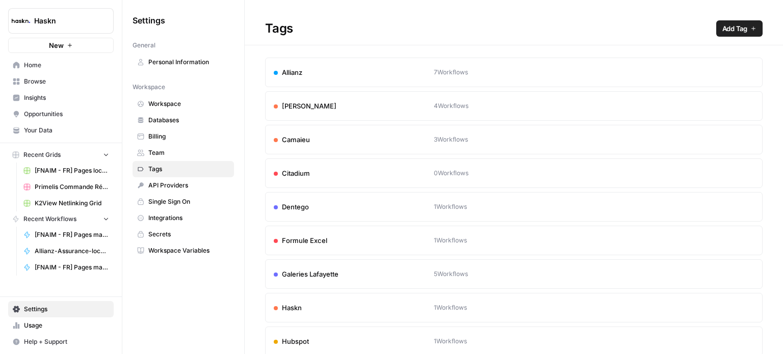
click at [192, 187] on span "API Providers" at bounding box center [188, 185] width 81 height 9
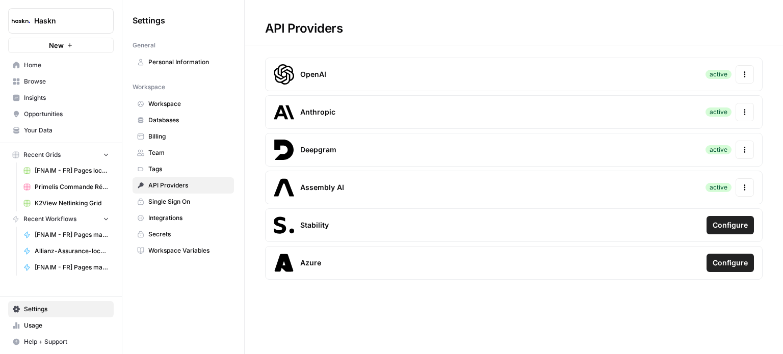
click at [193, 210] on link "Integrations" at bounding box center [182, 218] width 101 height 16
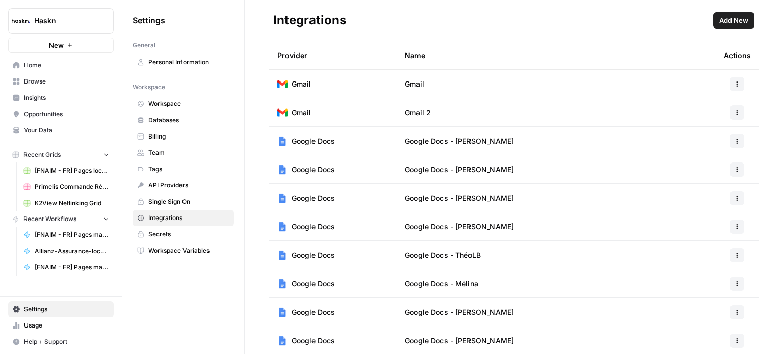
click at [196, 226] on link "Secrets" at bounding box center [182, 234] width 101 height 16
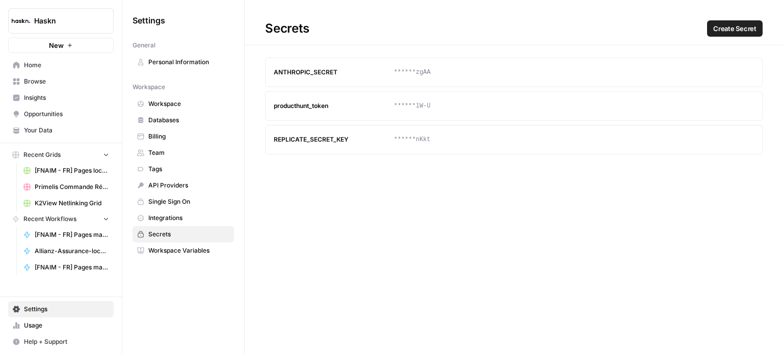
click at [200, 246] on span "Workspace Variables" at bounding box center [188, 250] width 81 height 9
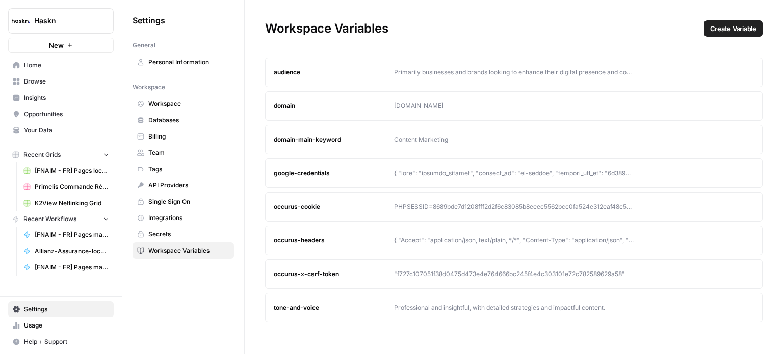
drag, startPoint x: 84, startPoint y: 65, endPoint x: 90, endPoint y: 67, distance: 6.0
click at [85, 65] on span "Home" at bounding box center [66, 65] width 85 height 9
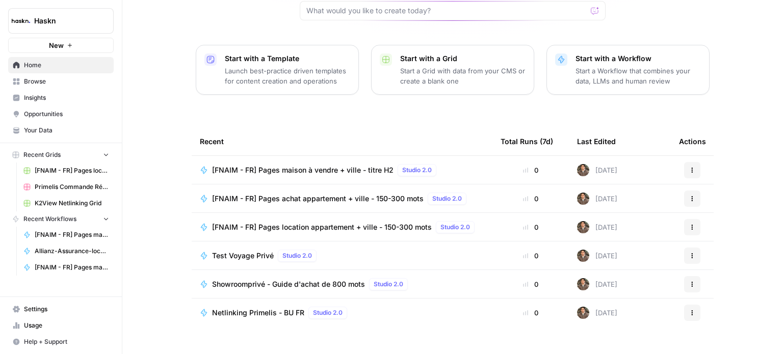
scroll to position [114, 0]
click at [240, 250] on span "Test Voyage Privé" at bounding box center [243, 255] width 62 height 10
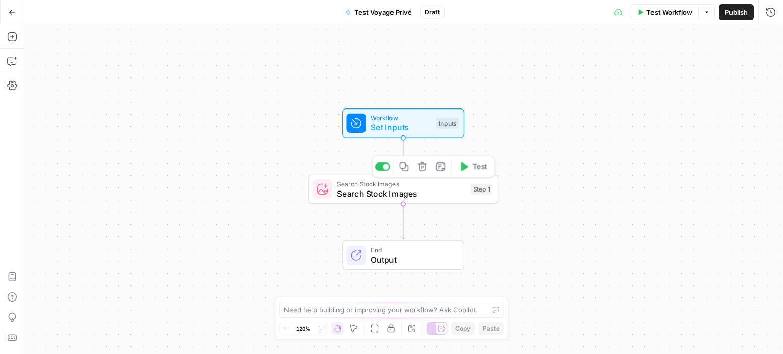
click at [444, 191] on span "Search Stock Images" at bounding box center [401, 193] width 128 height 12
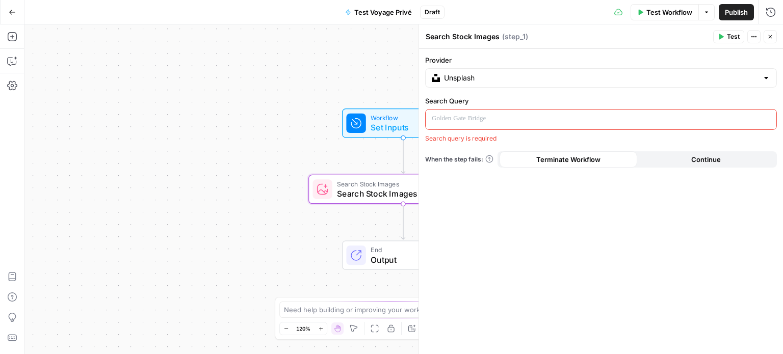
click at [773, 32] on button "Close" at bounding box center [769, 36] width 13 height 13
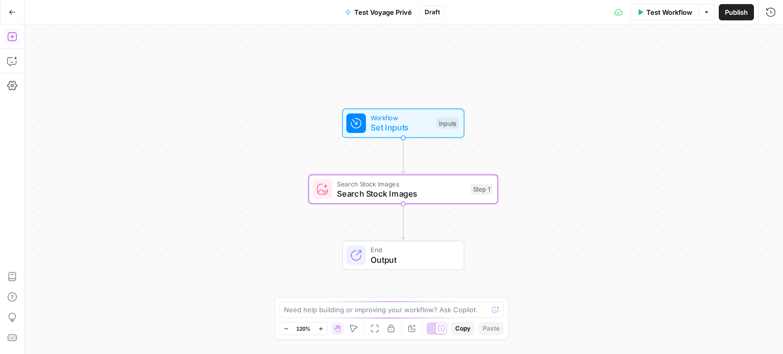
click at [11, 34] on icon "button" at bounding box center [12, 37] width 10 height 10
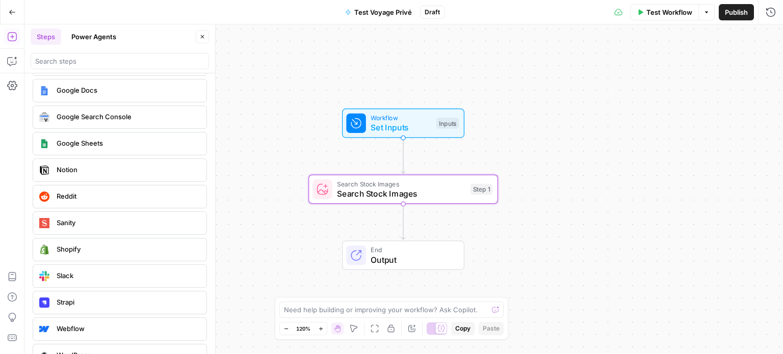
scroll to position [1897, 0]
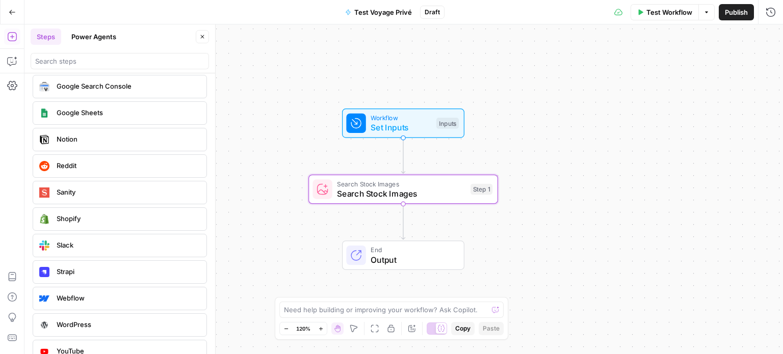
click at [259, 111] on div "Workflow Set Inputs Inputs Search Stock Images Search Stock Images Step 1 End O…" at bounding box center [403, 189] width 758 height 330
click at [589, 183] on div "Workflow Set Inputs Inputs Test Step Search Stock Images Search Stock Images St…" at bounding box center [403, 189] width 758 height 330
click at [403, 155] on g "Edge from start to step_1" at bounding box center [403, 156] width 4 height 36
click at [402, 154] on icon "Edge from start to step_1" at bounding box center [403, 156] width 4 height 36
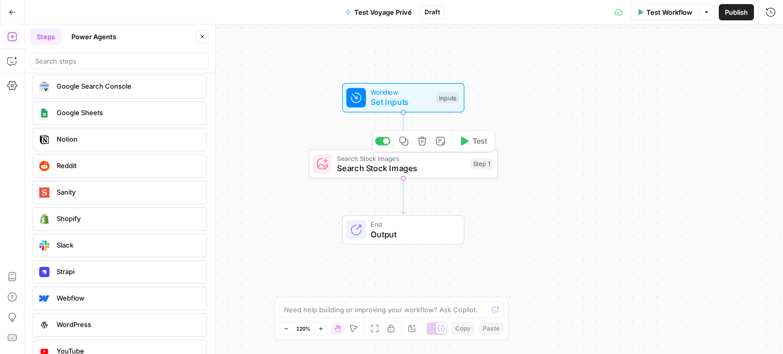
click at [395, 156] on span "Search Stock Images" at bounding box center [401, 158] width 128 height 10
click at [397, 156] on span "Search Stock Images" at bounding box center [401, 158] width 128 height 10
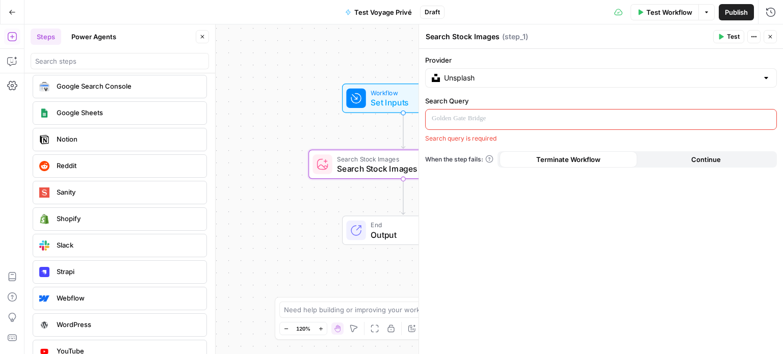
click at [313, 145] on div "Workflow Set Inputs Inputs Search Stock Images Search Stock Images Step 1 End O…" at bounding box center [403, 189] width 758 height 330
click at [769, 34] on icon "button" at bounding box center [770, 37] width 6 height 6
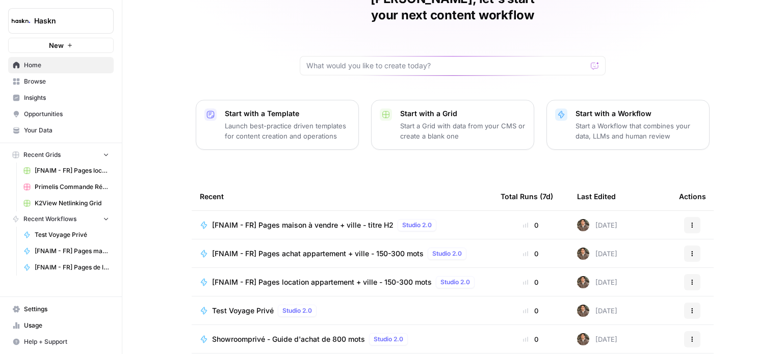
scroll to position [114, 0]
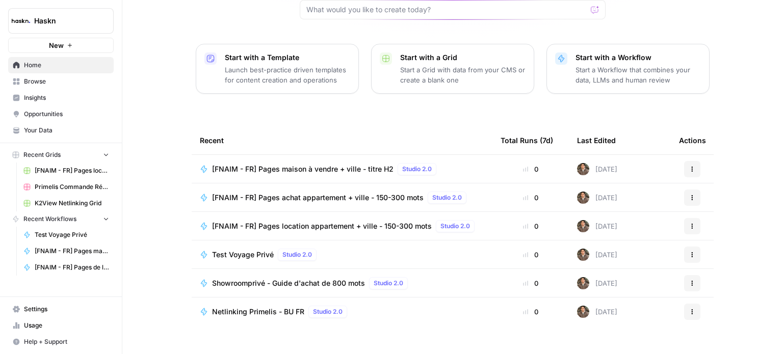
click at [57, 68] on span "Home" at bounding box center [66, 65] width 85 height 9
